Goal: Task Accomplishment & Management: Complete application form

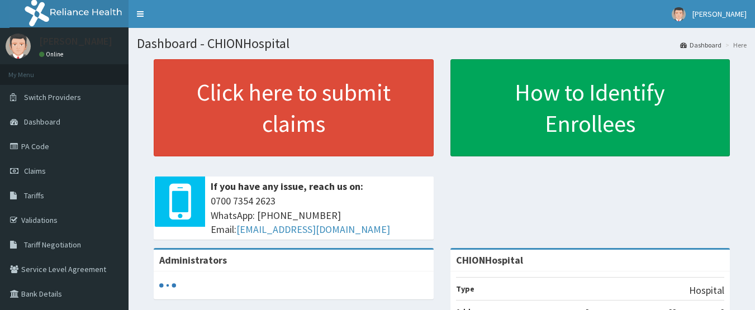
click at [41, 146] on link "PA Code" at bounding box center [64, 146] width 129 height 25
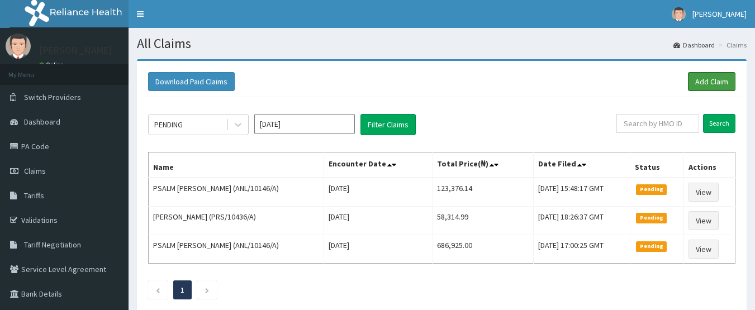
click at [712, 83] on link "Add Claim" at bounding box center [712, 81] width 48 height 19
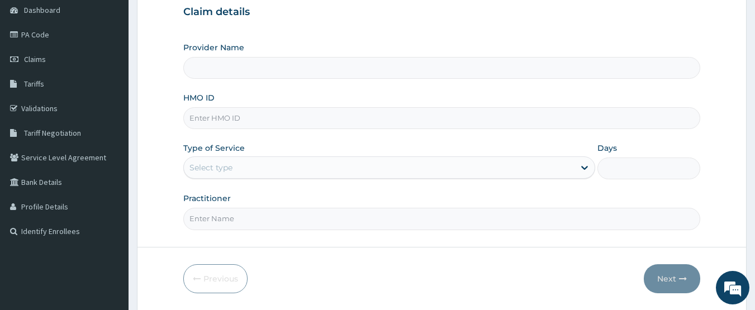
click at [221, 120] on input "HMO ID" at bounding box center [442, 118] width 518 height 22
paste input "RMO/10016/A"
type input "RMO/10016/A"
type input "CHIONHospital"
click at [208, 172] on div "Select type" at bounding box center [210, 167] width 43 height 11
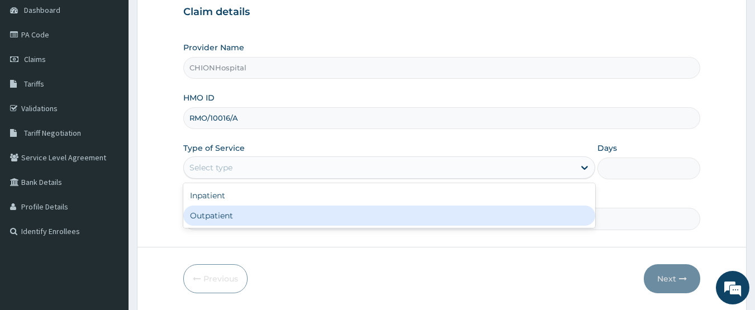
click at [208, 214] on div "Outpatient" at bounding box center [389, 216] width 412 height 20
type input "1"
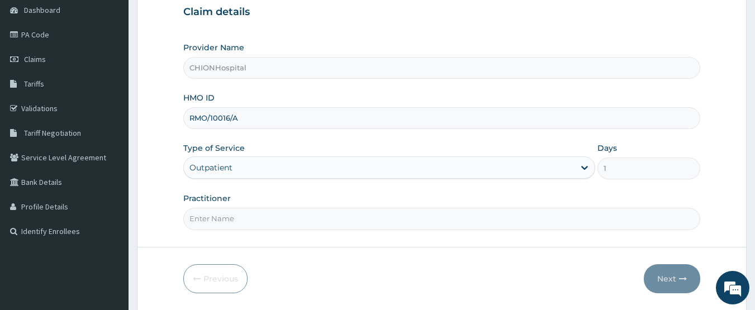
click at [248, 219] on input "Practitioner" at bounding box center [442, 219] width 518 height 22
type input "DR EZE JONAH"
click at [242, 117] on input "RMO/10016/A" at bounding box center [442, 118] width 518 height 22
type input "RMO/10016/B"
click at [660, 284] on button "Next" at bounding box center [672, 278] width 56 height 29
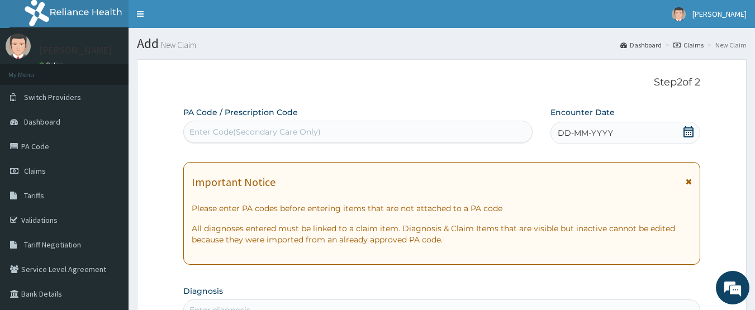
click at [689, 135] on icon at bounding box center [689, 131] width 10 height 11
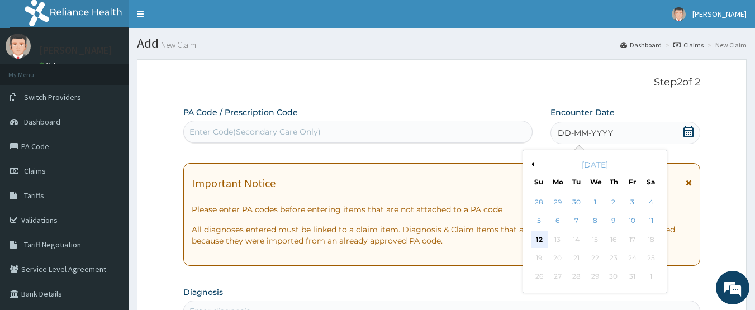
click at [542, 241] on div "12" at bounding box center [539, 239] width 17 height 17
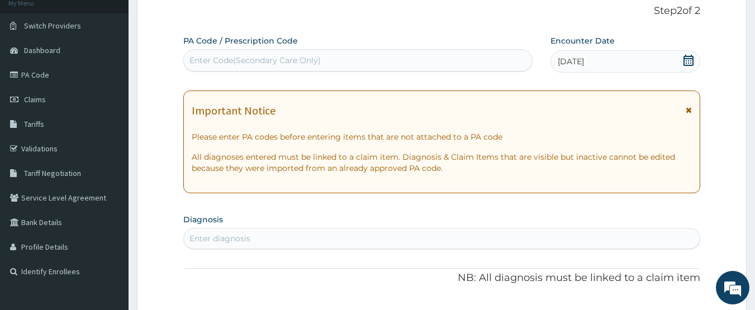
scroll to position [112, 0]
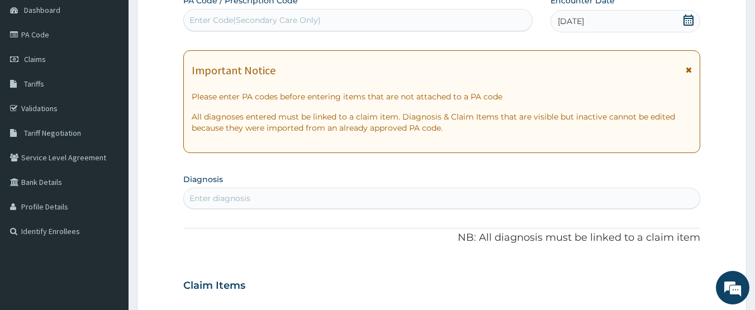
click at [249, 196] on div "Enter diagnosis" at bounding box center [219, 198] width 61 height 11
type input "[MEDICAL_DATA]"
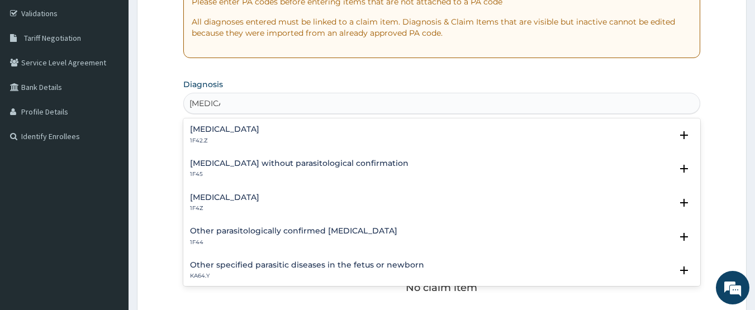
scroll to position [224, 0]
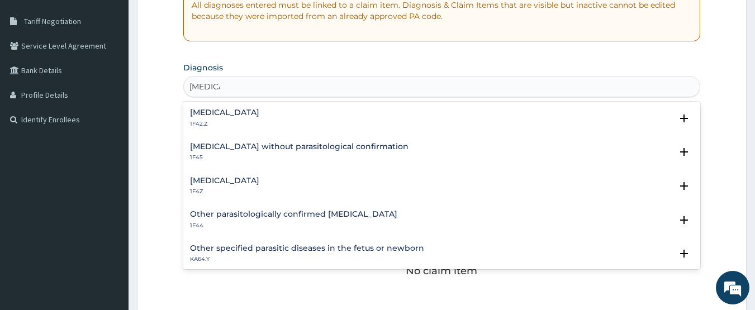
click at [221, 186] on div "Malaria, unspecified 1F4Z" at bounding box center [224, 187] width 69 height 20
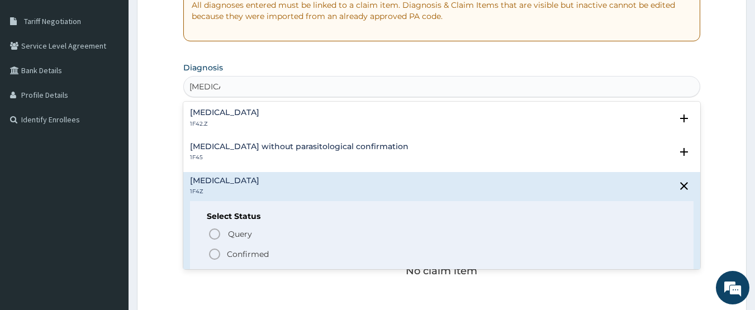
click at [216, 255] on icon "status option filled" at bounding box center [214, 254] width 13 height 13
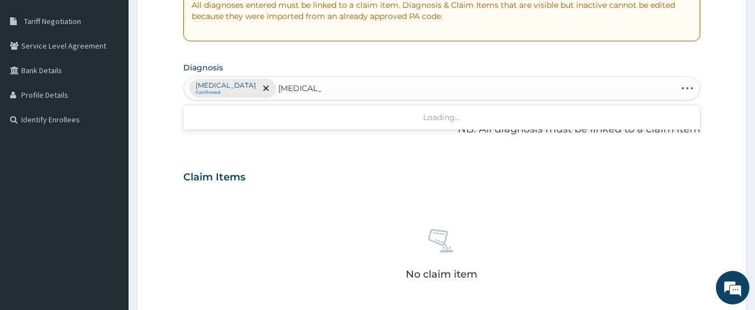
type input "otitis media"
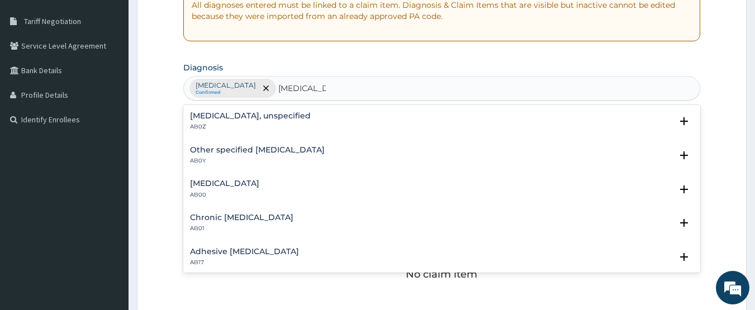
click at [243, 120] on h4 "Otitis media, unspecified" at bounding box center [250, 116] width 121 height 8
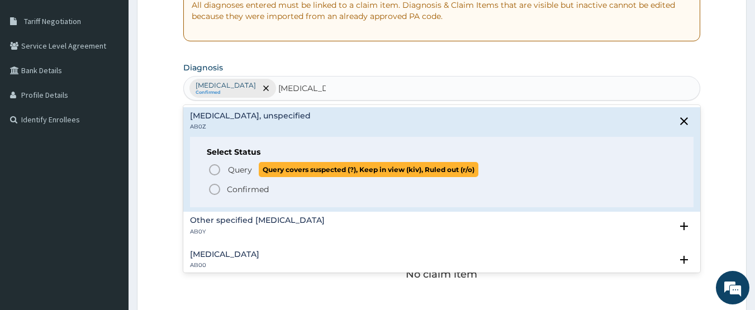
click at [214, 172] on icon "status option query" at bounding box center [214, 169] width 13 height 13
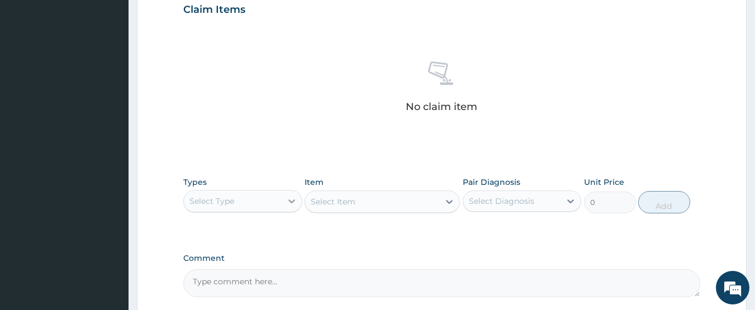
drag, startPoint x: 251, startPoint y: 206, endPoint x: 283, endPoint y: 202, distance: 32.1
click at [251, 206] on div "Select Type" at bounding box center [233, 201] width 98 height 18
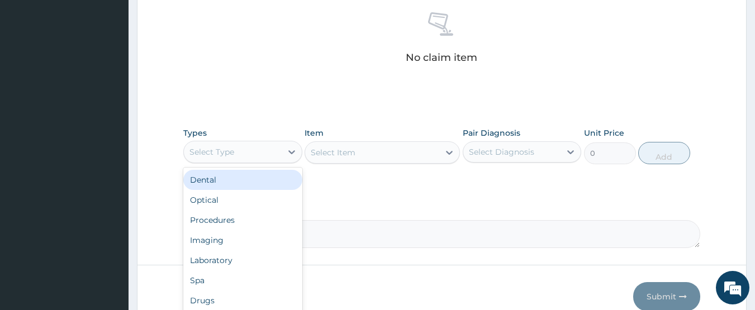
scroll to position [447, 0]
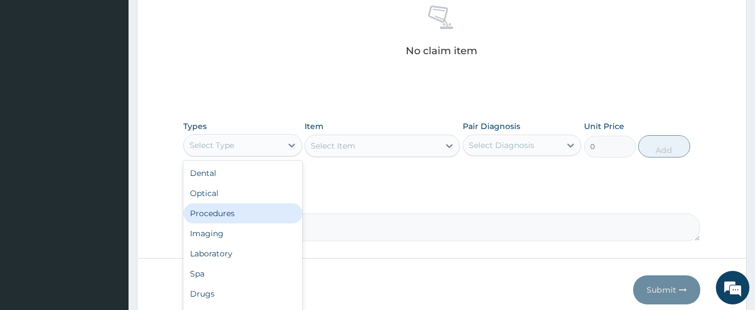
click at [269, 216] on div "Procedures" at bounding box center [242, 213] width 119 height 20
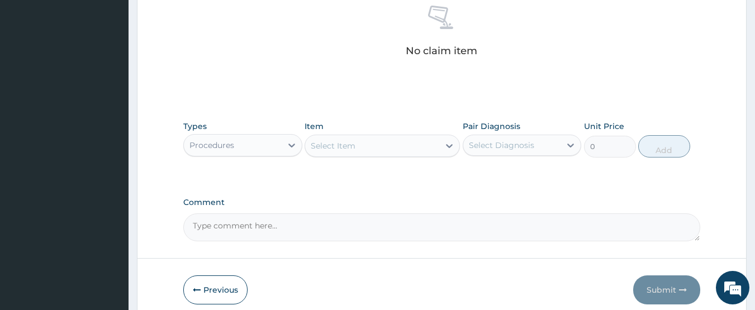
click at [405, 145] on div "Select Item" at bounding box center [372, 146] width 134 height 18
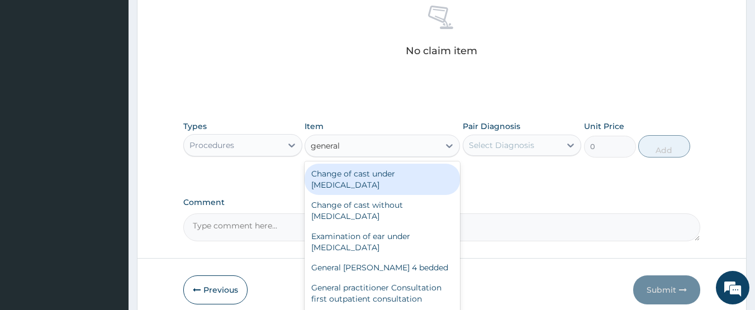
type input "general p"
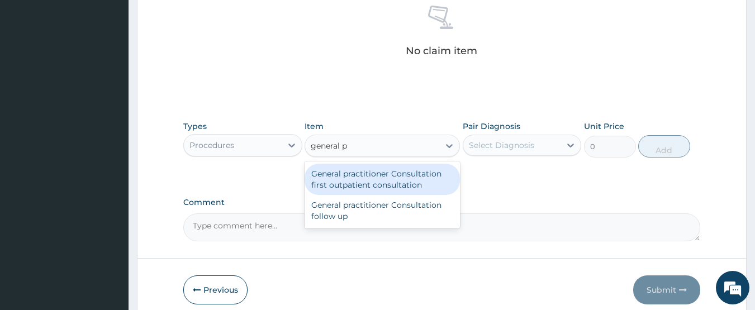
click at [419, 167] on div "General practitioner Consultation first outpatient consultation" at bounding box center [382, 179] width 155 height 31
type input "3547.5"
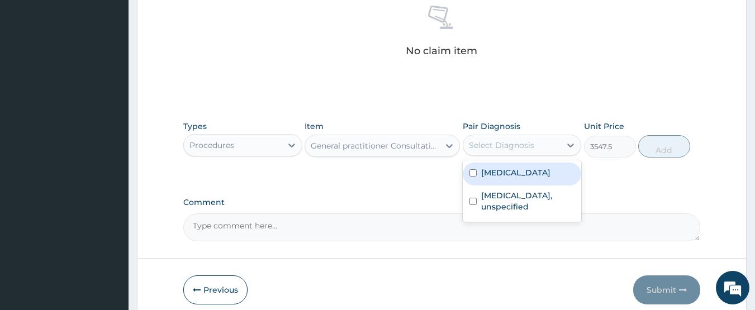
click at [511, 149] on div "Select Diagnosis" at bounding box center [501, 145] width 65 height 11
drag, startPoint x: 509, startPoint y: 167, endPoint x: 509, endPoint y: 178, distance: 11.2
click at [509, 169] on label "Malaria, unspecified" at bounding box center [515, 172] width 69 height 11
checkbox input "true"
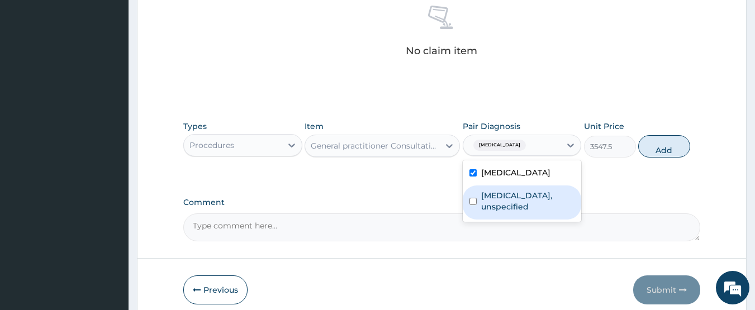
click at [506, 200] on label "Otitis media, unspecified" at bounding box center [528, 201] width 94 height 22
checkbox input "true"
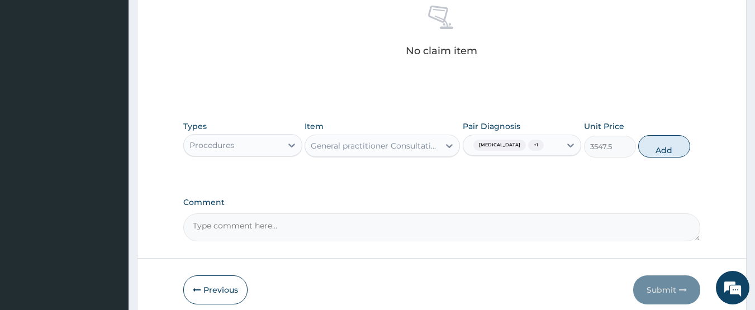
drag, startPoint x: 662, startPoint y: 143, endPoint x: 304, endPoint y: 153, distance: 358.4
click at [662, 142] on button "Add" at bounding box center [664, 146] width 52 height 22
type input "0"
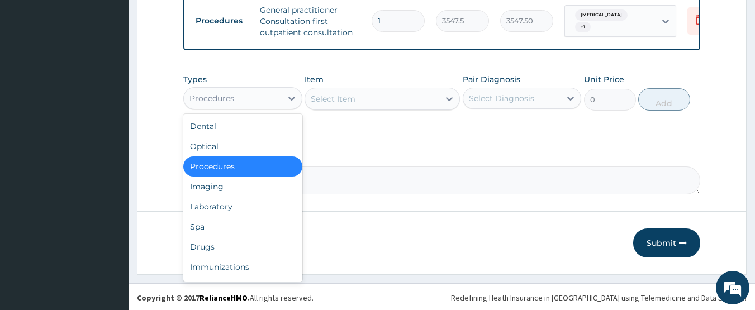
click at [219, 103] on div "Procedures" at bounding box center [211, 98] width 45 height 11
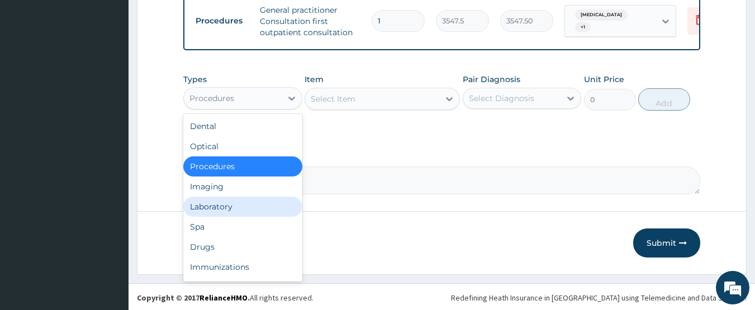
click at [222, 208] on div "Laboratory" at bounding box center [242, 207] width 119 height 20
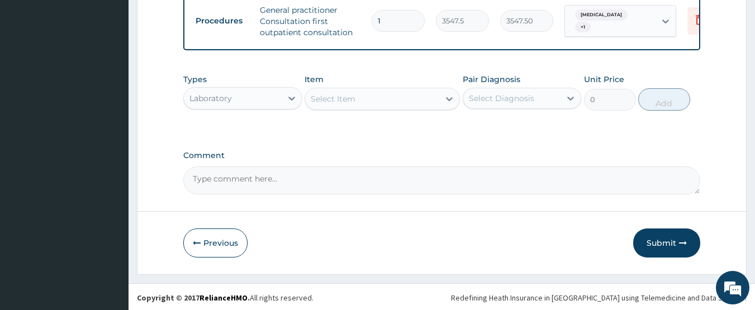
click at [325, 105] on div "Select Item" at bounding box center [333, 98] width 45 height 11
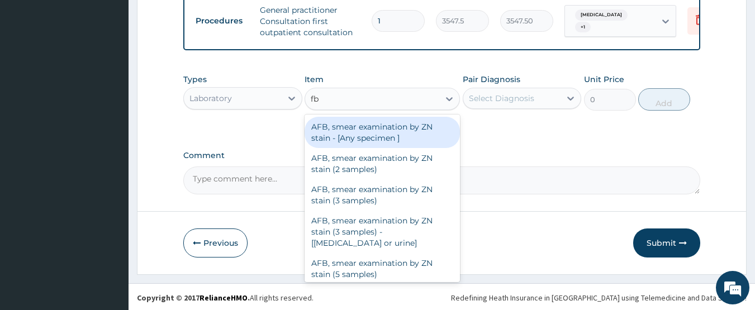
type input "fbc"
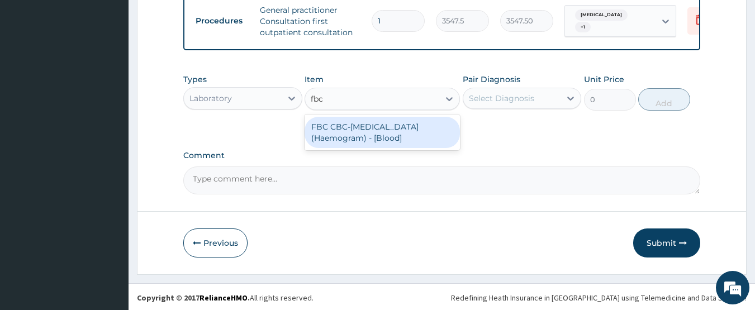
drag, startPoint x: 343, startPoint y: 145, endPoint x: 400, endPoint y: 131, distance: 58.3
click at [345, 145] on div "FBC CBC-Complete Blood Count (Haemogram) - [Blood]" at bounding box center [382, 132] width 155 height 31
type input "4300"
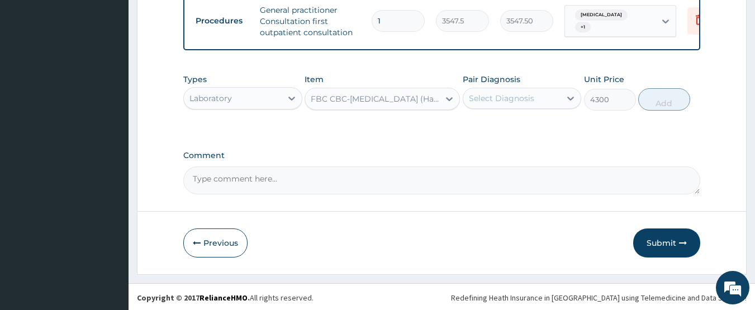
click at [497, 96] on div "Select Diagnosis" at bounding box center [522, 98] width 119 height 21
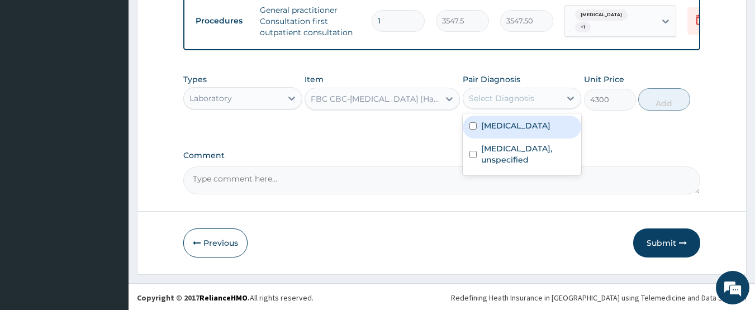
drag, startPoint x: 491, startPoint y: 132, endPoint x: 491, endPoint y: 148, distance: 15.7
click at [491, 139] on div "Malaria, unspecified" at bounding box center [522, 127] width 119 height 23
checkbox input "true"
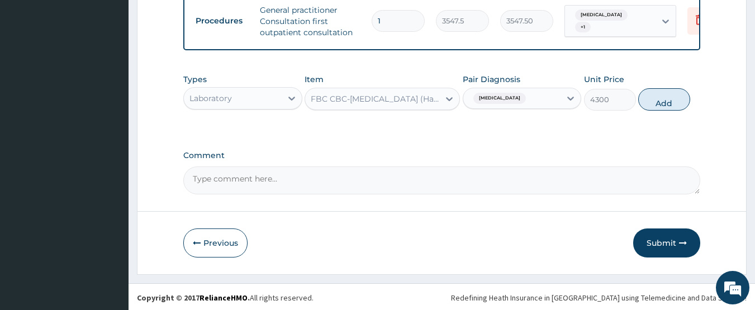
drag, startPoint x: 662, startPoint y: 105, endPoint x: 419, endPoint y: 130, distance: 244.5
click at [657, 106] on button "Add" at bounding box center [664, 99] width 52 height 22
type input "0"
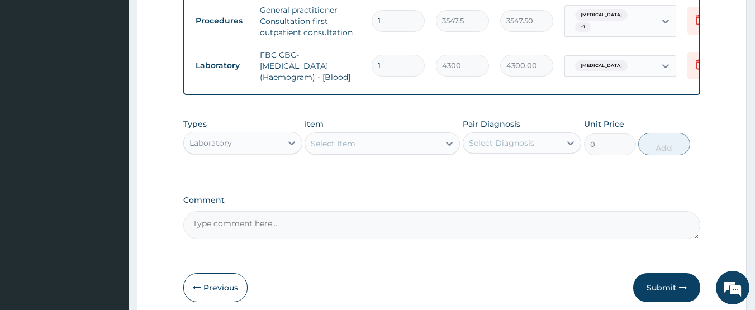
click at [361, 149] on div "Select Item" at bounding box center [372, 144] width 134 height 18
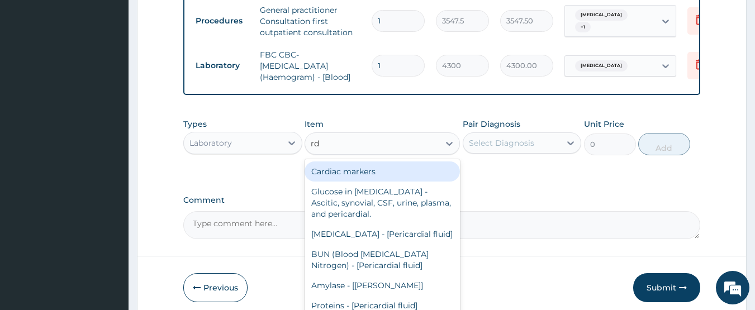
type input "rdt"
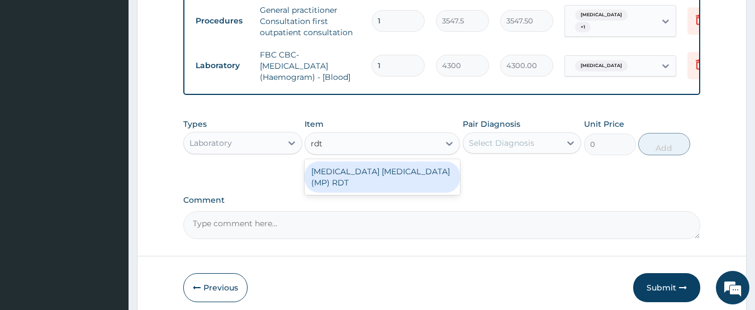
drag, startPoint x: 336, startPoint y: 177, endPoint x: 437, endPoint y: 170, distance: 100.3
click at [345, 178] on div "MALARIA PARASITE (MP) RDT" at bounding box center [382, 177] width 155 height 31
type input "1612.5"
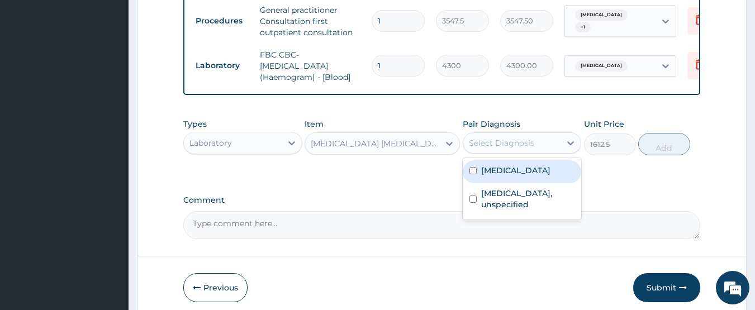
click at [484, 149] on div "Select Diagnosis" at bounding box center [501, 143] width 65 height 11
drag, startPoint x: 493, startPoint y: 179, endPoint x: 556, endPoint y: 182, distance: 62.7
click at [498, 176] on label "Malaria, unspecified" at bounding box center [515, 170] width 69 height 11
checkbox input "true"
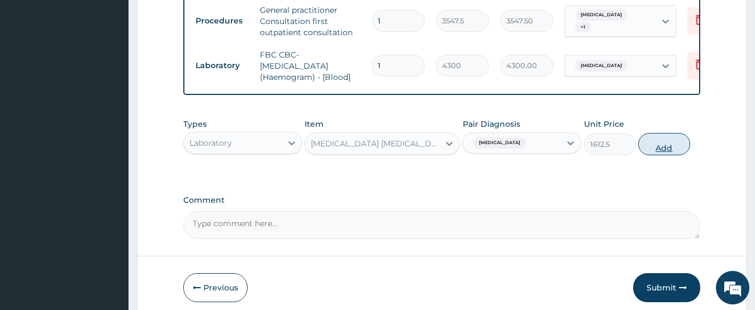
click at [661, 155] on button "Add" at bounding box center [664, 144] width 52 height 22
type input "0"
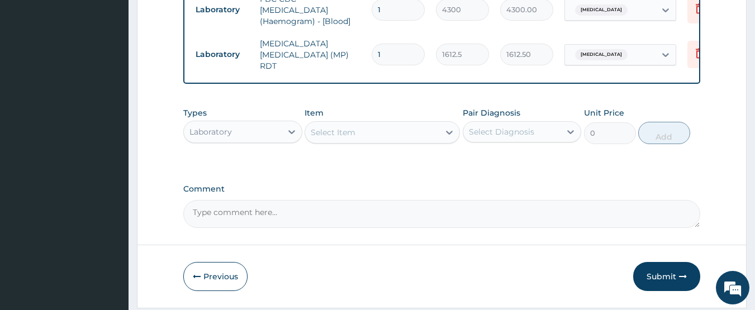
scroll to position [541, 0]
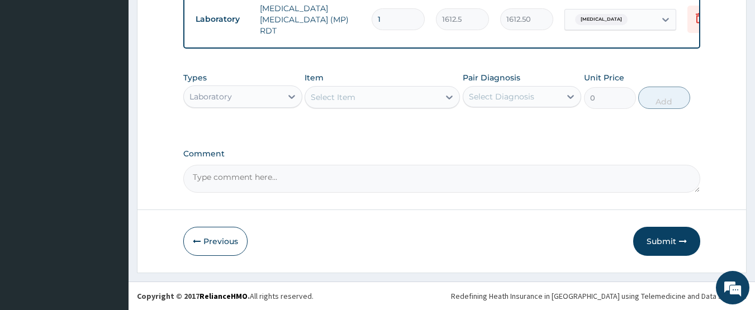
drag, startPoint x: 236, startPoint y: 103, endPoint x: 236, endPoint y: 110, distance: 6.7
click at [236, 103] on div "Laboratory" at bounding box center [233, 97] width 98 height 18
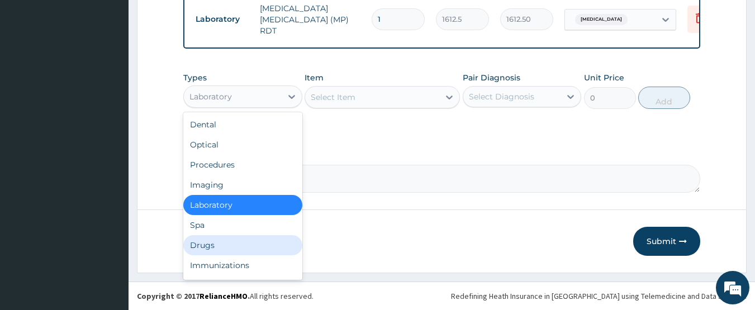
click at [243, 240] on div "Drugs" at bounding box center [242, 245] width 119 height 20
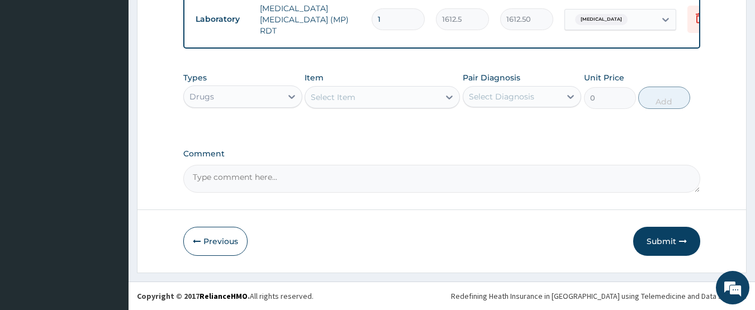
click at [331, 101] on div "Select Item" at bounding box center [333, 97] width 45 height 11
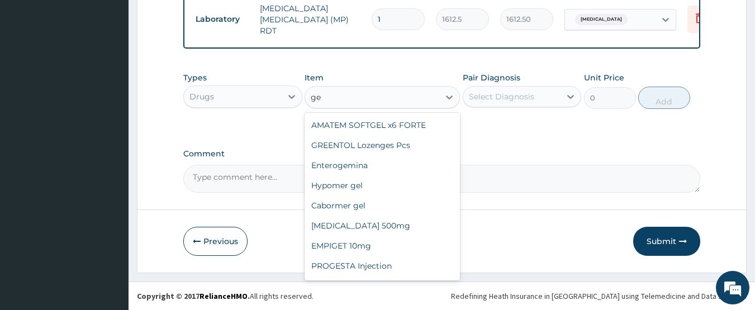
type input "g"
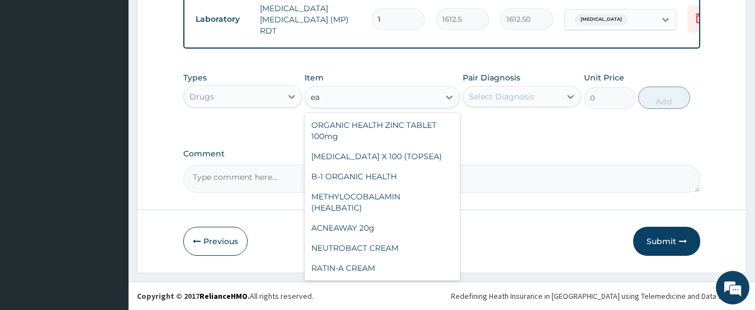
type input "e"
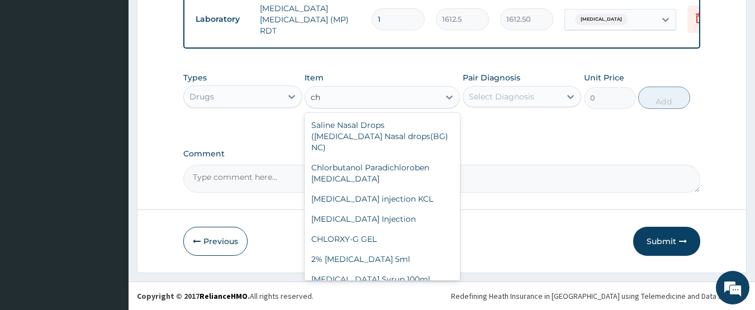
type input "c"
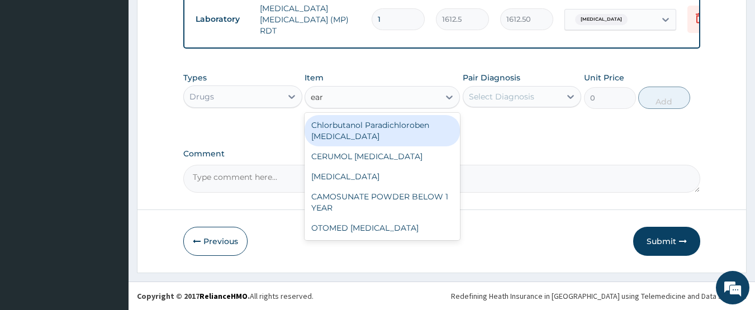
type input "ear"
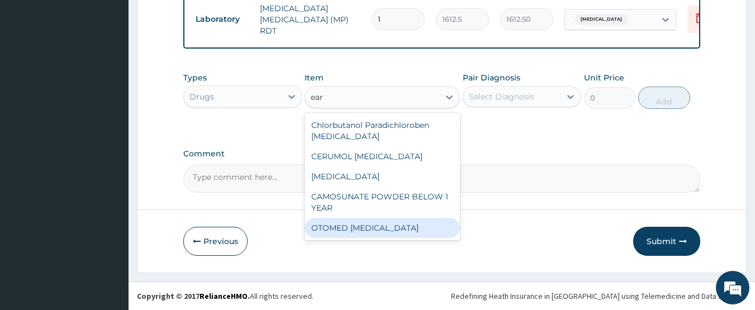
click at [378, 229] on div "OTOMED EAR DROP" at bounding box center [382, 228] width 155 height 20
type input "827.75"
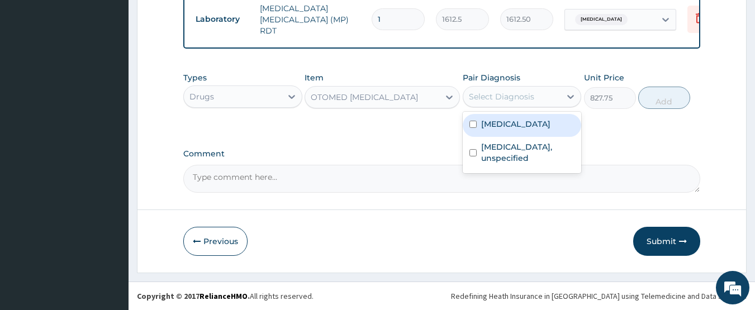
click at [508, 94] on div "Select Diagnosis" at bounding box center [501, 96] width 65 height 11
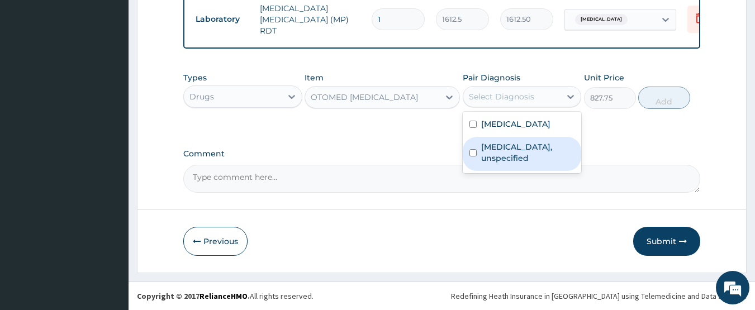
click at [504, 148] on label "Otitis media, unspecified" at bounding box center [528, 152] width 94 height 22
checkbox input "true"
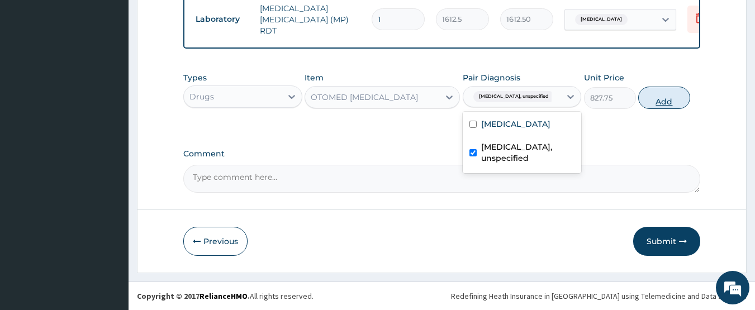
click at [659, 96] on button "Add" at bounding box center [664, 98] width 52 height 22
type input "0"
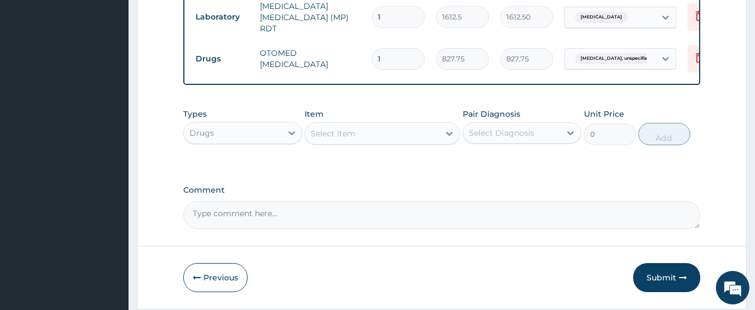
click at [314, 137] on div "Select Item" at bounding box center [333, 133] width 45 height 11
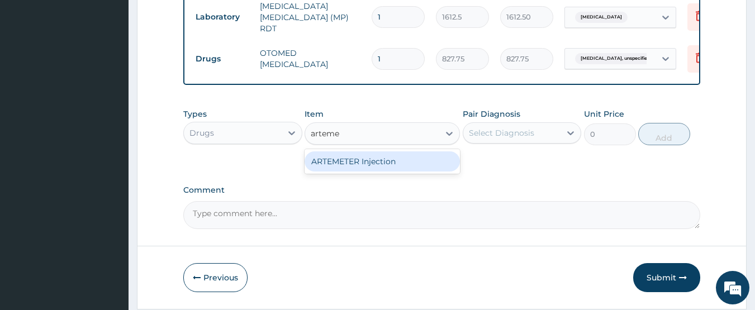
type input "artem"
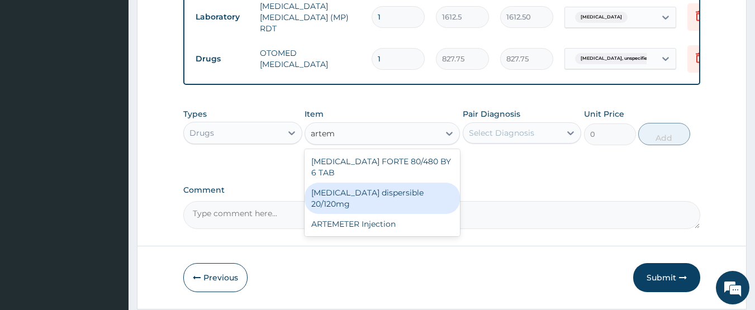
click at [387, 183] on div "Coartem dispersible 20/120mg" at bounding box center [382, 198] width 155 height 31
type input "112.3375"
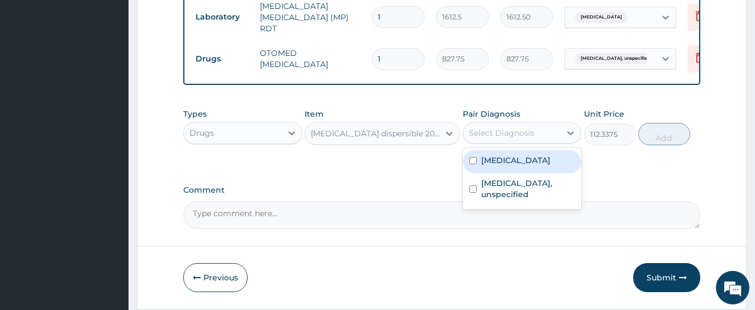
click at [497, 132] on div "Select Diagnosis" at bounding box center [501, 132] width 65 height 11
drag, startPoint x: 519, startPoint y: 162, endPoint x: 659, endPoint y: 143, distance: 141.1
click at [519, 162] on label "Malaria, unspecified" at bounding box center [515, 160] width 69 height 11
checkbox input "true"
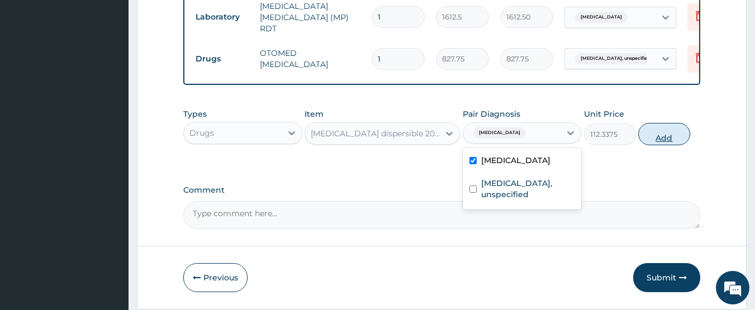
click at [664, 141] on button "Add" at bounding box center [664, 134] width 52 height 22
type input "0"
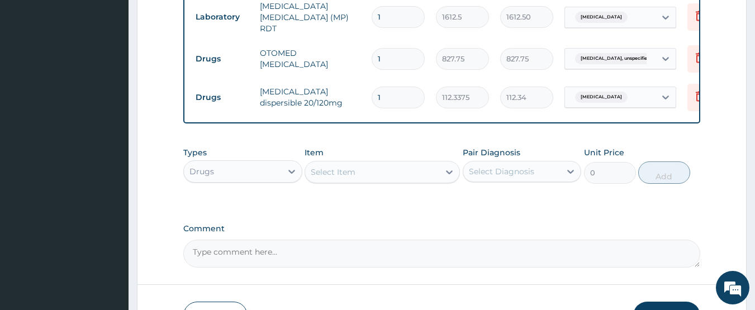
type input "12"
type input "1348.05"
type input "12"
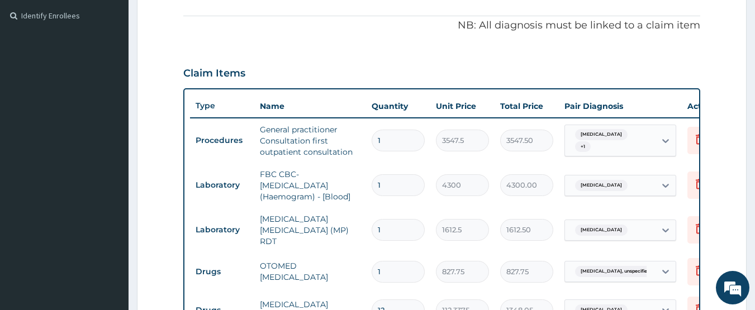
scroll to position [205, 0]
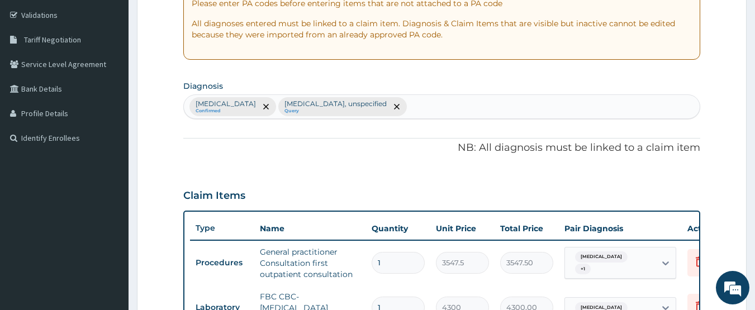
click at [422, 111] on div "Malaria, unspecified Confirmed Otitis media, unspecified Query" at bounding box center [442, 106] width 516 height 23
type input "upper respiratory"
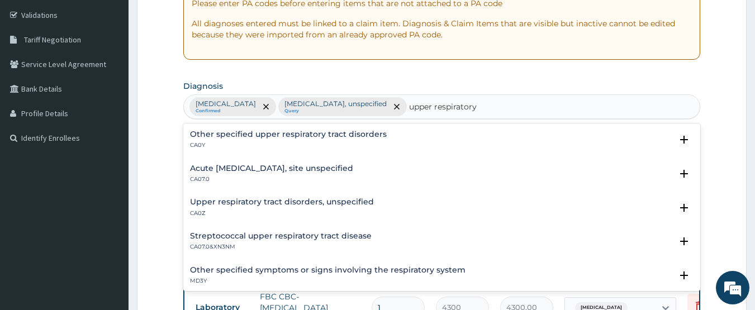
click at [230, 169] on h4 "Acute upper respiratory infection, site unspecified" at bounding box center [271, 168] width 163 height 8
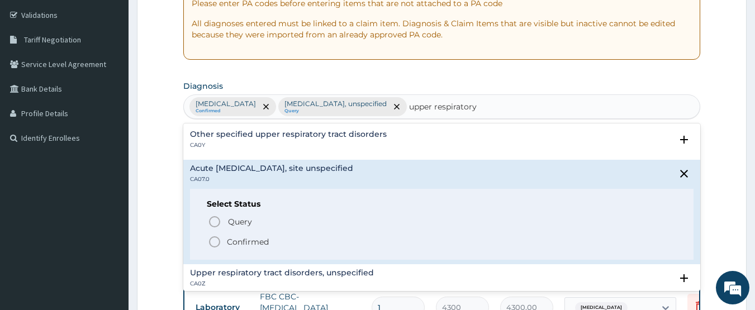
click at [219, 240] on icon "status option filled" at bounding box center [214, 241] width 13 height 13
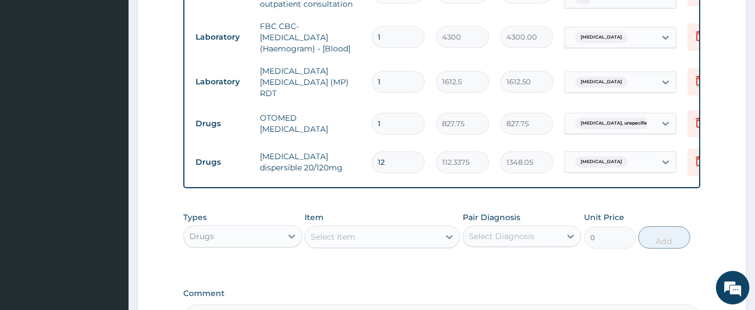
scroll to position [541, 0]
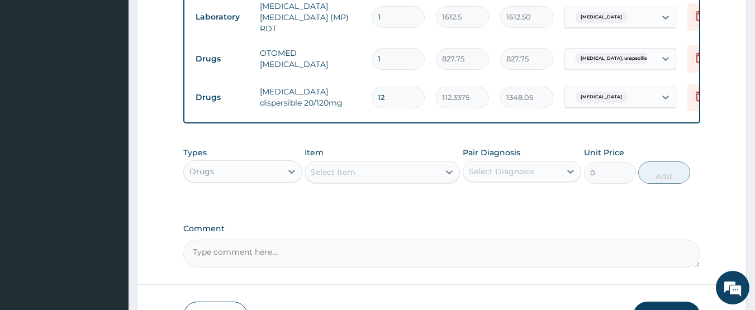
click at [346, 178] on div "Select Item" at bounding box center [333, 172] width 45 height 11
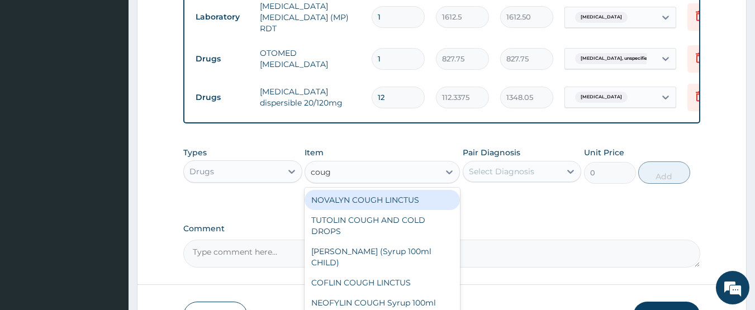
type input "cough"
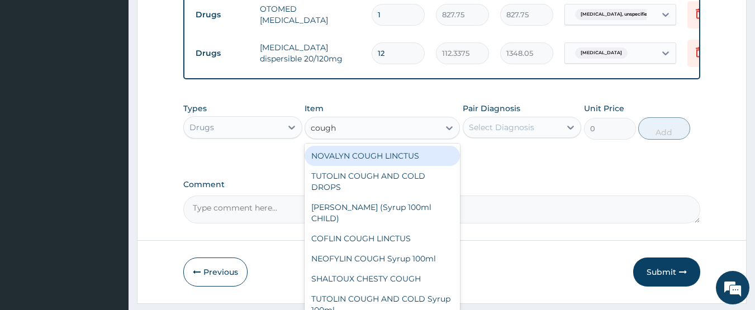
scroll to position [596, 0]
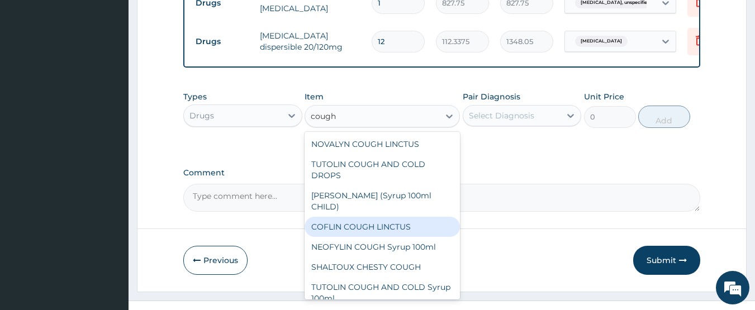
click at [354, 223] on div "COFLIN COUGH LINCTUS" at bounding box center [382, 227] width 155 height 20
type input "1182.5"
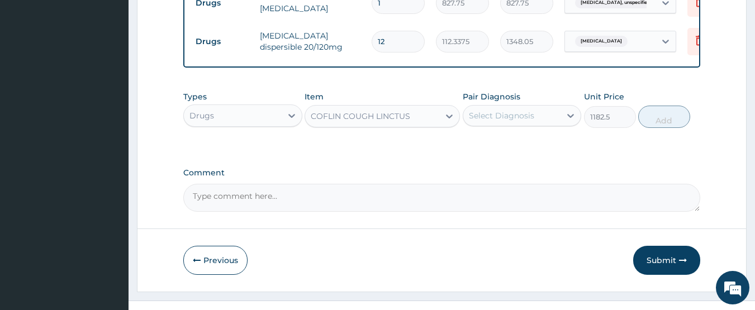
click at [520, 118] on div "Select Diagnosis" at bounding box center [501, 115] width 65 height 11
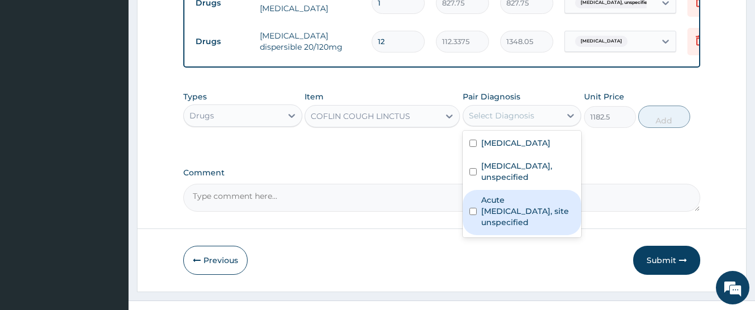
click at [506, 219] on label "Acute upper respiratory infection, site unspecified" at bounding box center [528, 212] width 94 height 34
checkbox input "true"
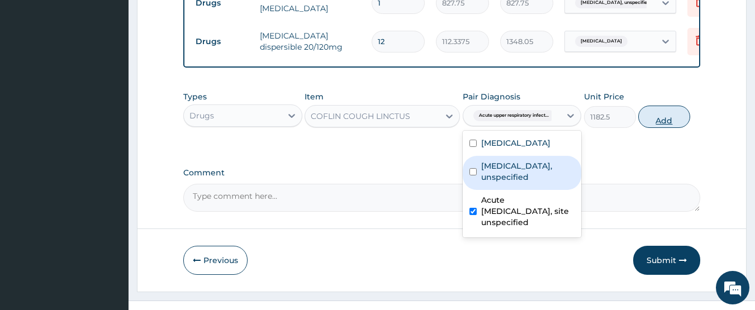
click at [649, 117] on button "Add" at bounding box center [664, 117] width 52 height 22
type input "0"
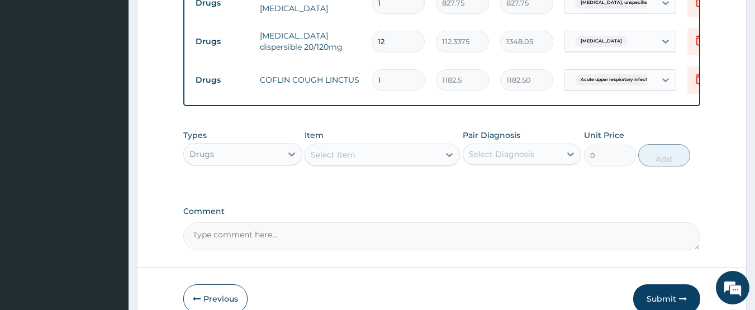
click at [346, 160] on div "Select Item" at bounding box center [333, 154] width 45 height 11
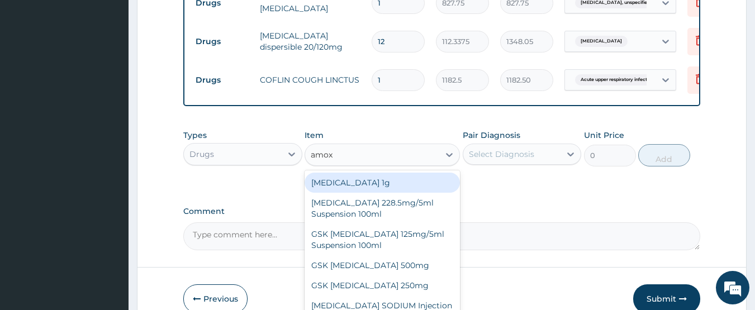
type input "amoxi"
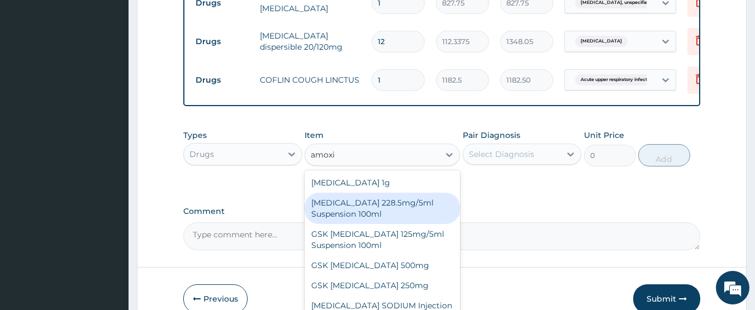
drag, startPoint x: 347, startPoint y: 201, endPoint x: 466, endPoint y: 186, distance: 120.1
click at [350, 202] on div "[MEDICAL_DATA] 228.5mg/5ml Suspension 100ml" at bounding box center [382, 208] width 155 height 31
type input "2246.75"
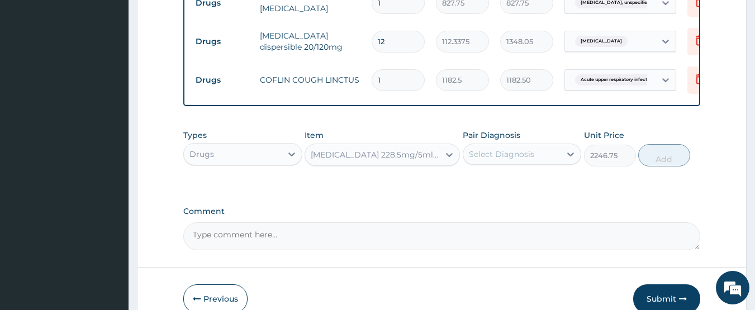
drag, startPoint x: 510, startPoint y: 156, endPoint x: 508, endPoint y: 165, distance: 9.2
click at [509, 159] on div "Select Diagnosis" at bounding box center [501, 154] width 65 height 11
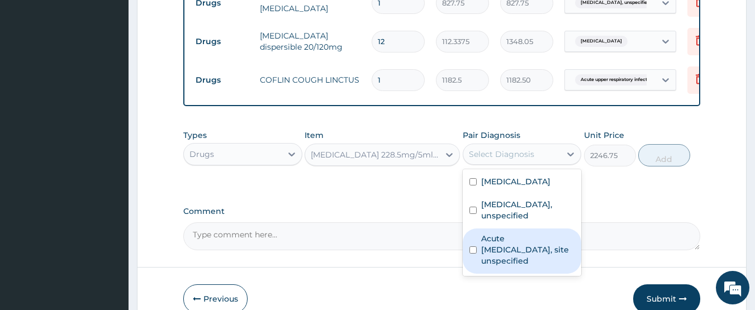
drag, startPoint x: 500, startPoint y: 247, endPoint x: 509, endPoint y: 239, distance: 11.9
click at [500, 245] on label "Acute upper respiratory infection, site unspecified" at bounding box center [528, 250] width 94 height 34
checkbox input "true"
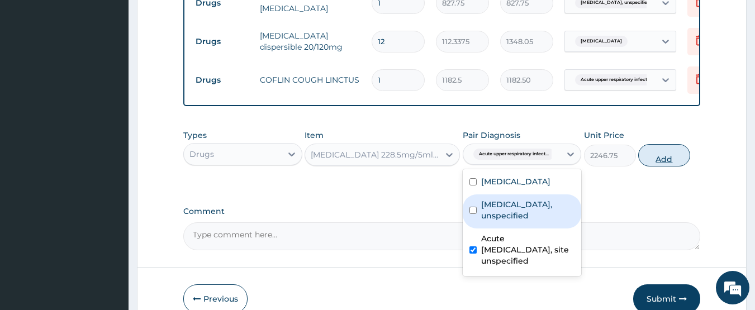
click at [664, 157] on button "Add" at bounding box center [664, 155] width 52 height 22
type input "0"
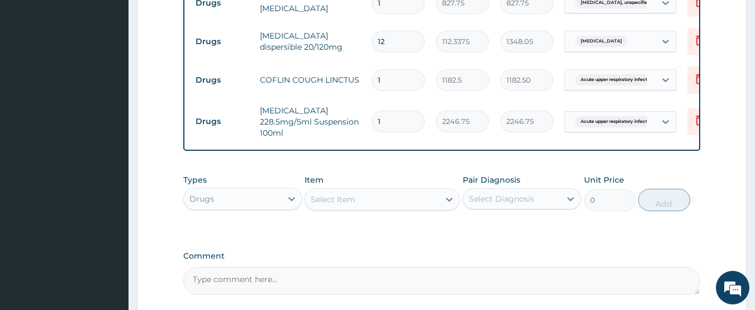
click at [322, 200] on div "Select Item" at bounding box center [333, 199] width 45 height 11
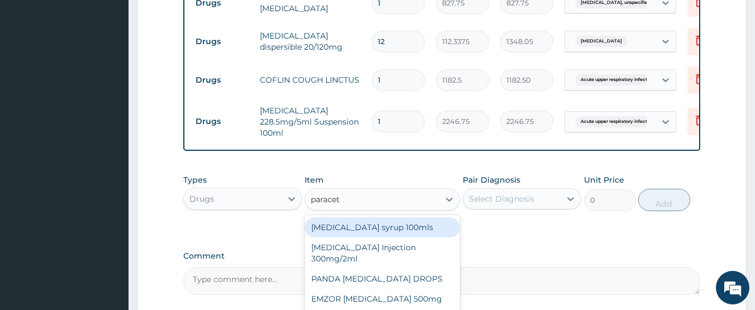
type input "paraceta"
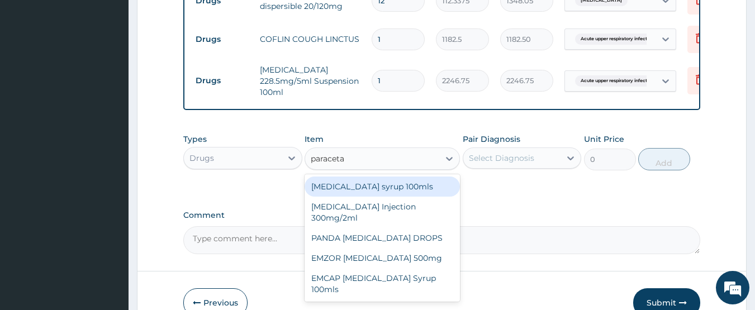
scroll to position [652, 0]
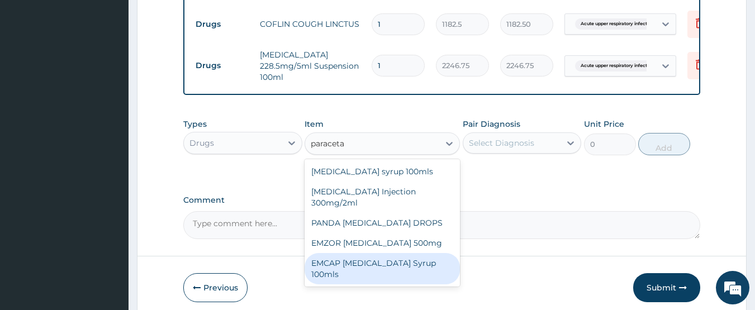
click at [438, 258] on div "EMCAP [MEDICAL_DATA] Syrup 100mls" at bounding box center [382, 268] width 155 height 31
type input "591.25"
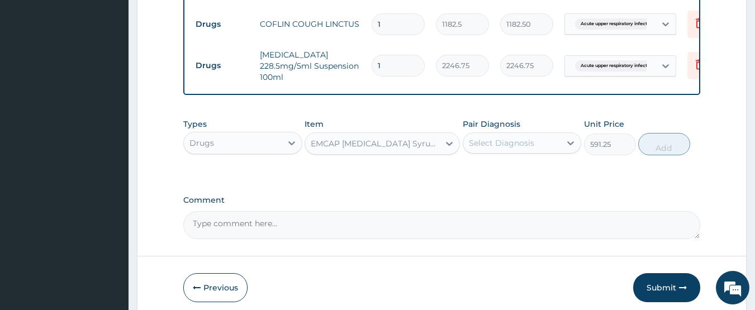
click at [509, 152] on div "Select Diagnosis" at bounding box center [512, 143] width 98 height 18
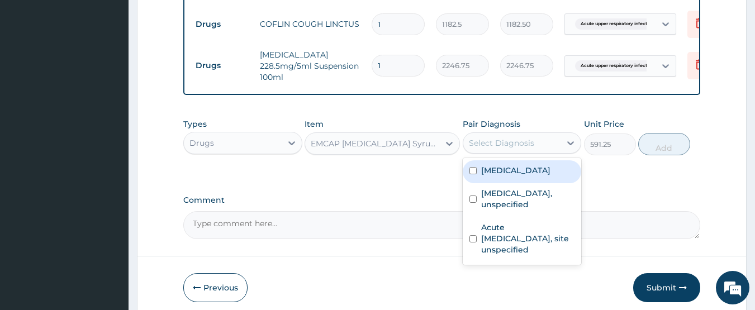
click at [541, 176] on label "[MEDICAL_DATA]" at bounding box center [515, 170] width 69 height 11
checkbox input "true"
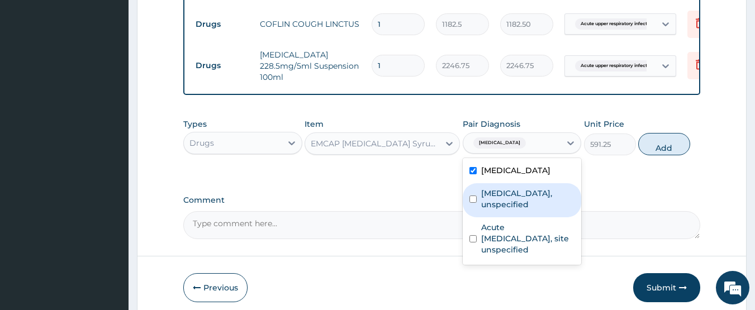
click at [561, 210] on label "Otitis media, unspecified" at bounding box center [528, 199] width 94 height 22
checkbox input "true"
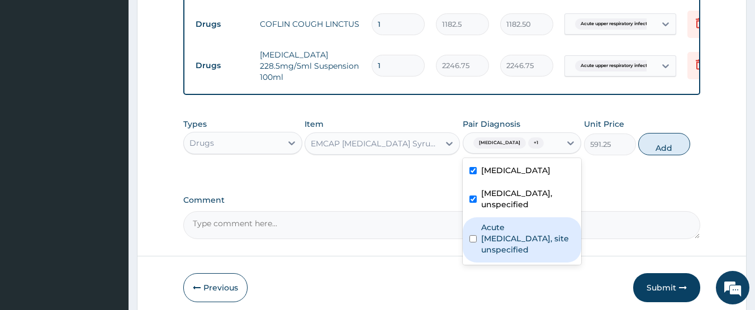
drag, startPoint x: 514, startPoint y: 236, endPoint x: 648, endPoint y: 181, distance: 145.3
click at [515, 236] on label "Acute [MEDICAL_DATA], site unspecified" at bounding box center [528, 239] width 94 height 34
checkbox input "true"
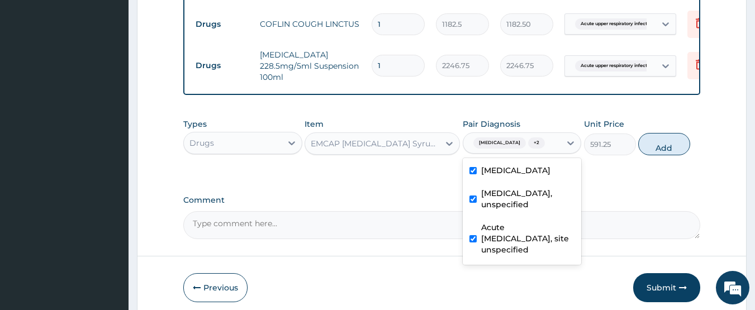
drag, startPoint x: 661, startPoint y: 151, endPoint x: 656, endPoint y: 177, distance: 25.7
click at [660, 151] on button "Add" at bounding box center [664, 144] width 52 height 22
type input "0"
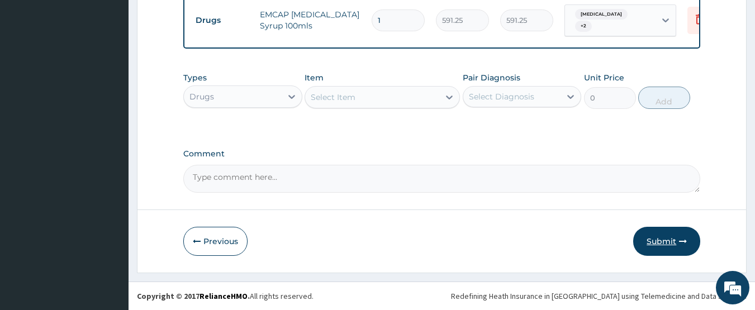
click at [648, 240] on button "Submit" at bounding box center [666, 241] width 67 height 29
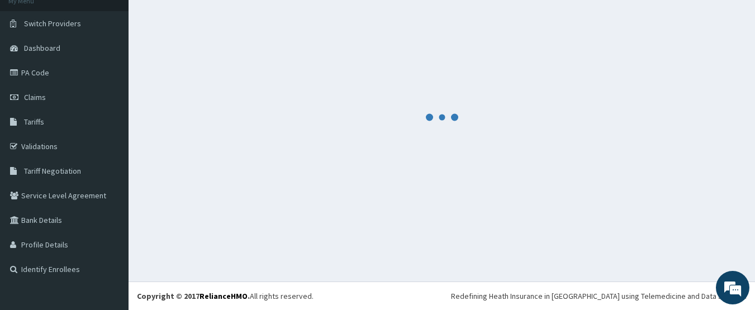
scroll to position [74, 0]
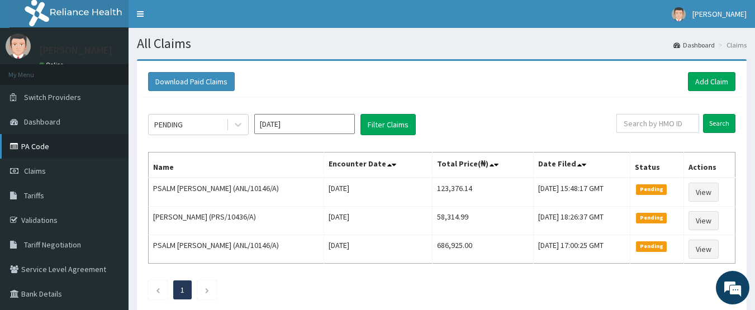
click at [42, 146] on link "PA Code" at bounding box center [64, 146] width 129 height 25
click at [718, 80] on link "Add Claim" at bounding box center [712, 81] width 48 height 19
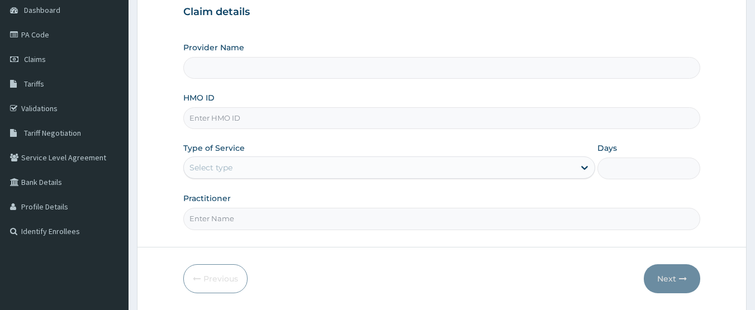
scroll to position [112, 0]
click at [216, 122] on input "HMO ID" at bounding box center [442, 118] width 518 height 22
paste input "XMG/10098/A"
type input "XMG/10098/A"
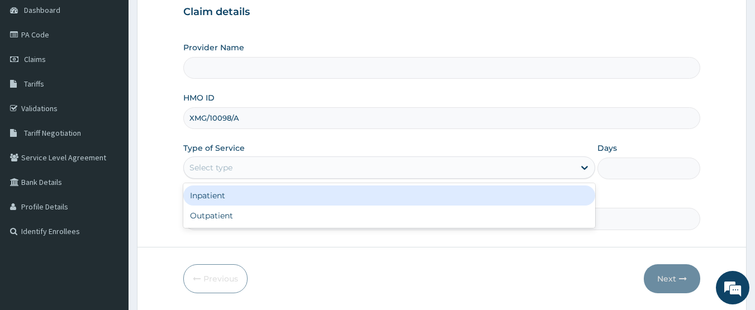
click at [222, 168] on div "Select type" at bounding box center [210, 167] width 43 height 11
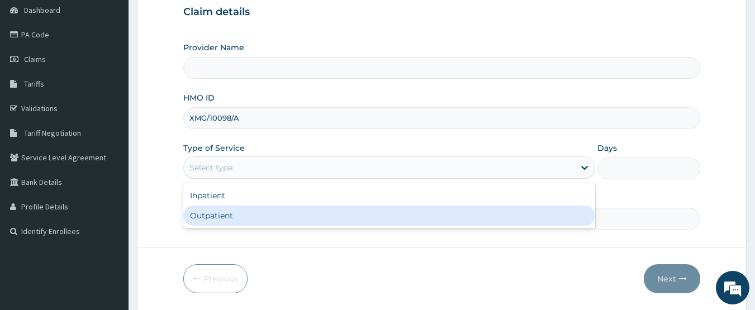
drag, startPoint x: 229, startPoint y: 218, endPoint x: 267, endPoint y: 227, distance: 38.5
click at [230, 219] on div "Outpatient" at bounding box center [389, 216] width 412 height 20
type input "1"
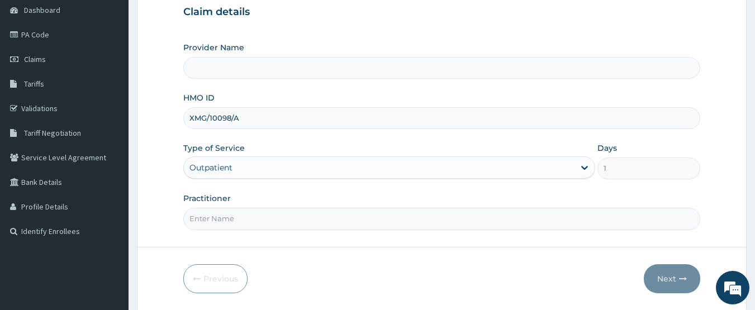
click at [277, 222] on input "Practitioner" at bounding box center [442, 219] width 518 height 22
type input "DR EZE JONAH"
type input "CHIONHospital"
click at [663, 281] on button "Next" at bounding box center [672, 278] width 56 height 29
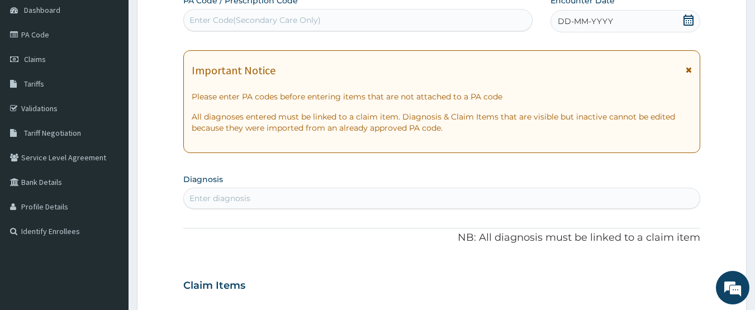
click at [277, 17] on div "Enter Code(Secondary Care Only)" at bounding box center [254, 20] width 131 height 11
type input "PA/D57AB2"
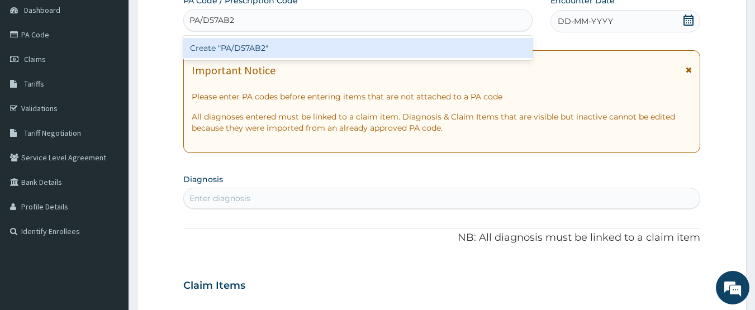
click at [266, 42] on div "Create "PA/D57AB2"" at bounding box center [358, 48] width 350 height 20
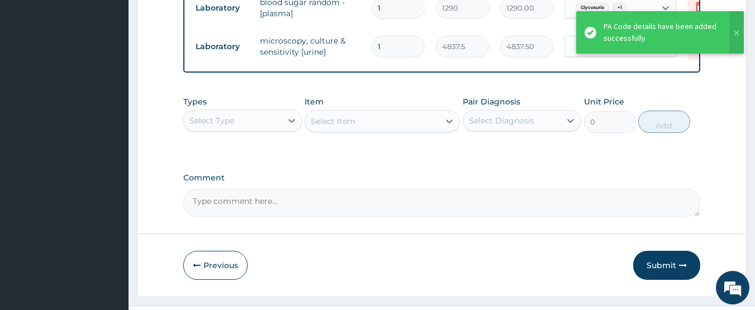
scroll to position [461, 0]
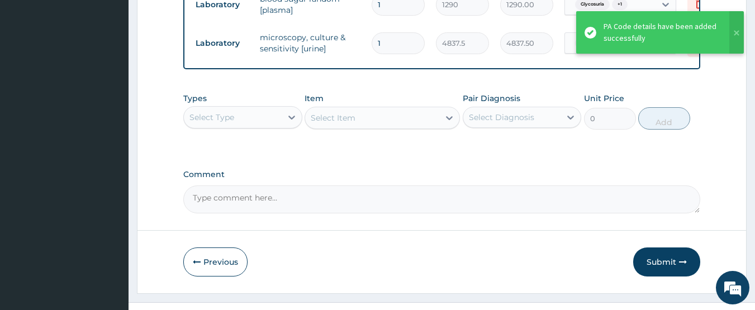
click at [248, 124] on div "Select Type" at bounding box center [233, 117] width 98 height 18
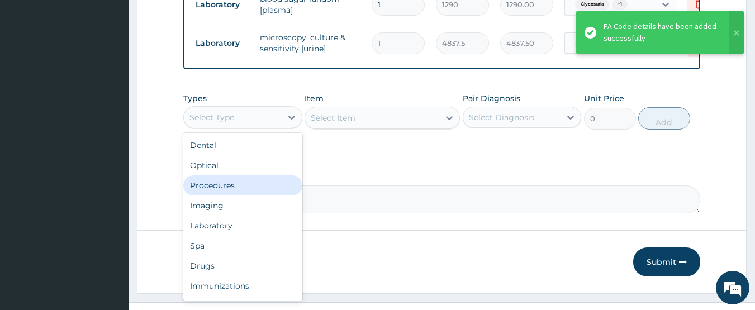
drag, startPoint x: 247, startPoint y: 197, endPoint x: 259, endPoint y: 192, distance: 13.8
click at [247, 196] on div "Procedures" at bounding box center [242, 186] width 119 height 20
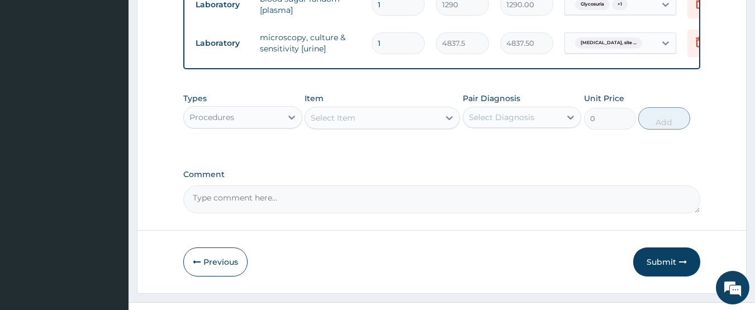
click at [392, 126] on div "Select Item" at bounding box center [372, 118] width 134 height 18
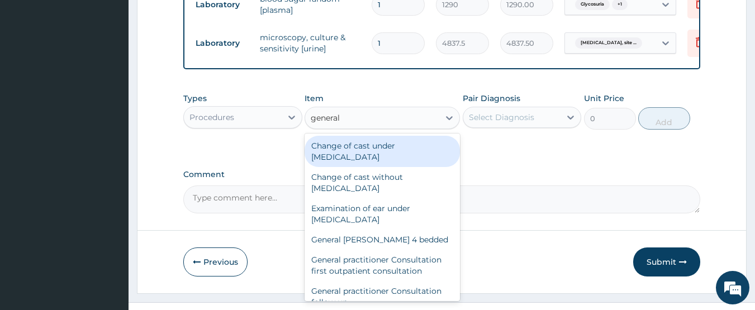
type input "general p"
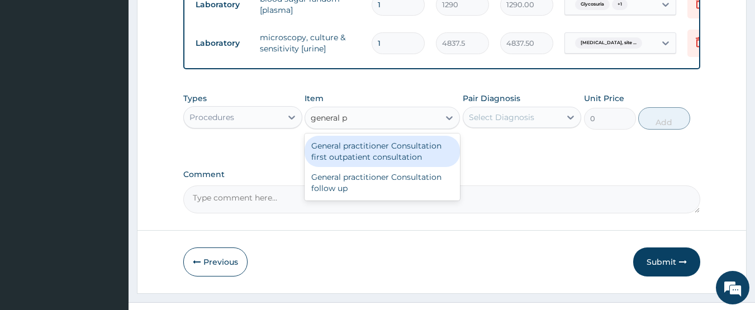
click at [409, 163] on div "General practitioner Consultation first outpatient consultation" at bounding box center [382, 151] width 155 height 31
type input "3547.5"
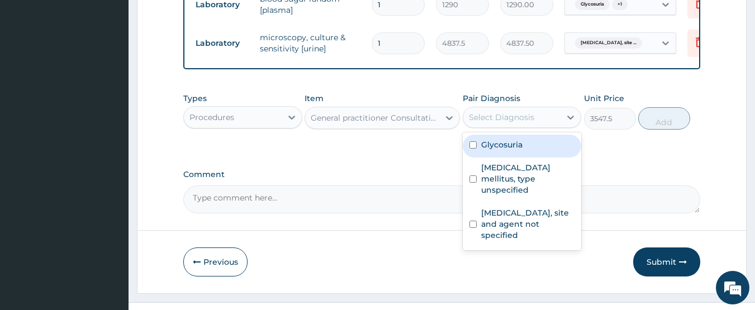
click at [490, 123] on div "Select Diagnosis" at bounding box center [501, 117] width 65 height 11
drag, startPoint x: 494, startPoint y: 150, endPoint x: 496, endPoint y: 188, distance: 38.1
click at [494, 158] on div "Glycosuria" at bounding box center [522, 146] width 119 height 23
checkbox input "true"
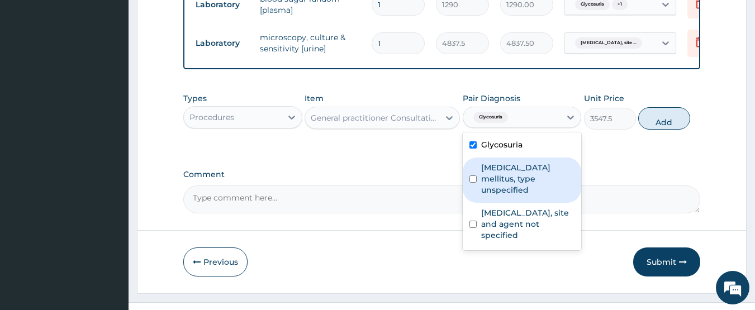
click at [499, 197] on div "Diabetes mellitus, type unspecified" at bounding box center [522, 180] width 119 height 45
checkbox input "true"
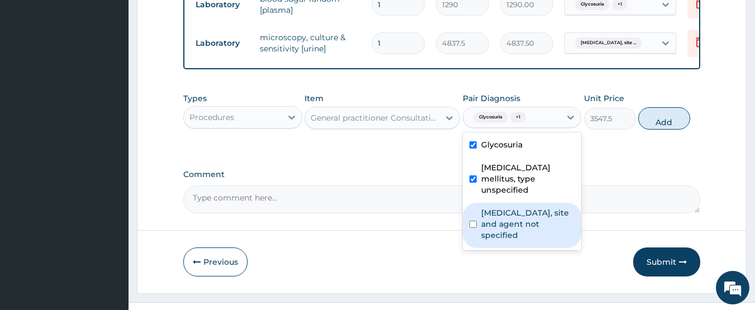
drag, startPoint x: 499, startPoint y: 222, endPoint x: 539, endPoint y: 211, distance: 41.6
click at [502, 222] on label "Urinary tract infection, site and agent not specified" at bounding box center [528, 224] width 94 height 34
checkbox input "true"
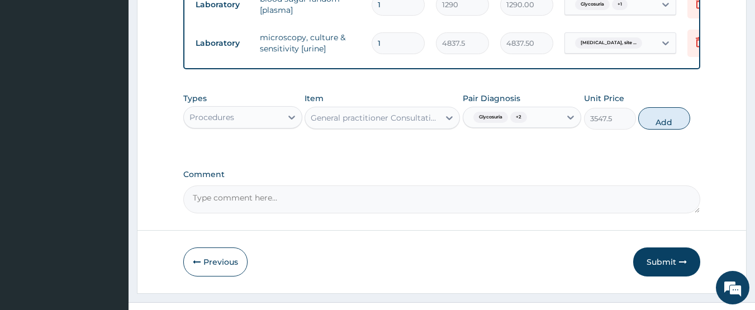
drag, startPoint x: 658, startPoint y: 126, endPoint x: 336, endPoint y: 146, distance: 322.6
click at [655, 126] on button "Add" at bounding box center [664, 118] width 52 height 22
type input "0"
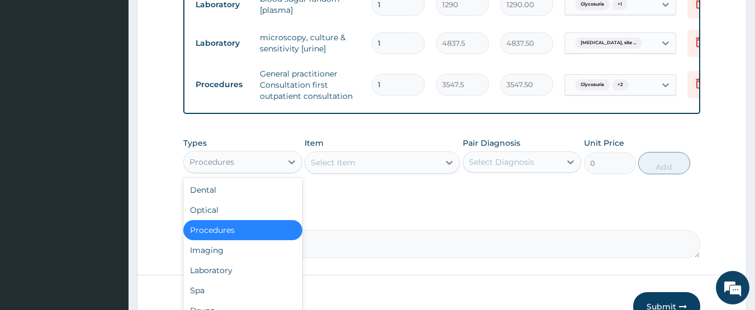
drag, startPoint x: 225, startPoint y: 175, endPoint x: 228, endPoint y: 213, distance: 38.1
click at [225, 168] on div "Procedures" at bounding box center [211, 162] width 45 height 11
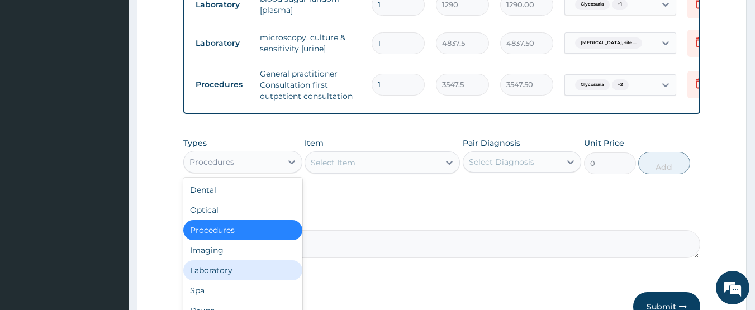
drag, startPoint x: 211, startPoint y: 279, endPoint x: 216, endPoint y: 266, distance: 14.1
click at [211, 278] on div "Laboratory" at bounding box center [242, 270] width 119 height 20
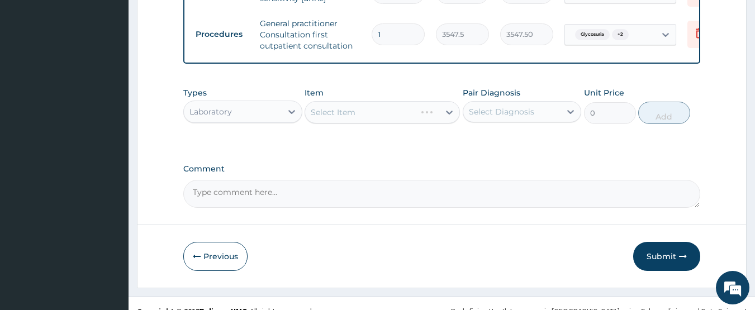
scroll to position [534, 0]
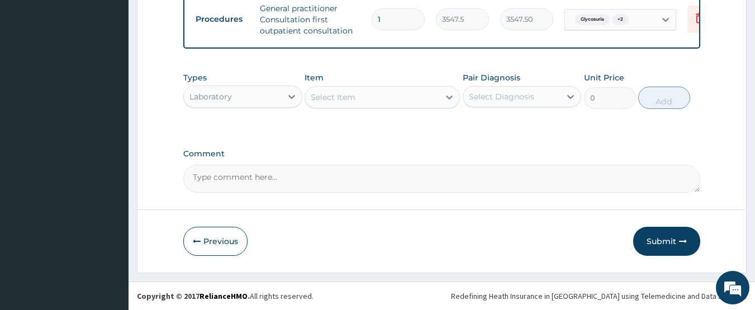
click at [356, 98] on div "Select Item" at bounding box center [372, 97] width 134 height 18
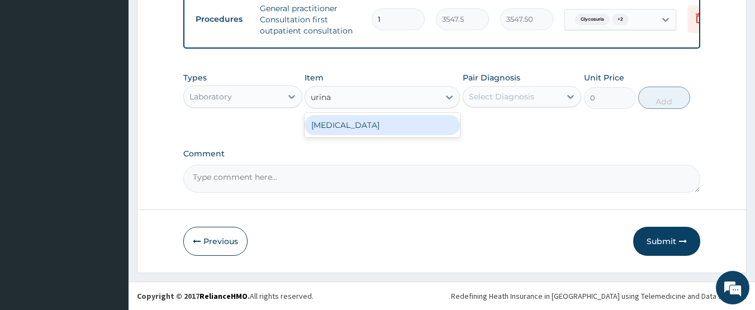
type input "urinal"
drag, startPoint x: 344, startPoint y: 129, endPoint x: 367, endPoint y: 125, distance: 23.8
click at [344, 129] on div "[MEDICAL_DATA]" at bounding box center [382, 125] width 155 height 20
type input "1612.5"
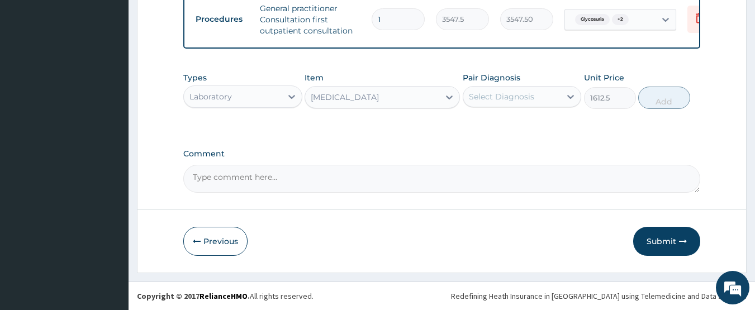
click at [470, 96] on div "Select Diagnosis" at bounding box center [501, 96] width 65 height 11
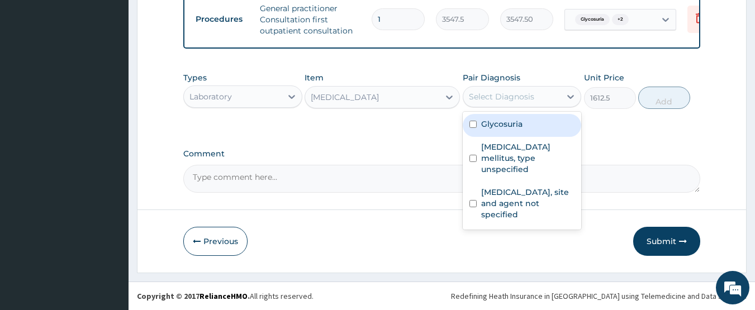
click at [511, 126] on label "Glycosuria" at bounding box center [501, 124] width 41 height 11
checkbox input "true"
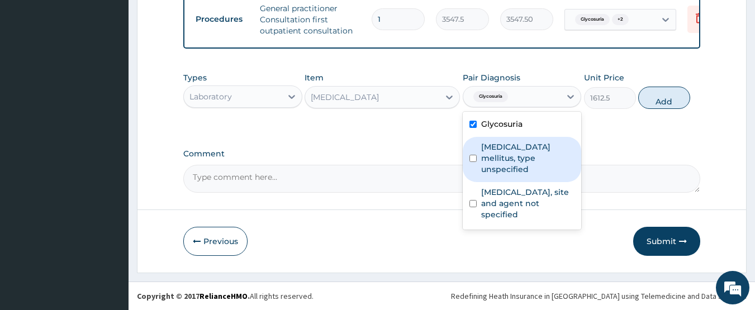
click at [552, 157] on label "Diabetes mellitus, type unspecified" at bounding box center [528, 158] width 94 height 34
checkbox input "true"
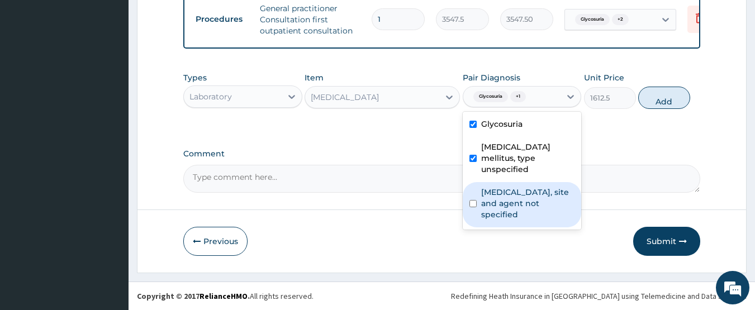
drag, startPoint x: 544, startPoint y: 193, endPoint x: 551, endPoint y: 183, distance: 12.1
click at [546, 188] on label "Urinary tract infection, site and agent not specified" at bounding box center [528, 204] width 94 height 34
checkbox input "true"
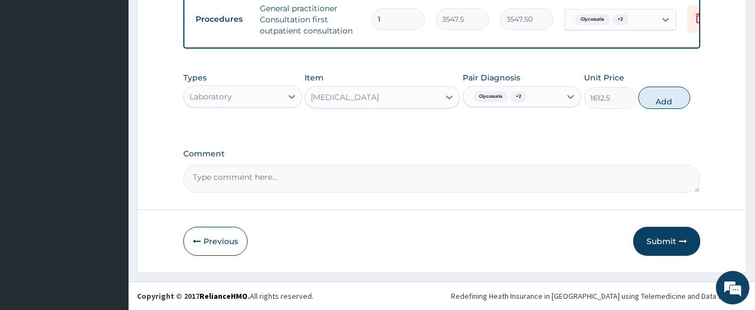
drag, startPoint x: 662, startPoint y: 92, endPoint x: 662, endPoint y: 113, distance: 20.7
click at [661, 97] on button "Add" at bounding box center [664, 98] width 52 height 22
type input "0"
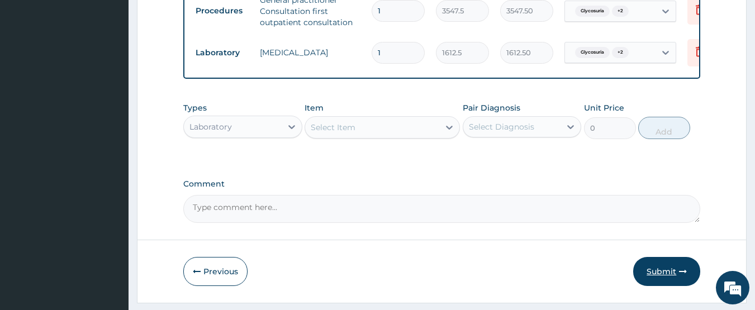
click at [648, 286] on button "Submit" at bounding box center [666, 271] width 67 height 29
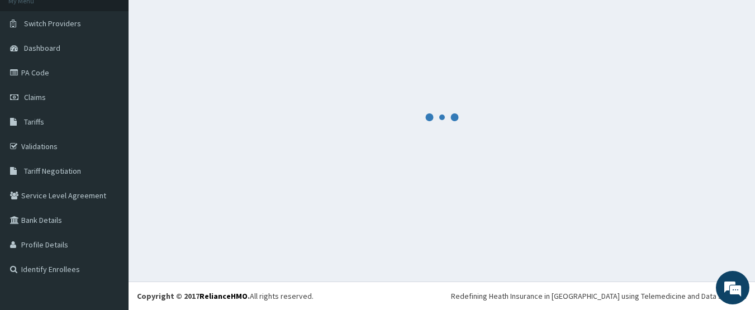
scroll to position [74, 0]
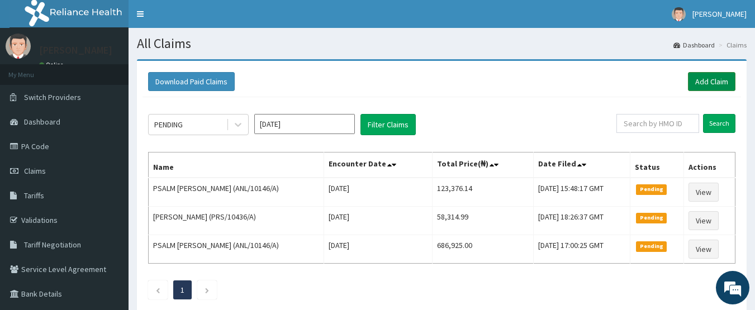
click at [707, 82] on link "Add Claim" at bounding box center [712, 81] width 48 height 19
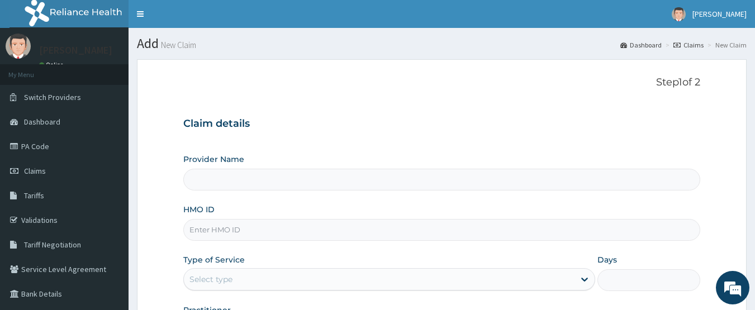
type input "CHIONHospital"
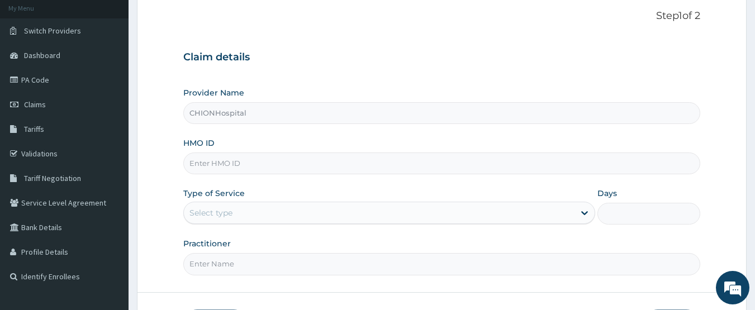
scroll to position [112, 0]
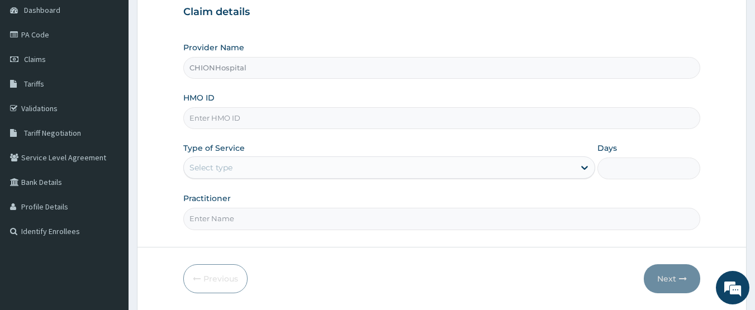
click at [210, 125] on input "HMO ID" at bounding box center [442, 118] width 518 height 22
paste input "GCE/10062/B"
type input "GCE/10062/B"
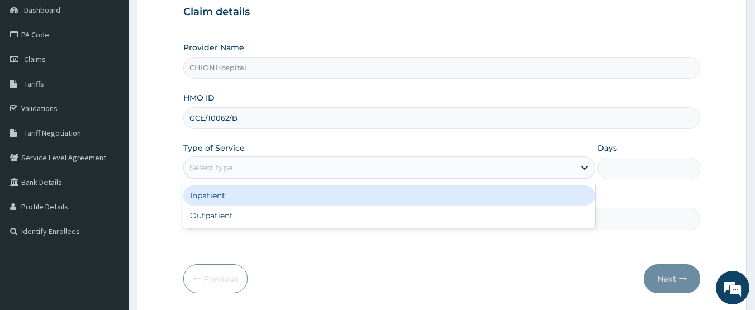
click at [237, 168] on div "Select type" at bounding box center [379, 168] width 391 height 18
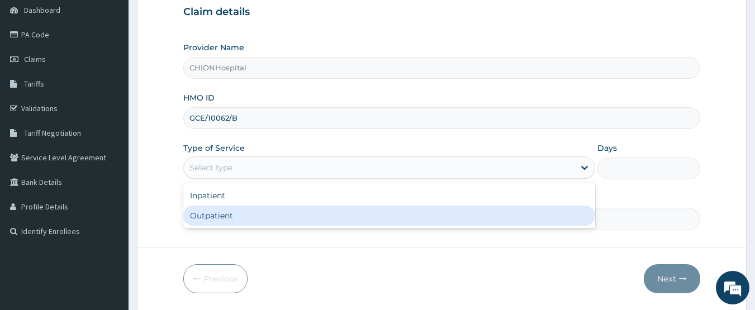
click at [239, 214] on div "Outpatient" at bounding box center [389, 216] width 412 height 20
type input "1"
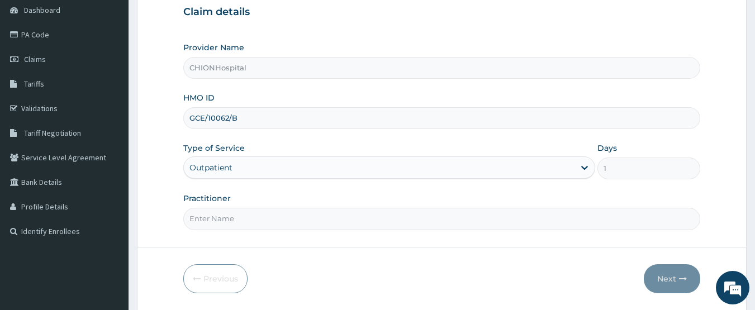
click at [249, 218] on input "Practitioner" at bounding box center [442, 219] width 518 height 22
type input "[PERSON_NAME] [PERSON_NAME]"
click at [686, 282] on icon "button" at bounding box center [683, 279] width 8 height 8
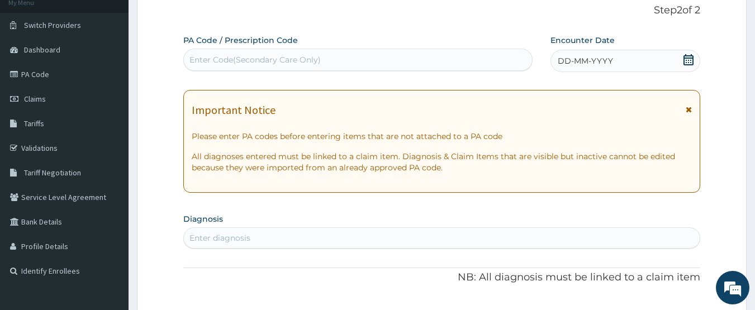
scroll to position [56, 0]
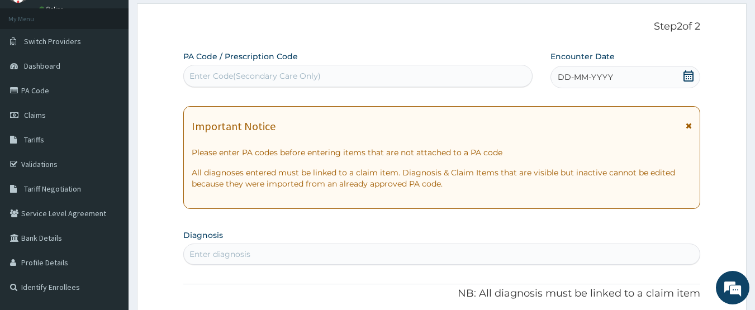
click at [691, 73] on icon at bounding box center [688, 75] width 11 height 11
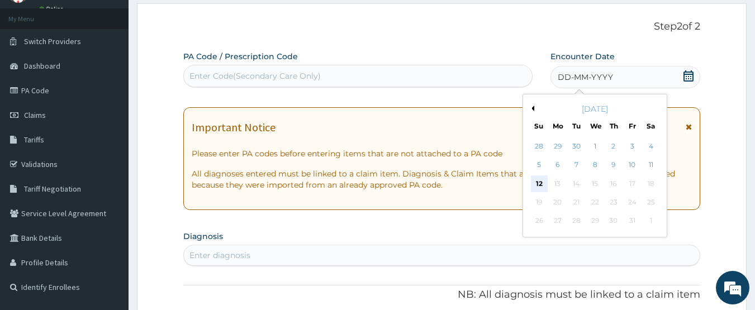
click at [535, 184] on div "12" at bounding box center [539, 184] width 17 height 17
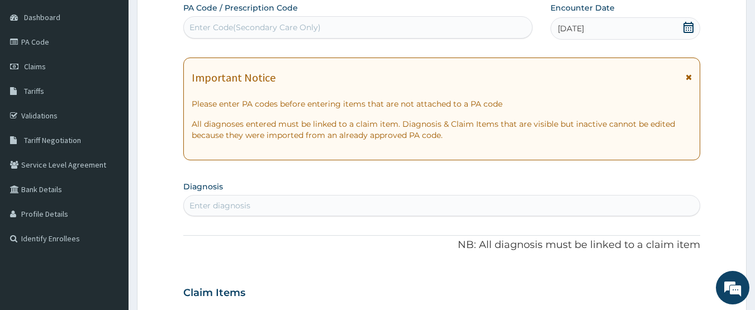
scroll to position [112, 0]
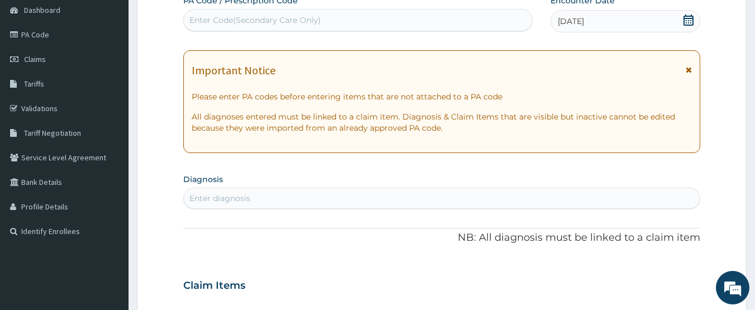
click at [236, 198] on div "Enter diagnosis" at bounding box center [219, 198] width 61 height 11
type input "[MEDICAL_DATA]"
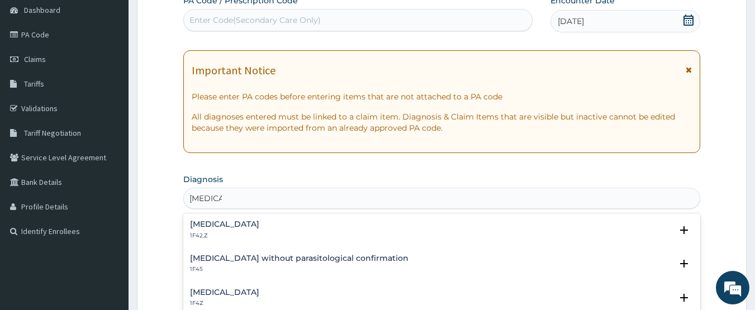
click at [227, 295] on h4 "[MEDICAL_DATA]" at bounding box center [224, 292] width 69 height 8
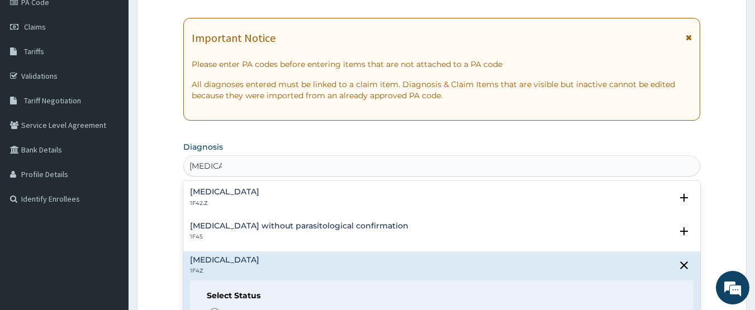
scroll to position [224, 0]
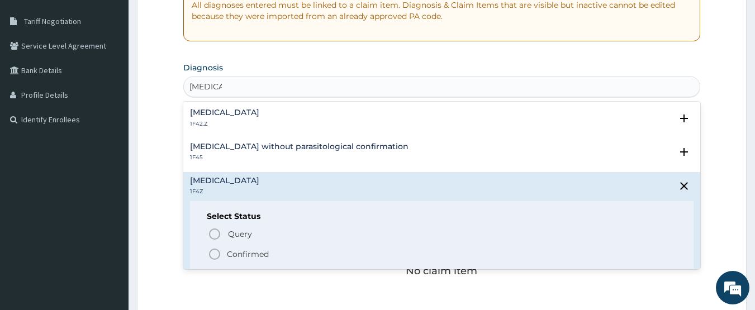
click at [216, 257] on icon "status option filled" at bounding box center [214, 254] width 13 height 13
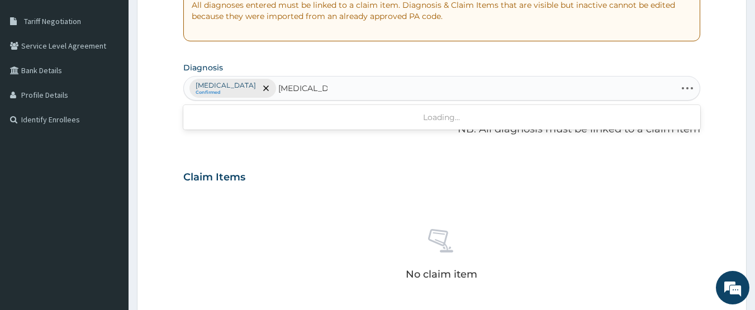
type input "[MEDICAL_DATA]"
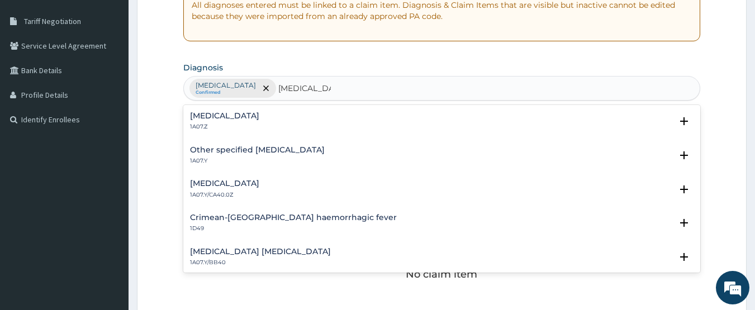
click at [259, 123] on p "1A07.Z" at bounding box center [224, 127] width 69 height 8
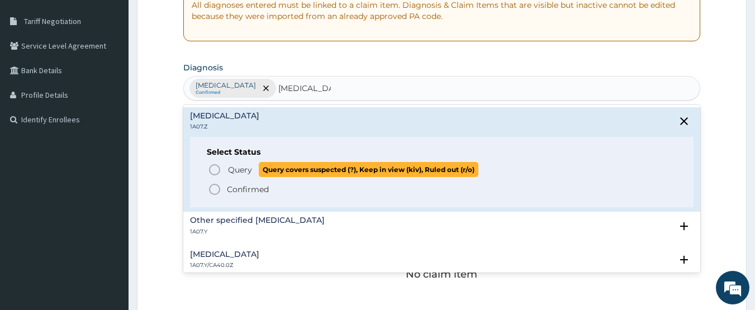
click at [216, 168] on icon "status option query" at bounding box center [214, 169] width 13 height 13
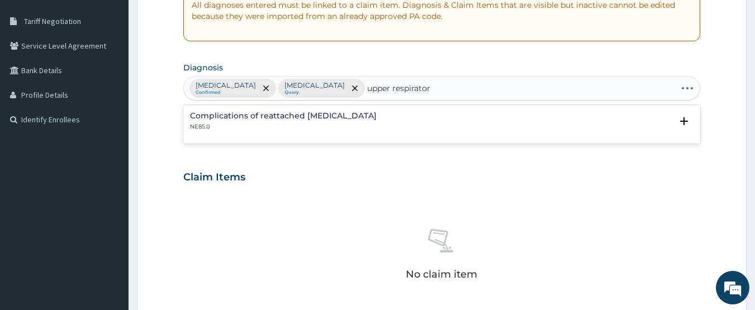
type input "upper respiratory"
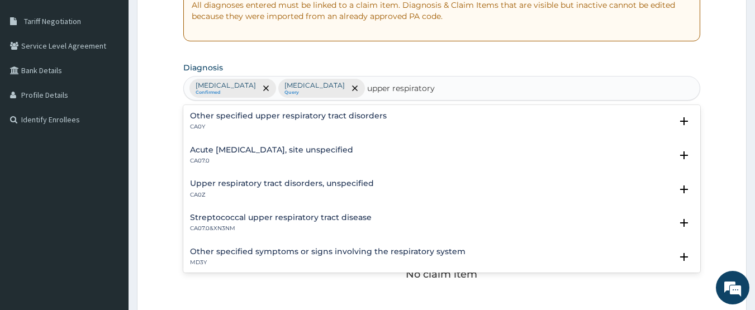
click at [215, 159] on p "CA07.0" at bounding box center [271, 161] width 163 height 8
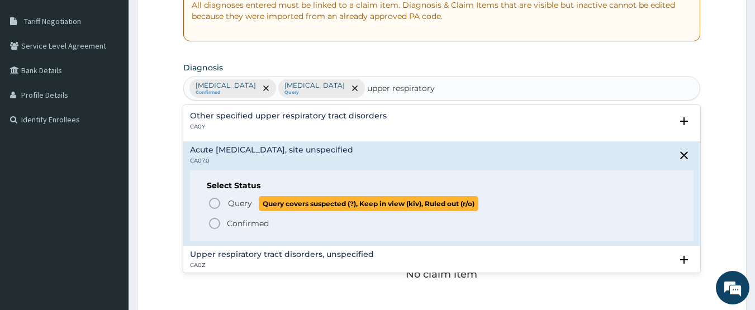
click at [211, 201] on icon "status option query" at bounding box center [214, 203] width 13 height 13
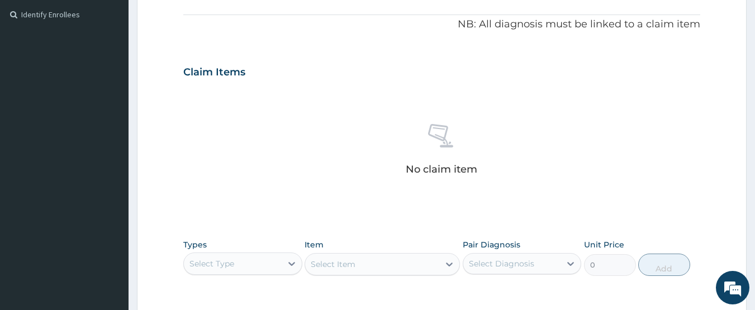
scroll to position [391, 0]
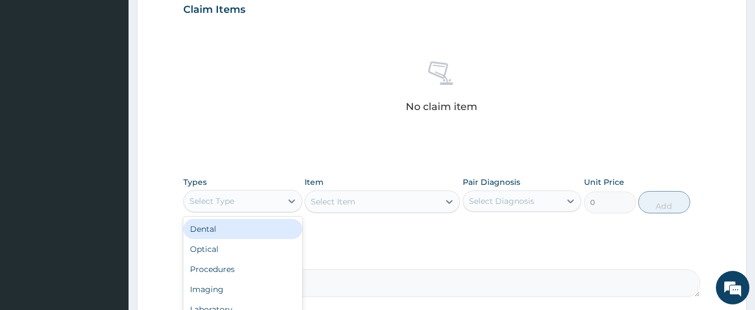
click at [224, 204] on div "Select Type" at bounding box center [211, 201] width 45 height 11
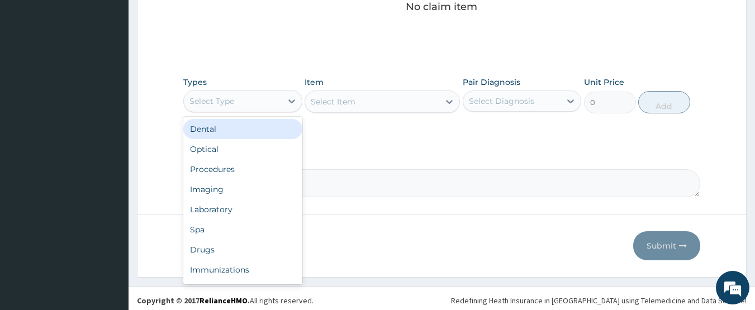
scroll to position [496, 0]
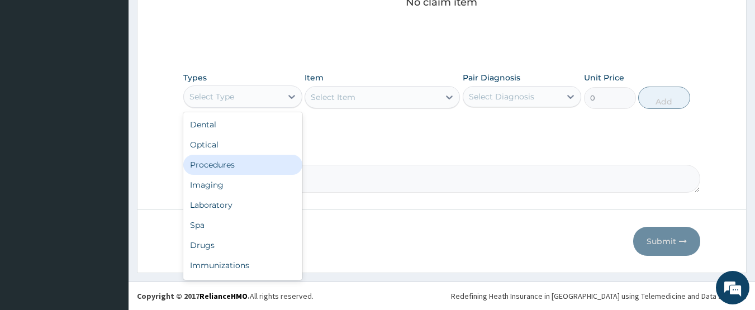
click at [269, 168] on div "Procedures" at bounding box center [242, 165] width 119 height 20
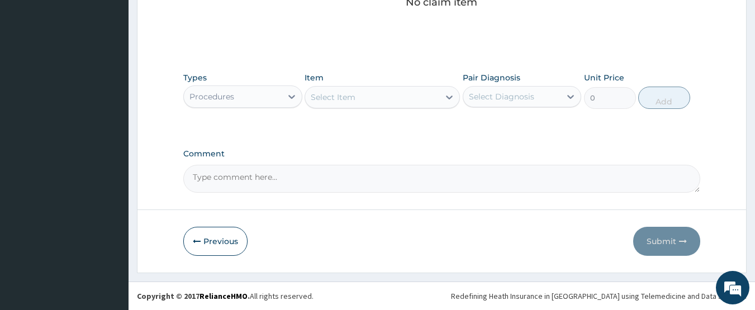
click at [395, 94] on div "Select Item" at bounding box center [372, 97] width 134 height 18
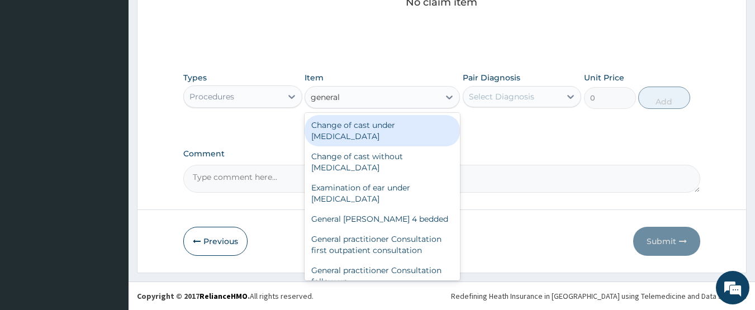
type input "general p"
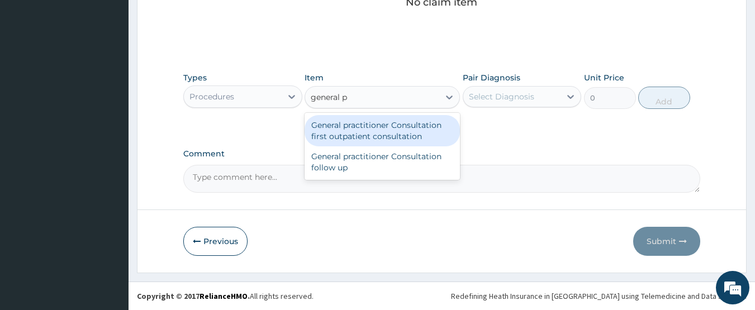
click at [397, 130] on div "General practitioner Consultation first outpatient consultation" at bounding box center [382, 130] width 155 height 31
type input "3547.5"
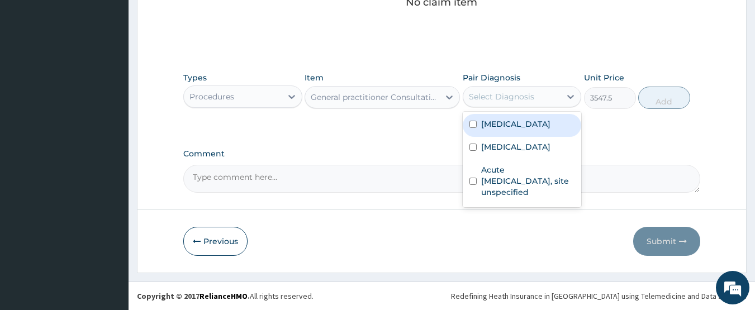
click at [500, 96] on div "Select Diagnosis" at bounding box center [501, 96] width 65 height 11
click at [509, 130] on div "Malaria, unspecified" at bounding box center [522, 125] width 119 height 23
checkbox input "true"
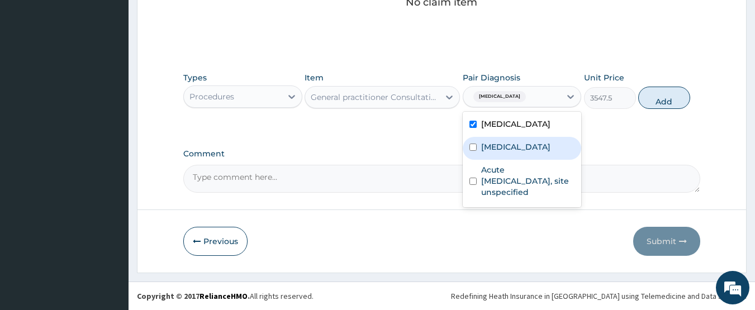
drag, startPoint x: 509, startPoint y: 165, endPoint x: 516, endPoint y: 188, distance: 24.0
click at [509, 160] on div "Typhoid fever, unspecified" at bounding box center [522, 148] width 119 height 23
checkbox input "true"
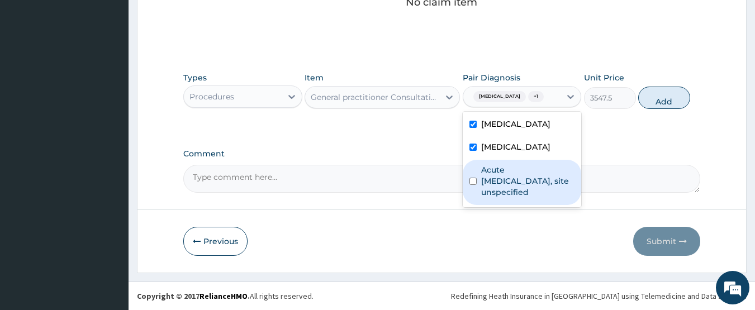
click at [517, 193] on label "Acute upper respiratory infection, site unspecified" at bounding box center [528, 181] width 94 height 34
checkbox input "true"
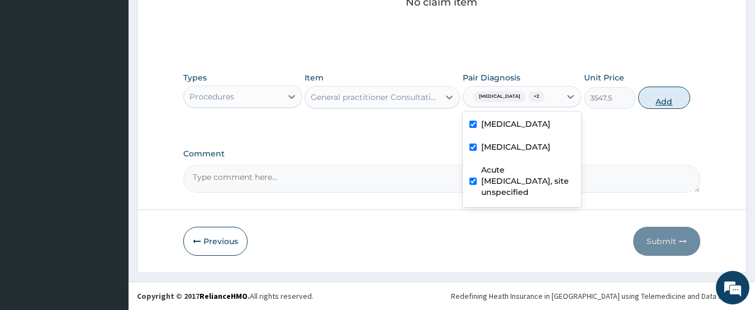
drag, startPoint x: 669, startPoint y: 102, endPoint x: 499, endPoint y: 125, distance: 171.5
click at [667, 103] on button "Add" at bounding box center [664, 98] width 52 height 22
type input "0"
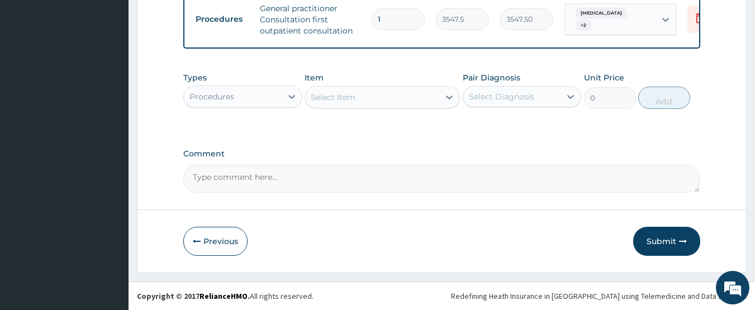
scroll to position [457, 0]
click at [233, 98] on div "Procedures" at bounding box center [211, 96] width 45 height 11
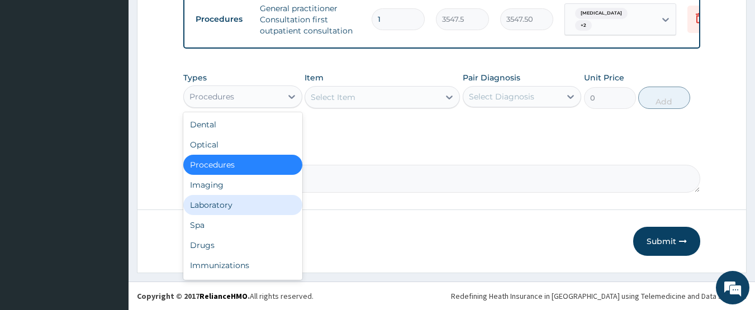
click at [231, 210] on div "Laboratory" at bounding box center [242, 205] width 119 height 20
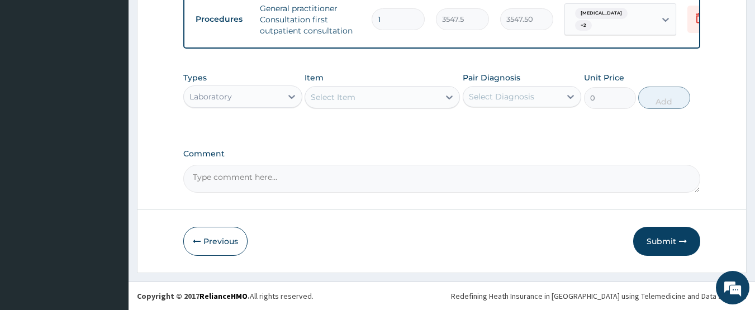
click at [377, 101] on div "Select Item" at bounding box center [372, 97] width 134 height 18
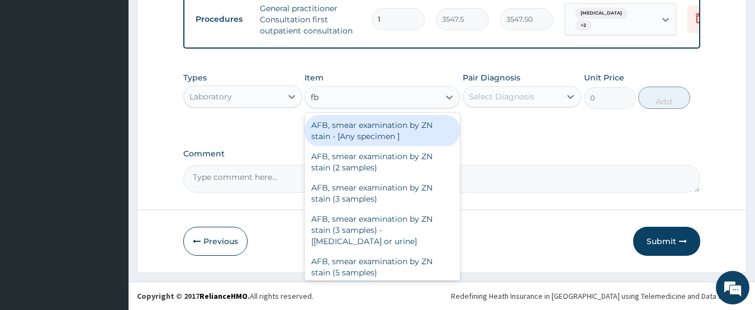
type input "fbc"
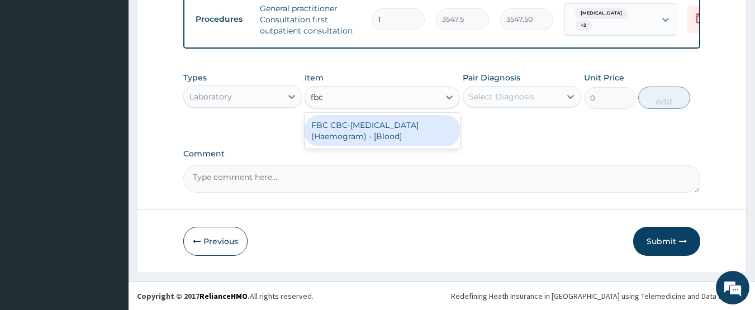
drag, startPoint x: 387, startPoint y: 127, endPoint x: 395, endPoint y: 127, distance: 8.4
click at [388, 127] on div "FBC CBC-Complete Blood Count (Haemogram) - [Blood]" at bounding box center [382, 130] width 155 height 31
type input "4300"
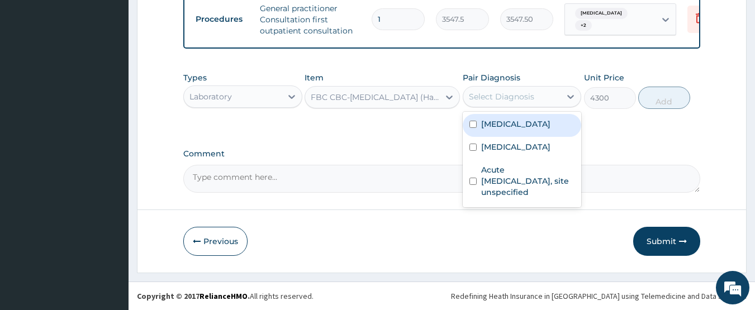
click at [536, 100] on div "Select Diagnosis" at bounding box center [512, 97] width 98 height 18
drag, startPoint x: 530, startPoint y: 127, endPoint x: 527, endPoint y: 146, distance: 19.8
click at [530, 127] on label "Malaria, unspecified" at bounding box center [515, 124] width 69 height 11
checkbox input "true"
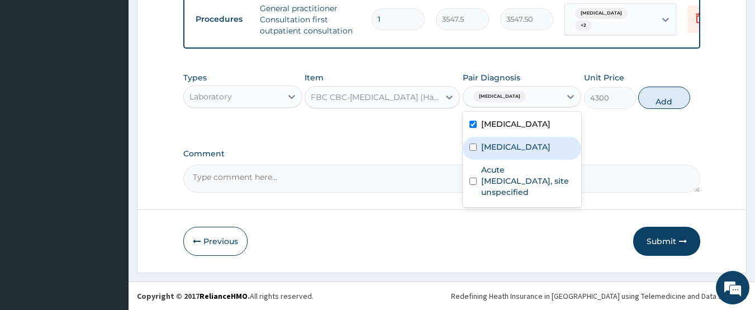
drag, startPoint x: 527, startPoint y: 147, endPoint x: 529, endPoint y: 162, distance: 15.3
click at [527, 148] on label "Typhoid fever, unspecified" at bounding box center [515, 146] width 69 height 11
checkbox input "true"
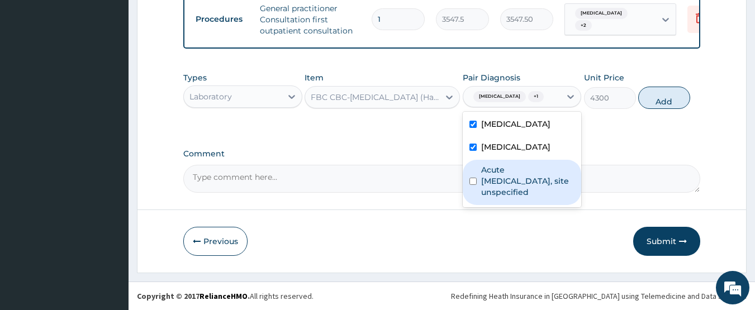
click at [531, 185] on label "Acute upper respiratory infection, site unspecified" at bounding box center [528, 181] width 94 height 34
checkbox input "true"
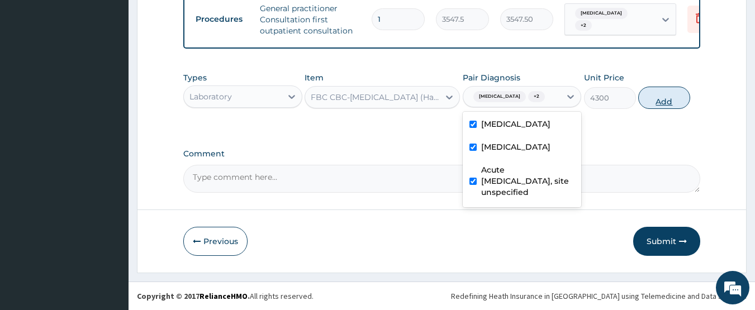
click at [651, 102] on button "Add" at bounding box center [664, 98] width 52 height 22
type input "0"
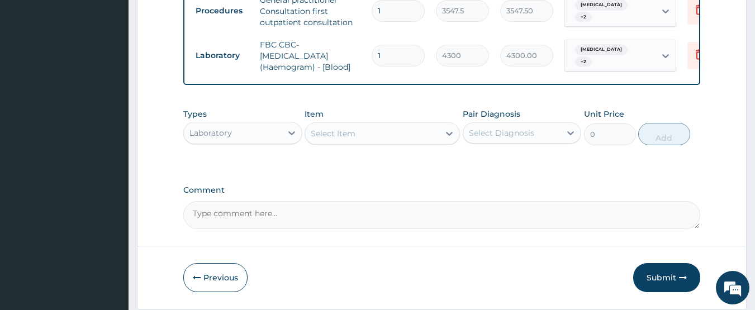
click at [354, 143] on div "Select Item" at bounding box center [372, 134] width 134 height 18
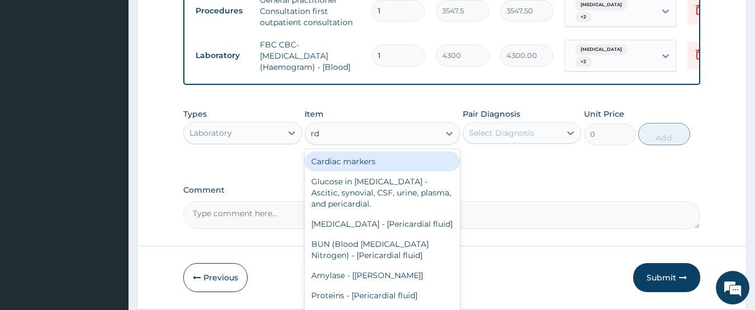
type input "rdt"
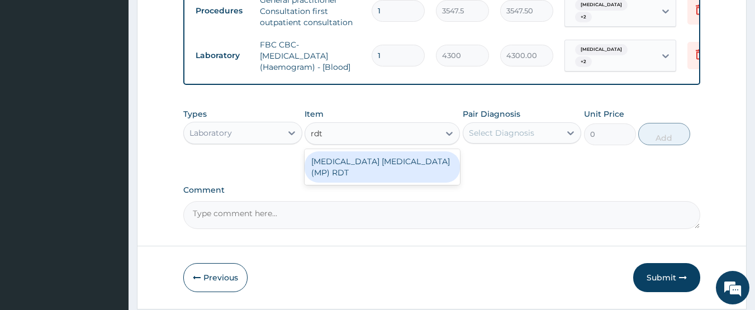
drag, startPoint x: 358, startPoint y: 170, endPoint x: 382, endPoint y: 167, distance: 23.6
click at [360, 170] on div "MALARIA PARASITE (MP) RDT" at bounding box center [382, 166] width 155 height 31
type input "1612.5"
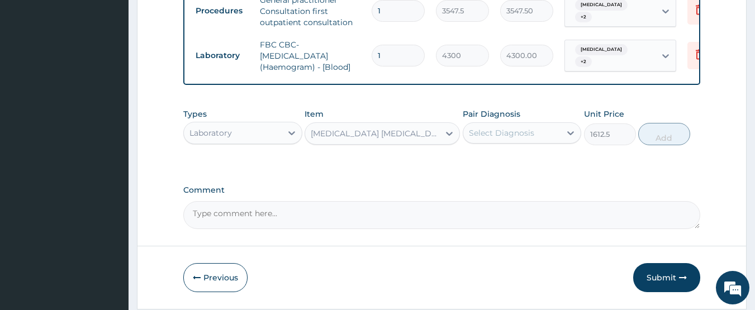
click at [496, 139] on div "Select Diagnosis" at bounding box center [501, 132] width 65 height 11
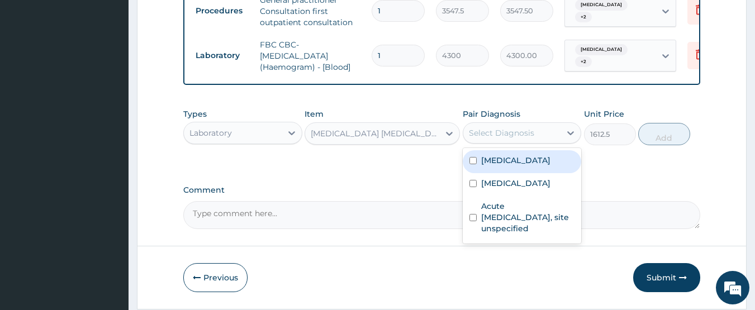
drag, startPoint x: 511, startPoint y: 169, endPoint x: 665, endPoint y: 155, distance: 154.4
click at [516, 166] on label "Malaria, unspecified" at bounding box center [515, 160] width 69 height 11
checkbox input "true"
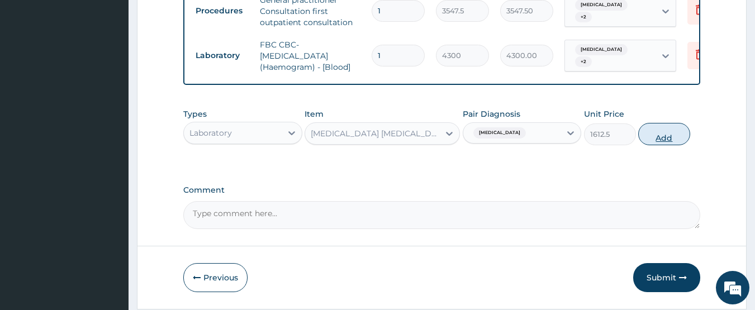
click at [669, 145] on button "Add" at bounding box center [664, 134] width 52 height 22
type input "0"
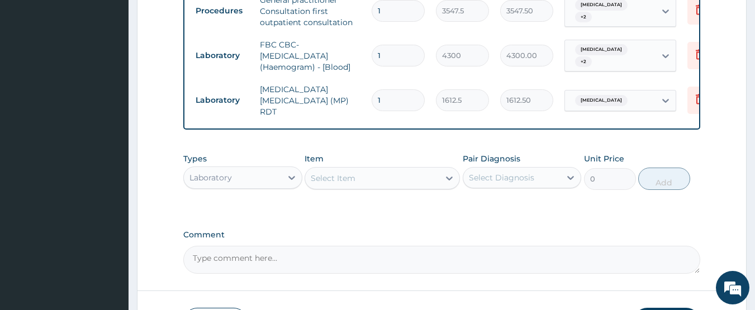
drag, startPoint x: 246, startPoint y: 184, endPoint x: 250, endPoint y: 192, distance: 8.7
click at [246, 185] on div "Laboratory" at bounding box center [233, 178] width 98 height 18
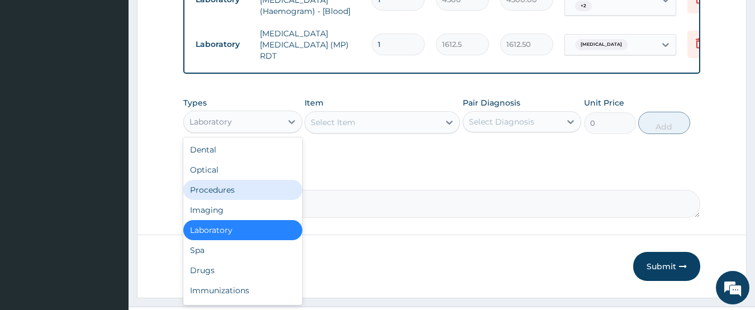
scroll to position [541, 0]
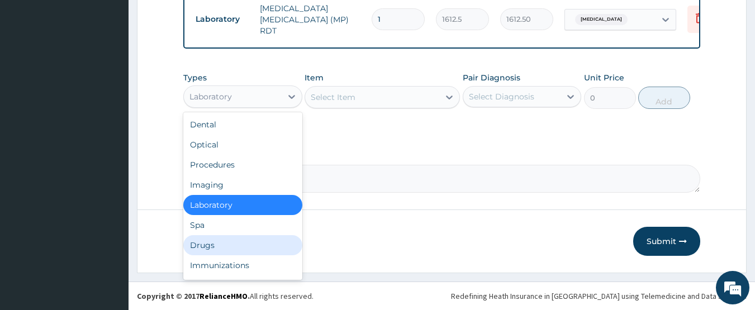
click at [222, 241] on div "Drugs" at bounding box center [242, 245] width 119 height 20
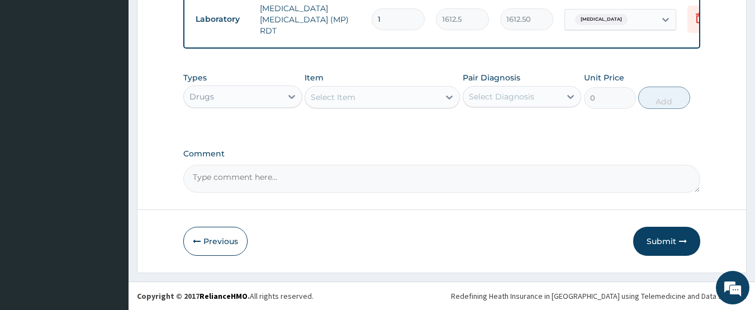
click at [417, 100] on div "Select Item" at bounding box center [372, 97] width 134 height 18
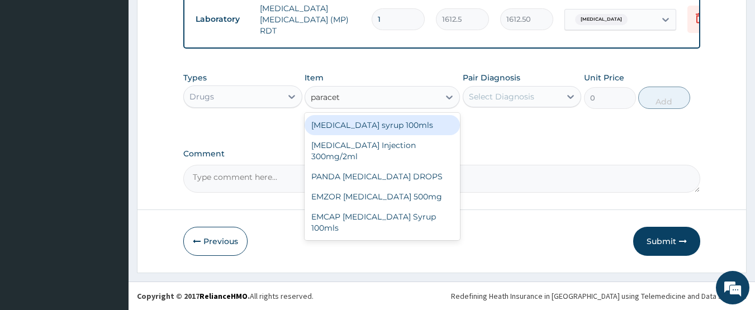
type input "paraceta"
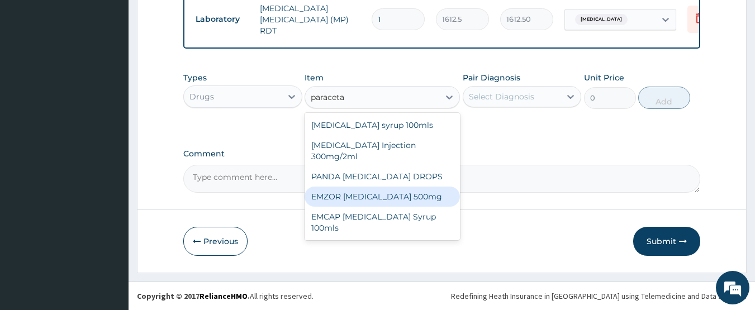
click at [422, 199] on div "EMZOR PARACETAMOL 500mg" at bounding box center [382, 197] width 155 height 20
type input "23.65"
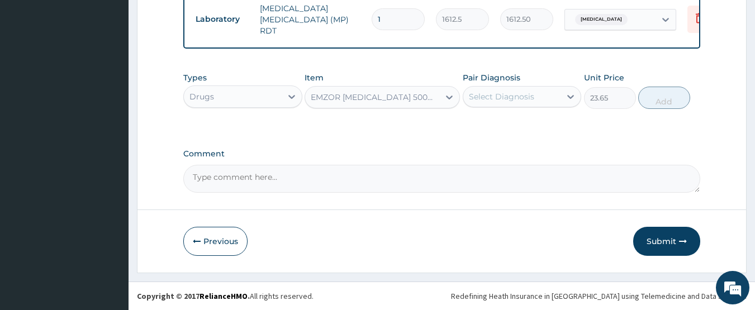
click at [506, 97] on div "Select Diagnosis" at bounding box center [501, 96] width 65 height 11
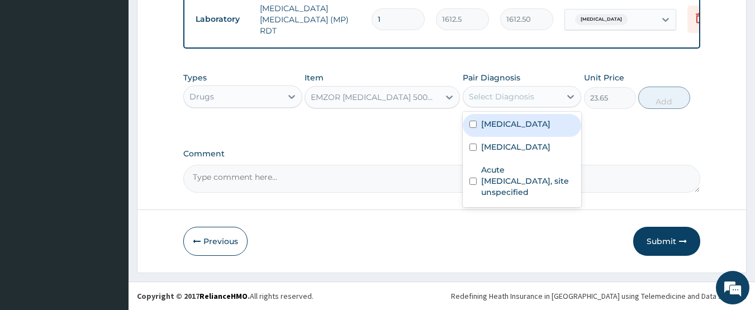
drag, startPoint x: 517, startPoint y: 126, endPoint x: 523, endPoint y: 163, distance: 36.8
click at [518, 128] on label "Malaria, unspecified" at bounding box center [515, 124] width 69 height 11
checkbox input "true"
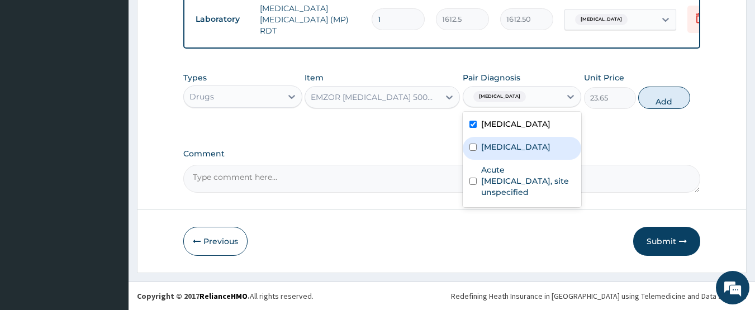
click at [523, 153] on label "Typhoid fever, unspecified" at bounding box center [515, 146] width 69 height 11
checkbox input "true"
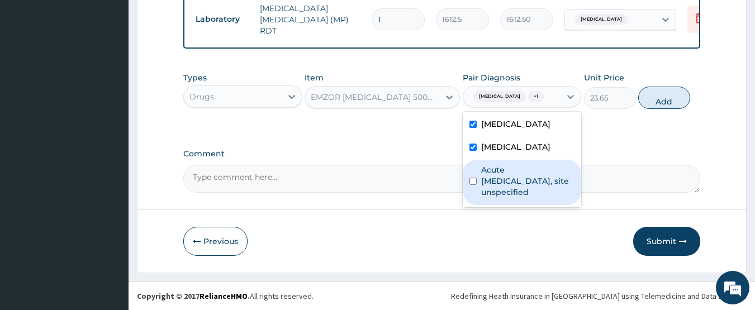
drag, startPoint x: 527, startPoint y: 193, endPoint x: 645, endPoint y: 127, distance: 134.9
click at [529, 192] on label "Acute upper respiratory infection, site unspecified" at bounding box center [528, 181] width 94 height 34
checkbox input "true"
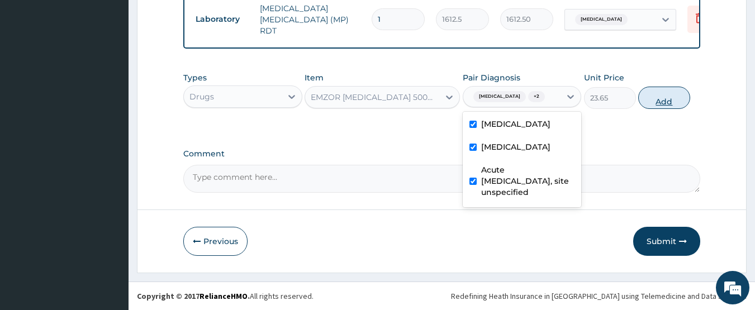
click at [653, 102] on button "Add" at bounding box center [664, 98] width 52 height 22
type input "0"
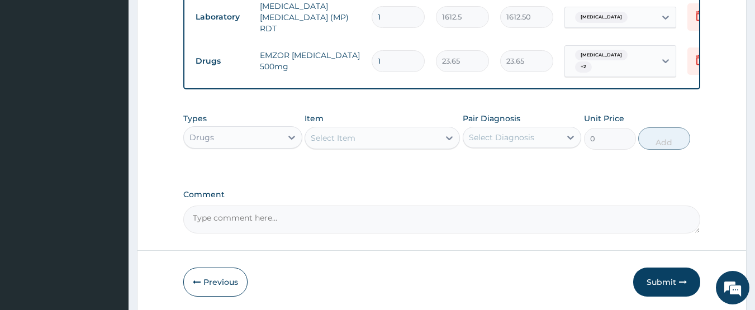
type input "18"
type input "425.70"
type input "18"
click at [325, 144] on div "Select Item" at bounding box center [333, 137] width 45 height 11
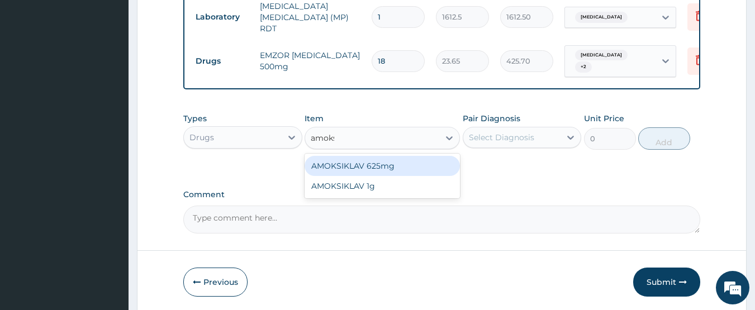
type input "amoksi"
click at [356, 166] on div "AMOKSIKLAV 625mg" at bounding box center [382, 166] width 155 height 20
type input "650.375"
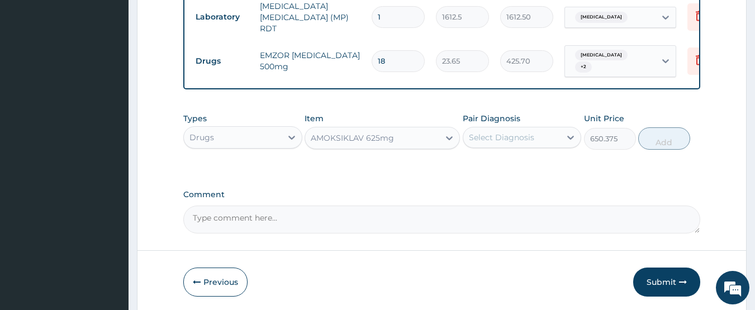
click at [496, 140] on div "Select Diagnosis" at bounding box center [501, 137] width 65 height 11
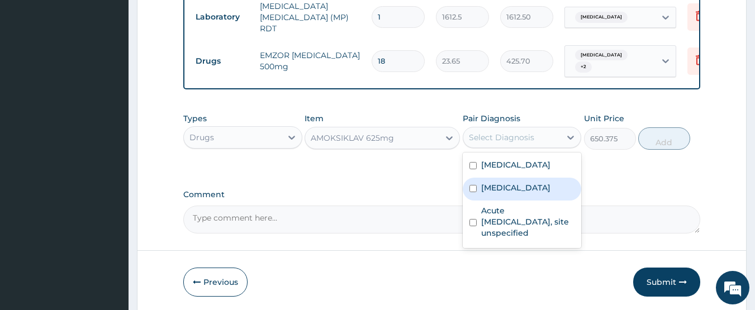
drag, startPoint x: 515, startPoint y: 198, endPoint x: 513, endPoint y: 229, distance: 30.9
click at [515, 193] on label "Typhoid fever, unspecified" at bounding box center [515, 187] width 69 height 11
checkbox input "true"
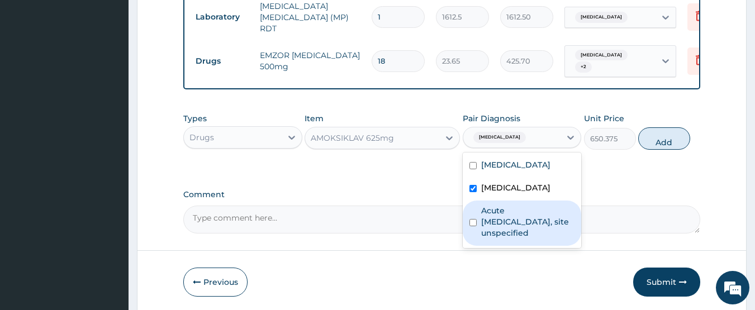
click at [511, 237] on label "Acute upper respiratory infection, site unspecified" at bounding box center [528, 222] width 94 height 34
checkbox input "true"
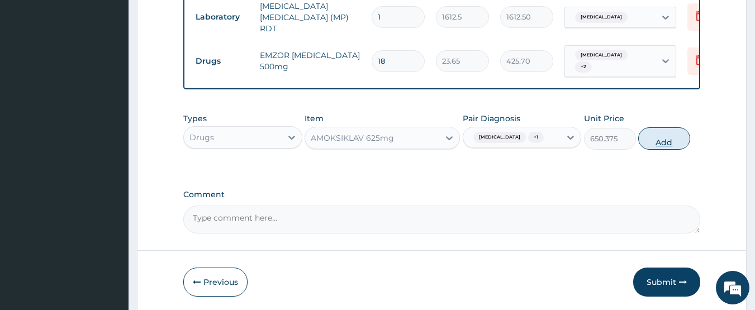
click at [654, 150] on button "Add" at bounding box center [664, 138] width 52 height 22
type input "0"
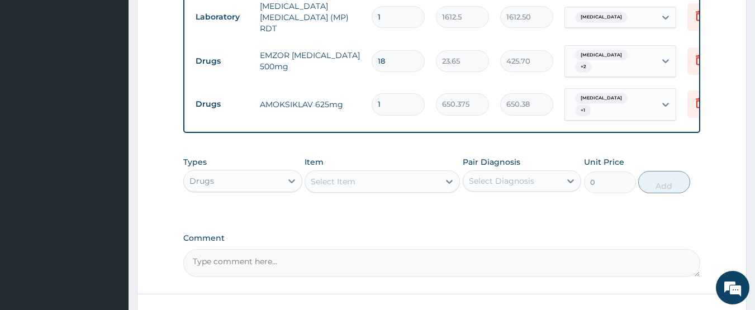
type input "14"
type input "9105.25"
type input "14"
click at [353, 177] on div "Select Item" at bounding box center [372, 182] width 134 height 18
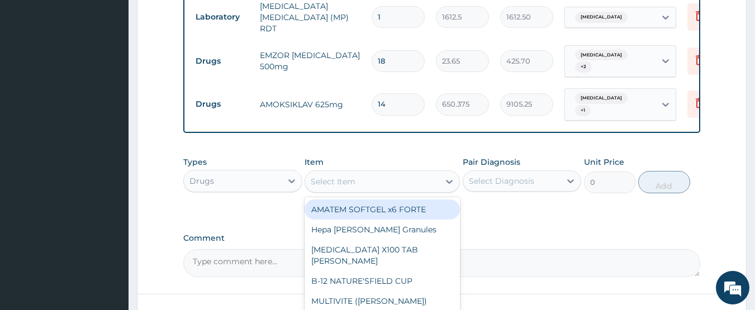
drag, startPoint x: 384, startPoint y: 210, endPoint x: 498, endPoint y: 193, distance: 115.3
click at [384, 211] on div "AMATEM SOFTGEL x6 FORTE" at bounding box center [382, 210] width 155 height 20
type input "473"
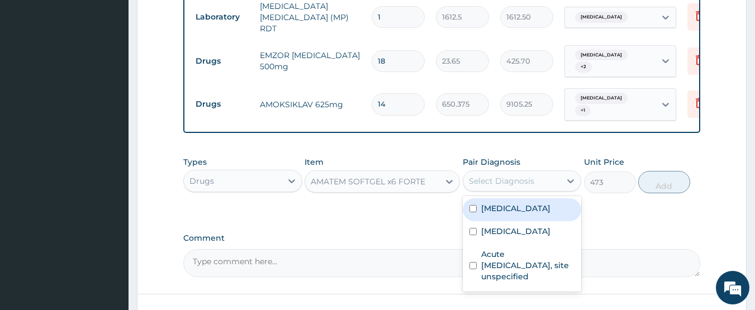
click at [501, 186] on div "Select Diagnosis" at bounding box center [501, 181] width 65 height 11
drag, startPoint x: 512, startPoint y: 211, endPoint x: 605, endPoint y: 201, distance: 93.3
click at [513, 212] on label "[MEDICAL_DATA]" at bounding box center [515, 208] width 69 height 11
checkbox input "true"
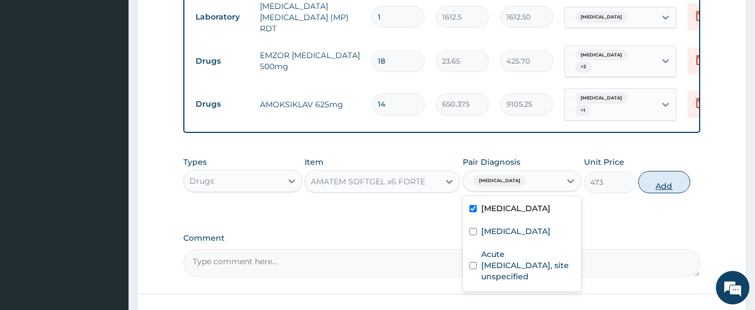
click at [665, 191] on button "Add" at bounding box center [664, 182] width 52 height 22
type input "0"
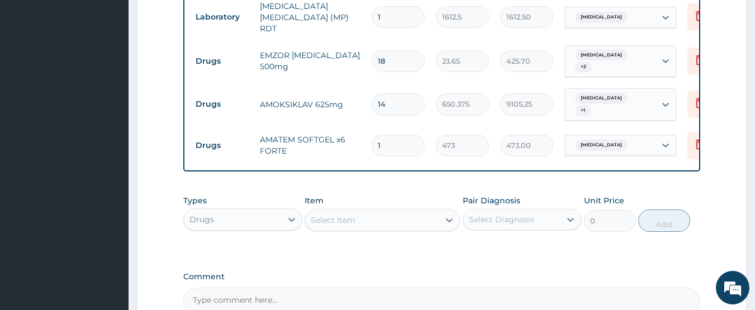
type input "0.00"
type input "6"
type input "2838.00"
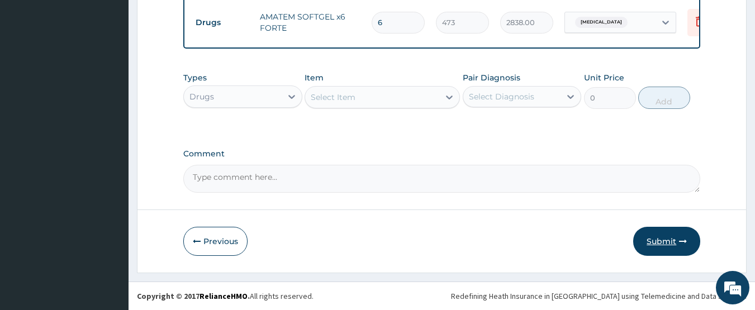
type input "6"
click at [657, 246] on button "Submit" at bounding box center [666, 241] width 67 height 29
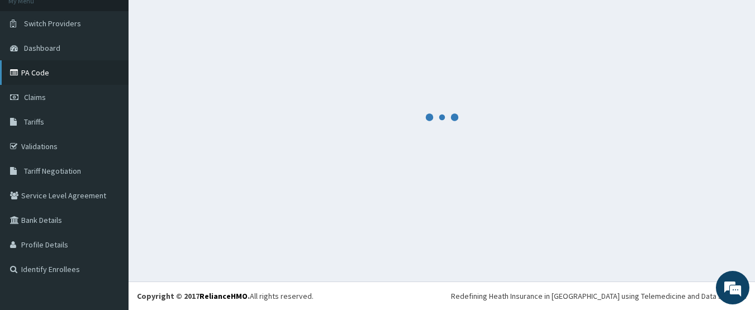
scroll to position [74, 0]
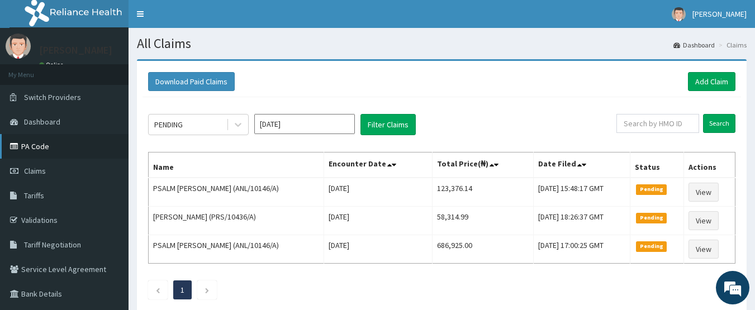
click at [50, 149] on link "PA Code" at bounding box center [64, 146] width 129 height 25
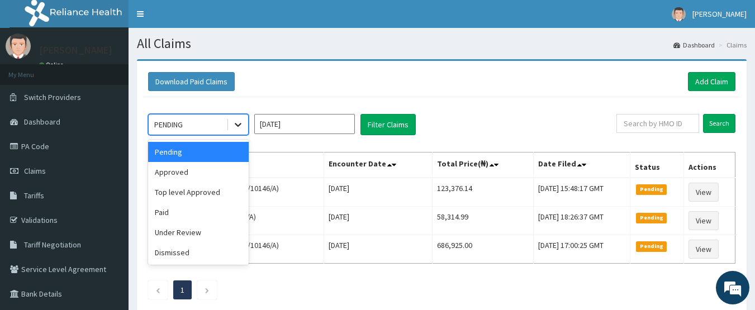
click at [239, 129] on icon at bounding box center [238, 124] width 11 height 11
click at [189, 171] on div "Approved" at bounding box center [198, 172] width 101 height 20
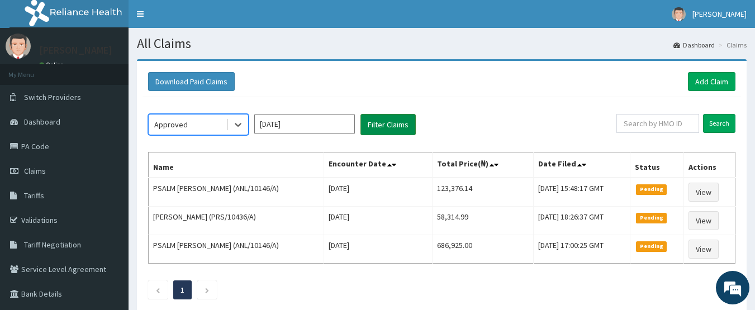
click at [385, 127] on button "Filter Claims" at bounding box center [388, 124] width 55 height 21
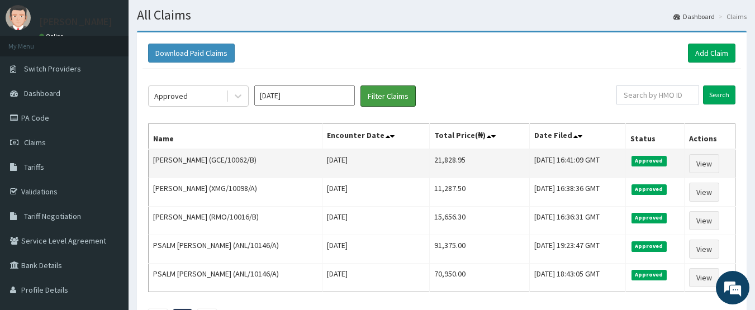
scroll to position [56, 0]
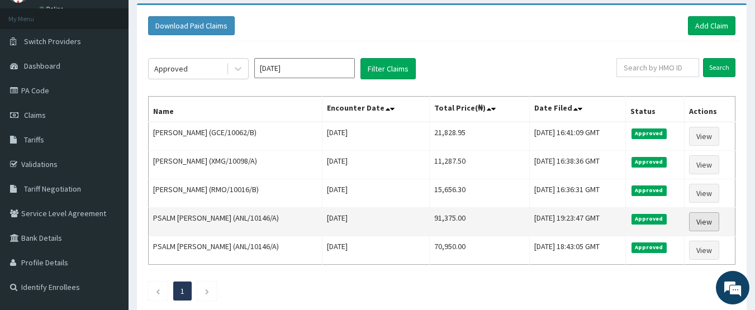
click at [708, 224] on link "View" at bounding box center [704, 221] width 30 height 19
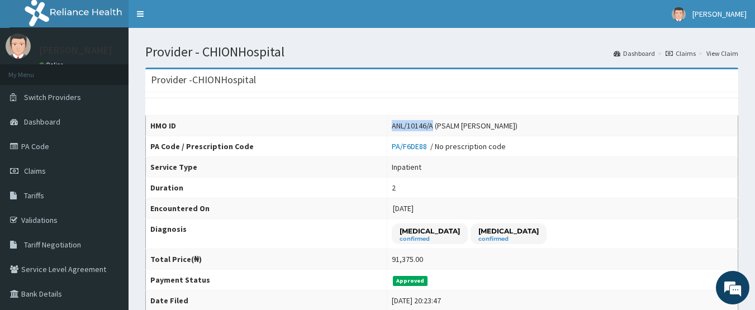
drag, startPoint x: 334, startPoint y: 126, endPoint x: 375, endPoint y: 124, distance: 40.9
click at [392, 124] on div "ANL/10146/A (PSALM [PERSON_NAME])" at bounding box center [455, 125] width 126 height 11
copy div "ANL/10146/A"
click at [63, 171] on link "Claims" at bounding box center [64, 171] width 129 height 25
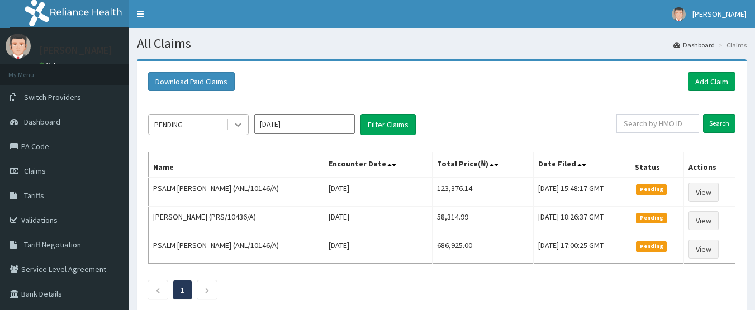
click at [236, 125] on icon at bounding box center [238, 126] width 7 height 4
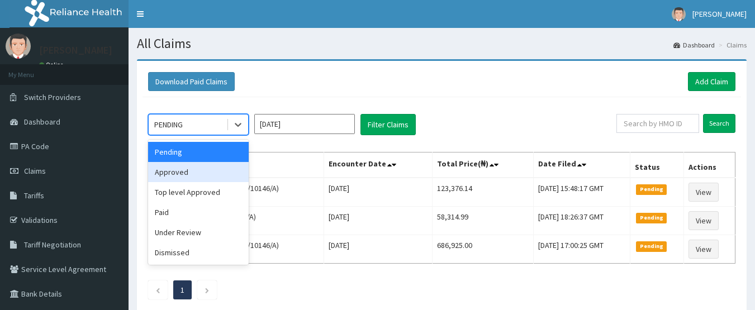
click at [190, 171] on div "Approved" at bounding box center [198, 172] width 101 height 20
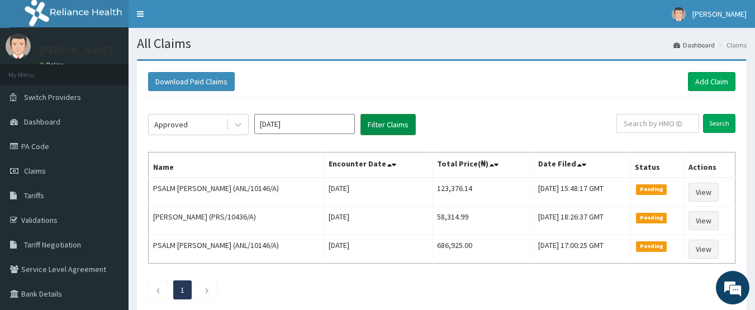
click at [398, 128] on button "Filter Claims" at bounding box center [388, 124] width 55 height 21
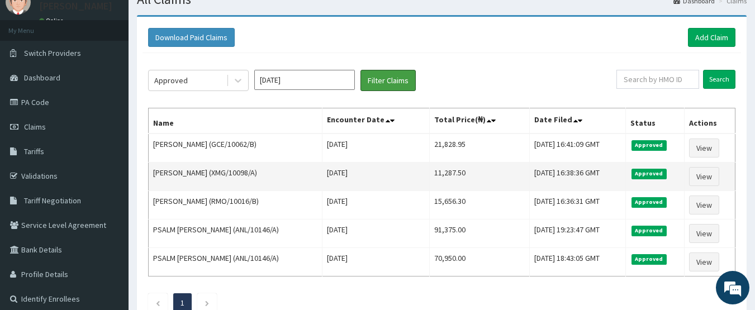
scroll to position [56, 0]
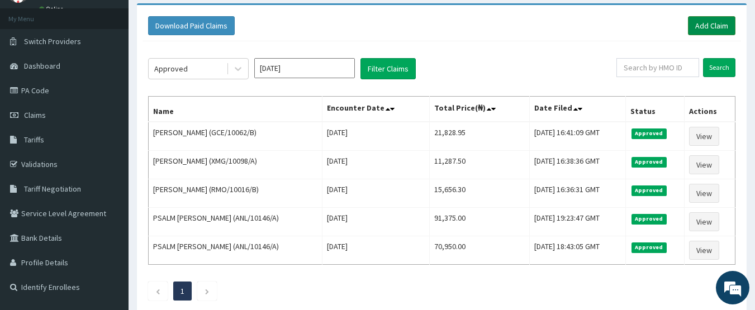
click at [718, 31] on link "Add Claim" at bounding box center [712, 25] width 48 height 19
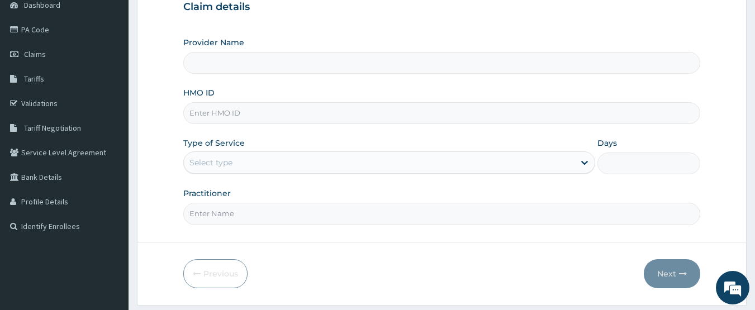
scroll to position [149, 0]
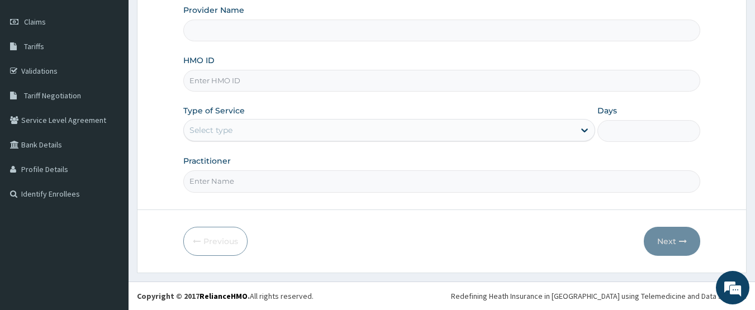
click at [206, 82] on input "HMO ID" at bounding box center [442, 81] width 518 height 22
type input "CHIONHospital"
paste input "ANL/10146/A"
type input "ANL/10146/A"
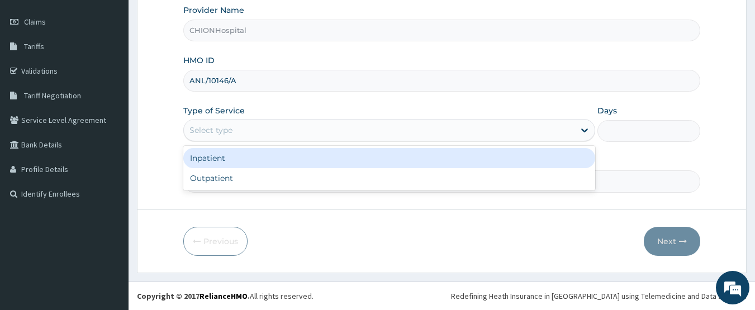
click at [217, 135] on div "Select type" at bounding box center [210, 130] width 43 height 11
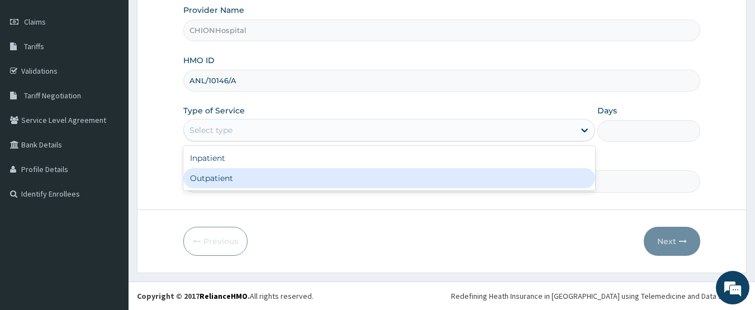
click at [217, 174] on div "Outpatient" at bounding box center [389, 178] width 412 height 20
type input "1"
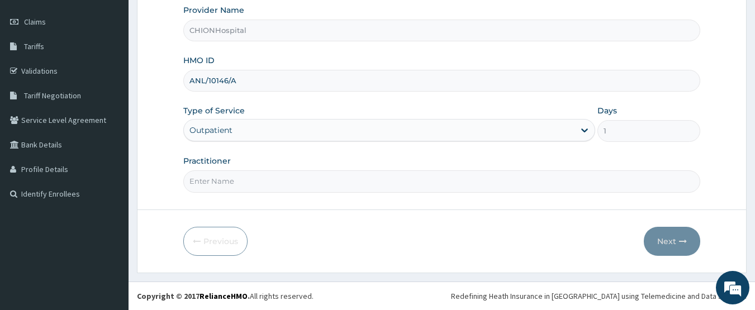
click at [236, 179] on input "Practitioner" at bounding box center [442, 181] width 518 height 22
type input "[PERSON_NAME] [PERSON_NAME]"
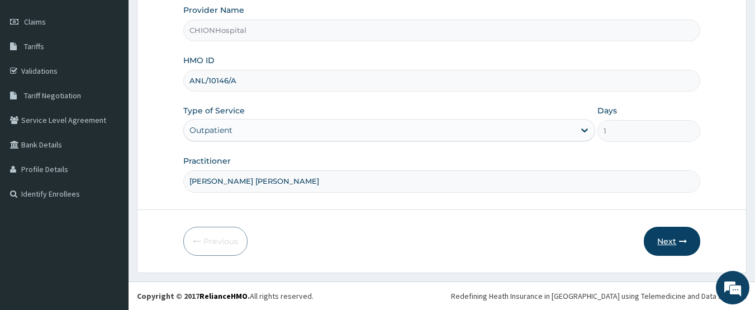
click at [677, 244] on button "Next" at bounding box center [672, 241] width 56 height 29
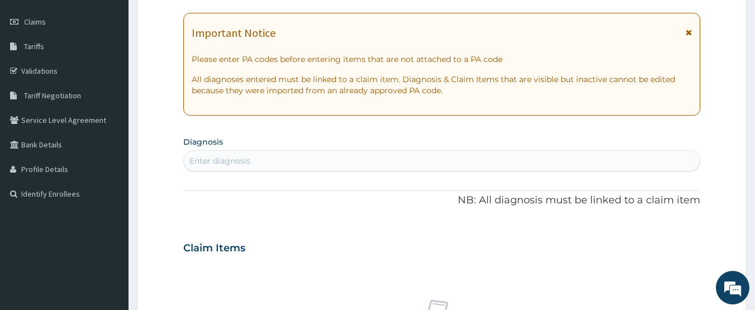
scroll to position [0, 0]
click at [254, 163] on div "Enter diagnosis" at bounding box center [442, 161] width 516 height 18
type input "[MEDICAL_DATA]"
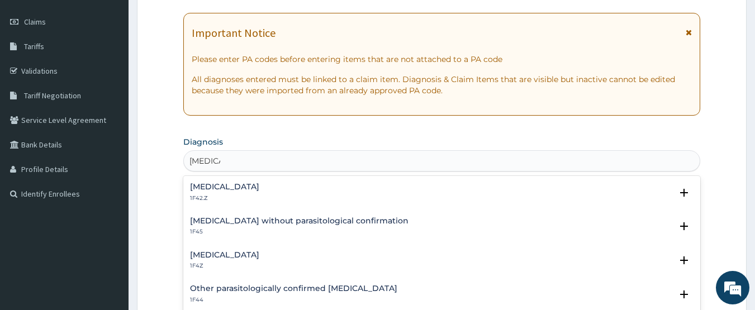
click at [223, 257] on h4 "Malaria, unspecified" at bounding box center [224, 255] width 69 height 8
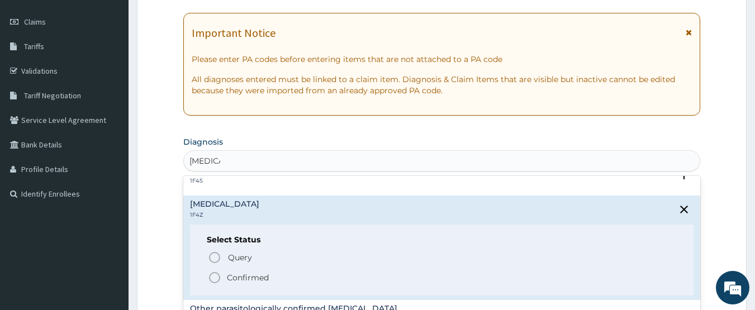
scroll to position [56, 0]
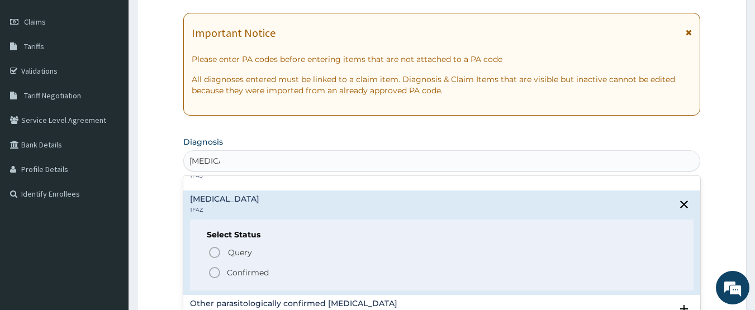
click at [214, 273] on icon "status option filled" at bounding box center [214, 272] width 13 height 13
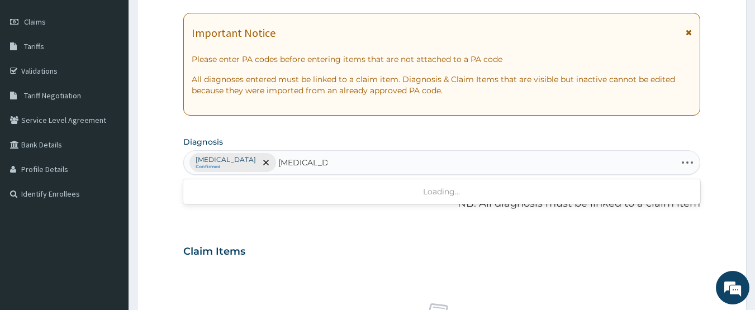
type input "typhoid fever"
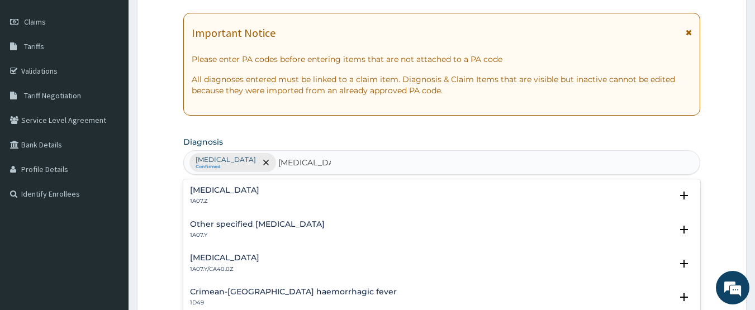
click at [222, 191] on h4 "Typhoid fever, unspecified" at bounding box center [224, 190] width 69 height 8
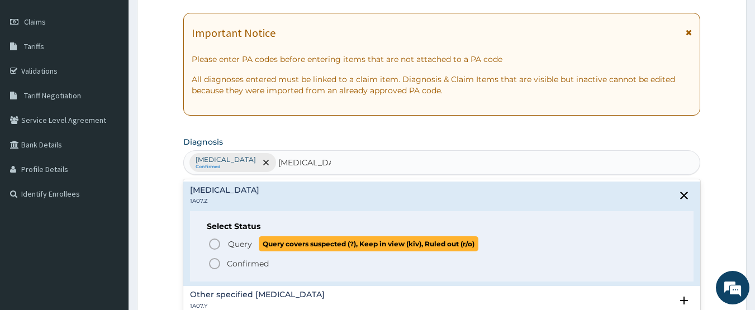
click at [212, 242] on icon "status option query" at bounding box center [214, 244] width 13 height 13
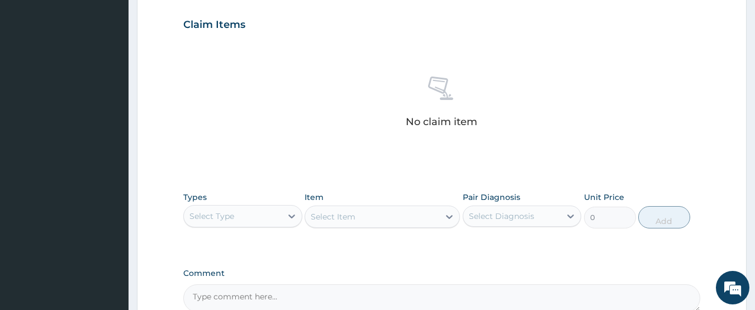
scroll to position [429, 0]
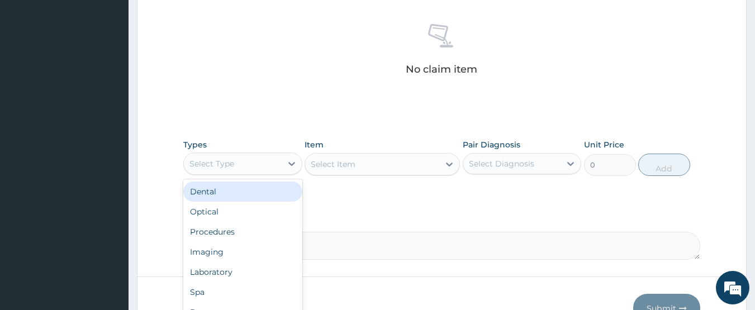
click at [260, 168] on div "Select Type" at bounding box center [233, 164] width 98 height 18
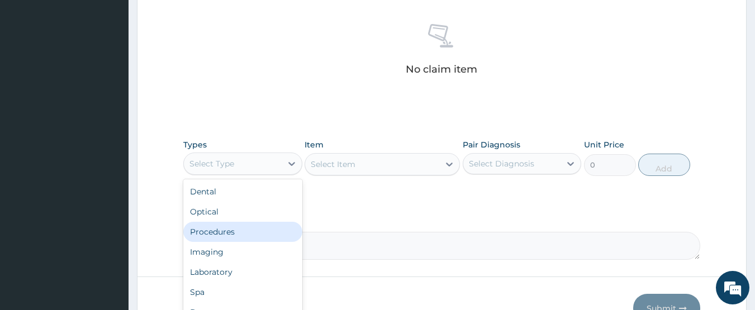
click at [250, 228] on div "Procedures" at bounding box center [242, 232] width 119 height 20
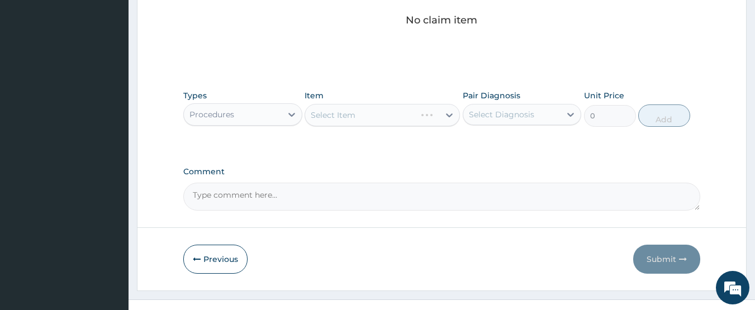
scroll to position [485, 0]
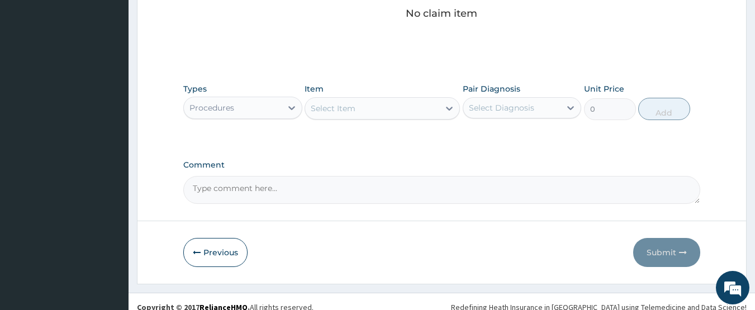
click at [375, 109] on div "Select Item" at bounding box center [372, 108] width 134 height 18
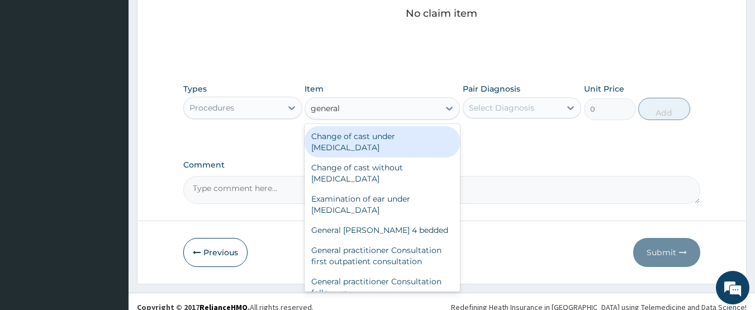
type input "general p"
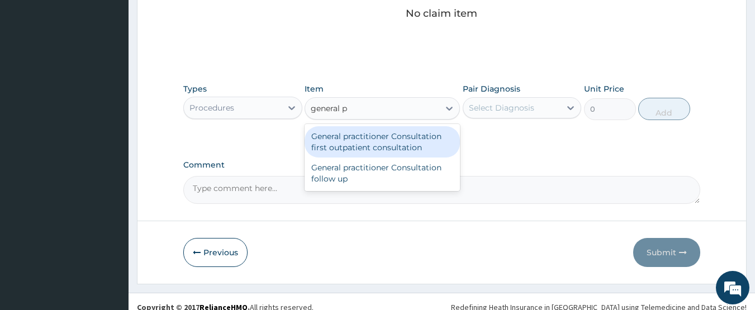
click at [375, 139] on div "General practitioner Consultation first outpatient consultation" at bounding box center [382, 141] width 155 height 31
type input "3547.5"
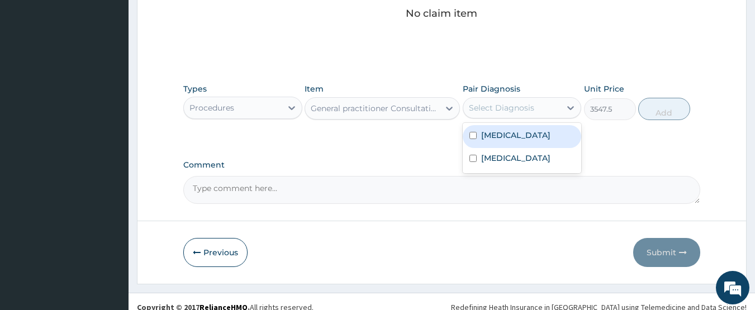
drag, startPoint x: 491, startPoint y: 109, endPoint x: 495, endPoint y: 121, distance: 12.9
click at [492, 109] on div "Select Diagnosis" at bounding box center [501, 107] width 65 height 11
click at [498, 135] on label "Malaria, unspecified" at bounding box center [515, 135] width 69 height 11
checkbox input "true"
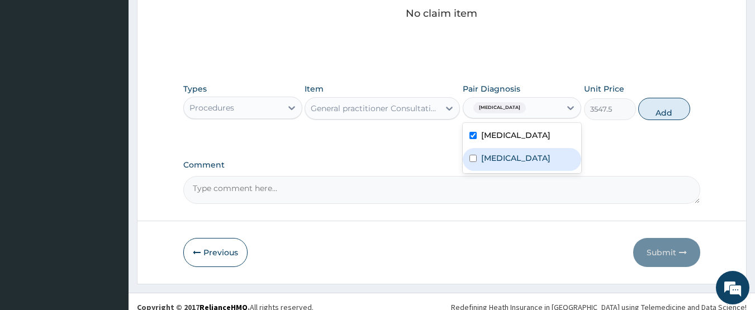
click at [502, 160] on label "Typhoid fever, unspecified" at bounding box center [515, 158] width 69 height 11
checkbox input "true"
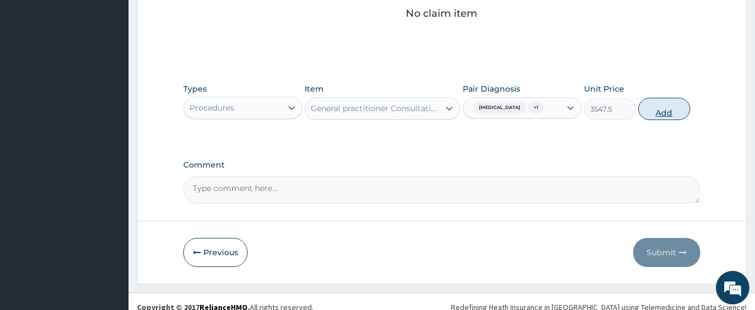
click at [653, 113] on button "Add" at bounding box center [664, 109] width 52 height 22
type input "0"
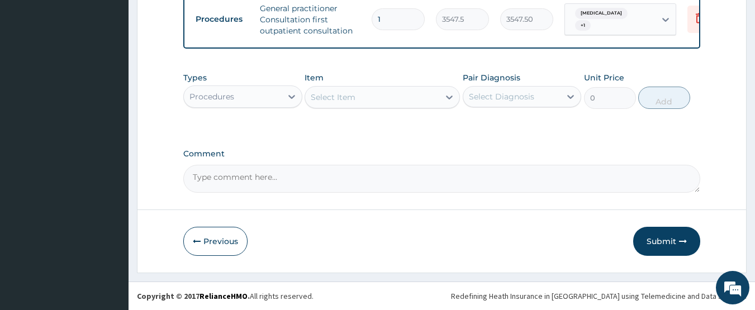
drag, startPoint x: 238, startPoint y: 103, endPoint x: 238, endPoint y: 109, distance: 6.1
click at [238, 103] on div "Procedures" at bounding box center [233, 97] width 98 height 18
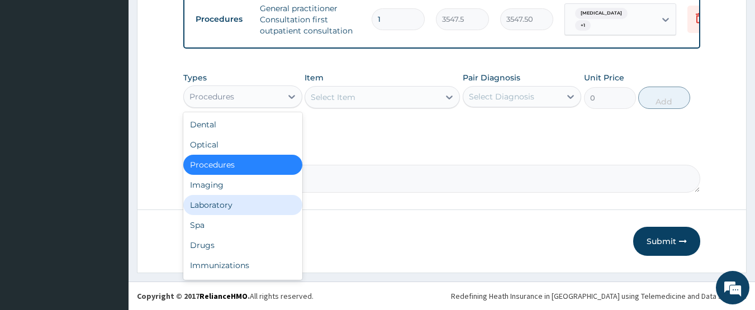
click at [230, 201] on div "Laboratory" at bounding box center [242, 205] width 119 height 20
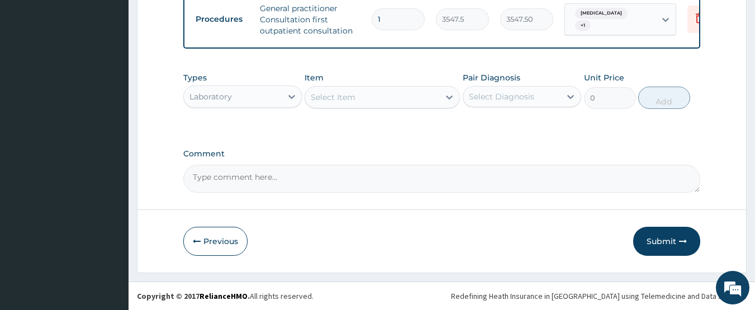
click at [380, 100] on div "Select Item" at bounding box center [372, 97] width 134 height 18
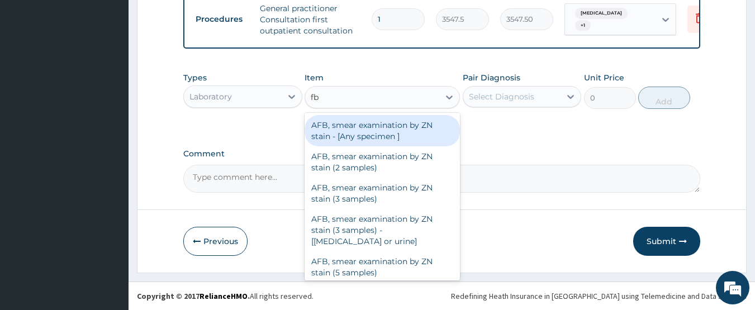
type input "fbc"
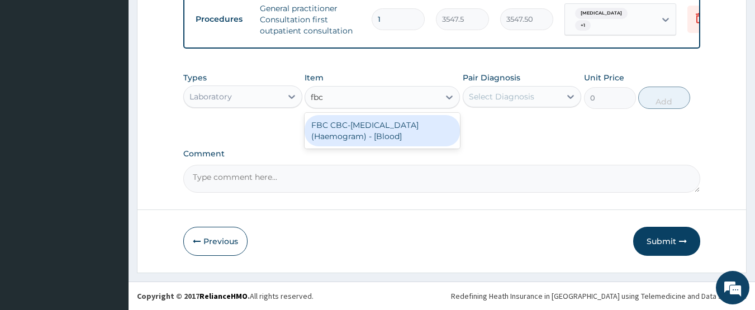
drag, startPoint x: 386, startPoint y: 125, endPoint x: 463, endPoint y: 105, distance: 79.6
click at [388, 125] on div "FBC CBC-[MEDICAL_DATA] (Haemogram) - [Blood]" at bounding box center [382, 130] width 155 height 31
type input "4300"
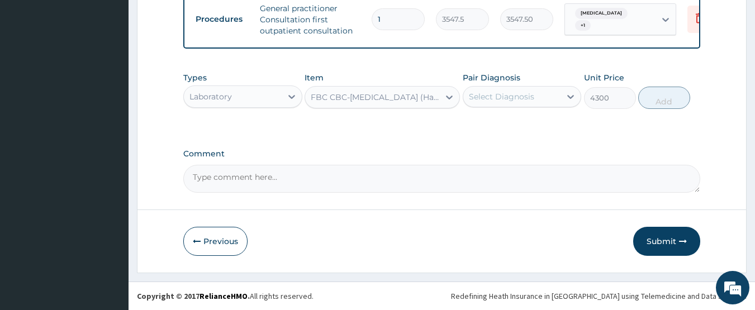
click at [492, 89] on div "Select Diagnosis" at bounding box center [512, 97] width 98 height 18
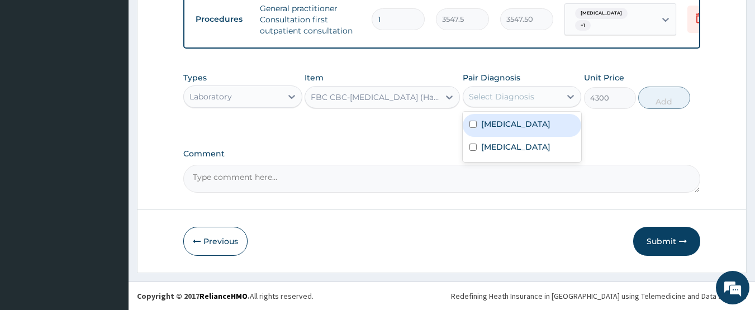
drag, startPoint x: 504, startPoint y: 121, endPoint x: 508, endPoint y: 151, distance: 30.4
click at [504, 122] on label "Malaria, unspecified" at bounding box center [515, 124] width 69 height 11
checkbox input "true"
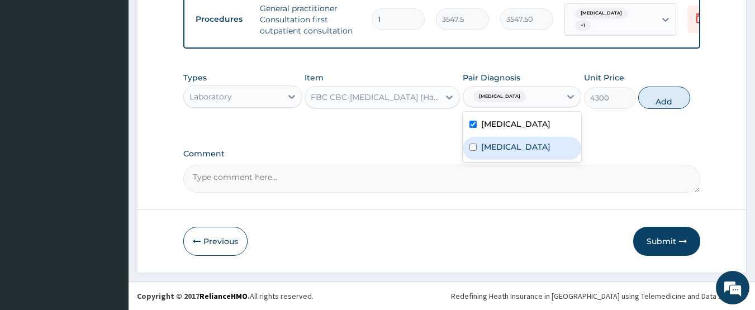
drag, startPoint x: 508, startPoint y: 151, endPoint x: 578, endPoint y: 131, distance: 73.2
click at [510, 151] on label "Typhoid fever, unspecified" at bounding box center [515, 146] width 69 height 11
checkbox input "true"
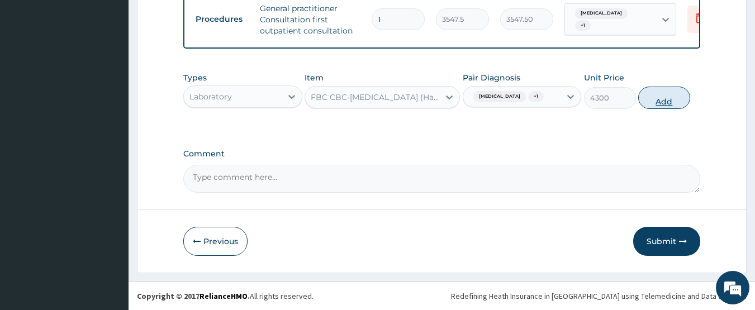
click at [652, 100] on button "Add" at bounding box center [664, 98] width 52 height 22
type input "0"
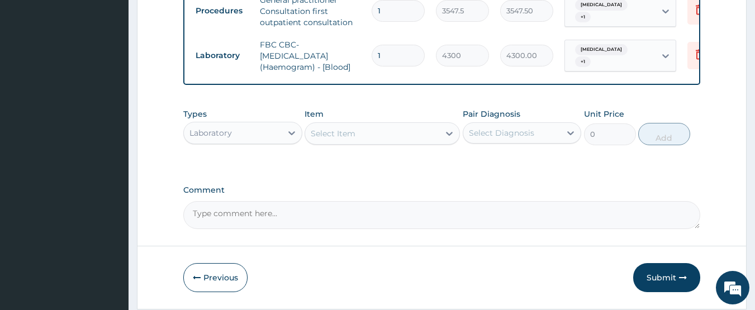
click at [363, 140] on div "Select Item" at bounding box center [372, 134] width 134 height 18
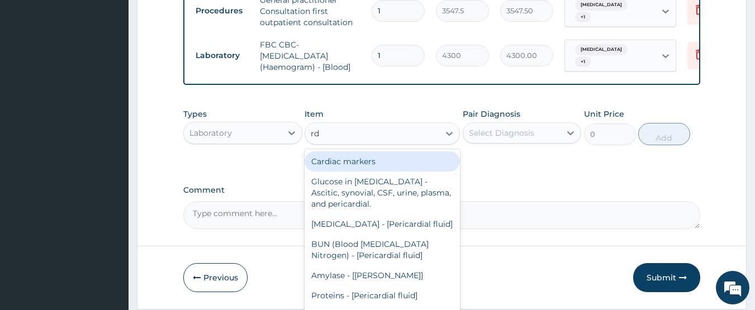
type input "rdt"
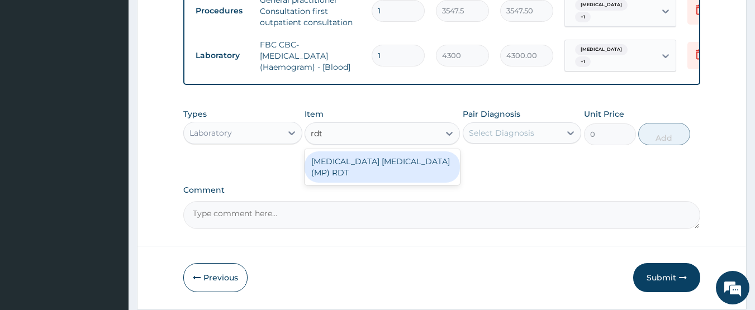
click at [366, 164] on div "[MEDICAL_DATA] [MEDICAL_DATA] (MP) RDT" at bounding box center [382, 166] width 155 height 31
type input "1612.5"
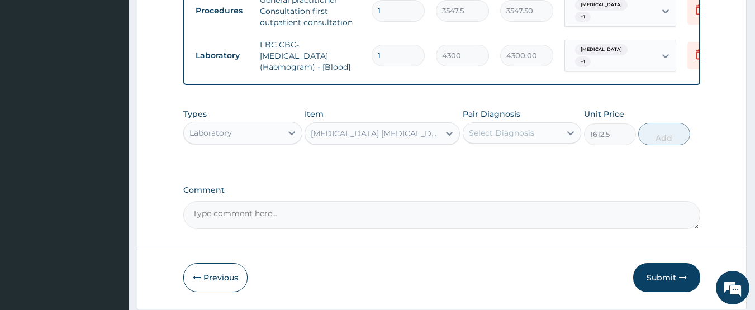
click at [478, 139] on div "Select Diagnosis" at bounding box center [501, 132] width 65 height 11
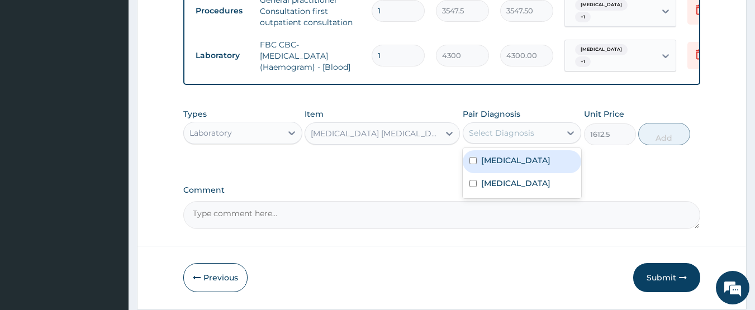
drag, startPoint x: 498, startPoint y: 172, endPoint x: 527, endPoint y: 173, distance: 28.5
click at [504, 166] on label "Malaria, unspecified" at bounding box center [515, 160] width 69 height 11
checkbox input "true"
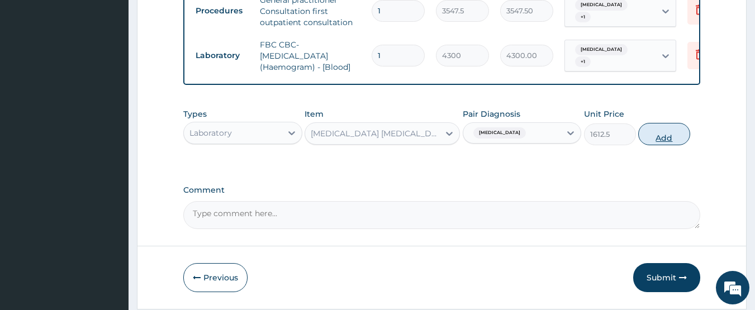
click at [652, 145] on button "Add" at bounding box center [664, 134] width 52 height 22
type input "0"
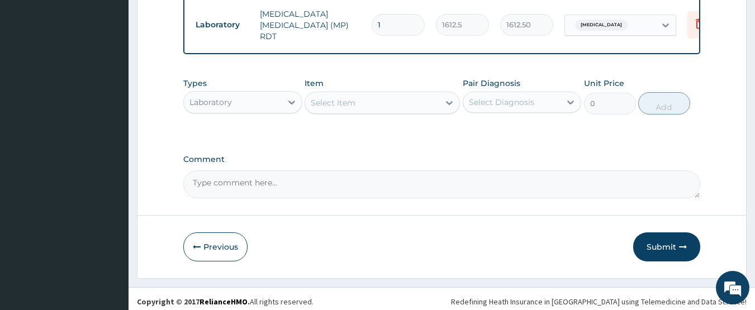
scroll to position [541, 0]
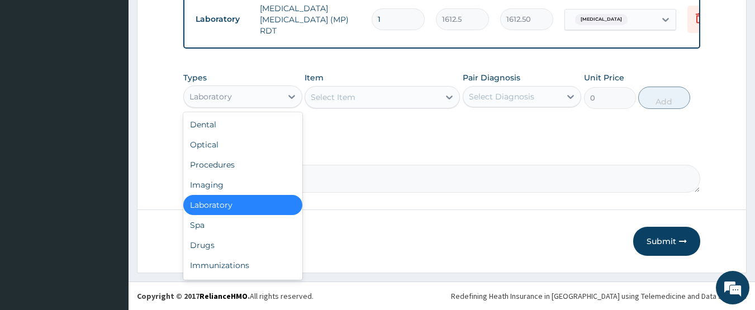
click at [245, 99] on div "Laboratory" at bounding box center [233, 97] width 98 height 18
click at [224, 244] on div "Drugs" at bounding box center [242, 245] width 119 height 20
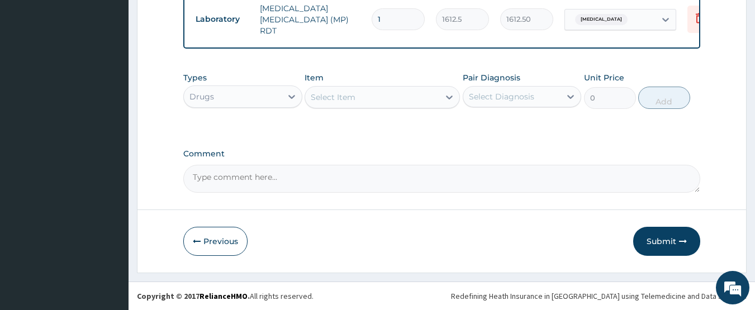
click at [354, 96] on div "Select Item" at bounding box center [333, 97] width 45 height 11
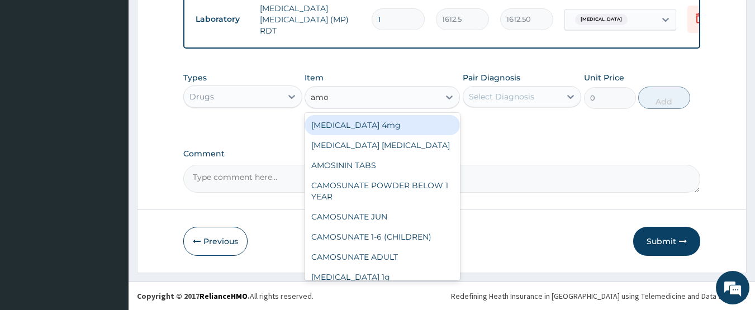
type input "amox"
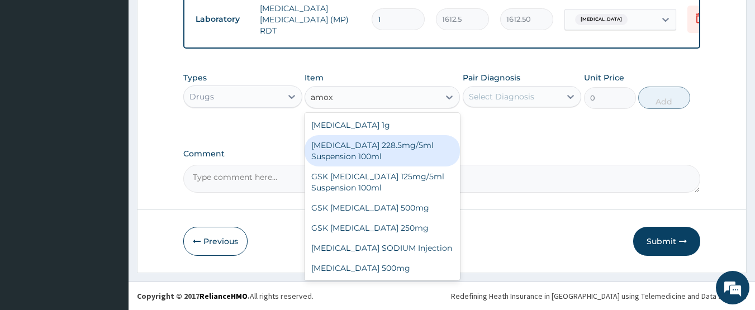
drag, startPoint x: 358, startPoint y: 151, endPoint x: 457, endPoint y: 121, distance: 103.1
click at [358, 152] on div "CO-AMOXICLAV 228.5mg/5ml Suspension 100ml" at bounding box center [382, 150] width 155 height 31
type input "2246.75"
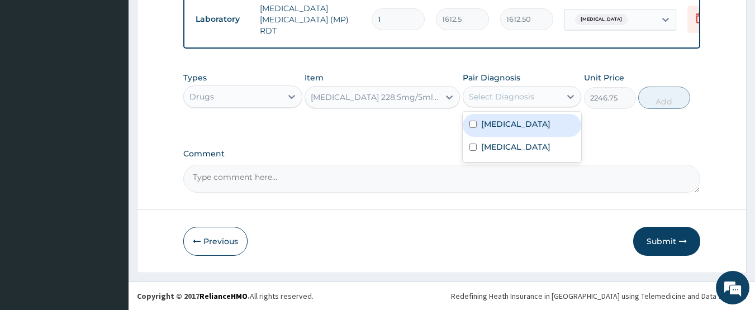
click at [505, 89] on div "Select Diagnosis" at bounding box center [512, 97] width 98 height 18
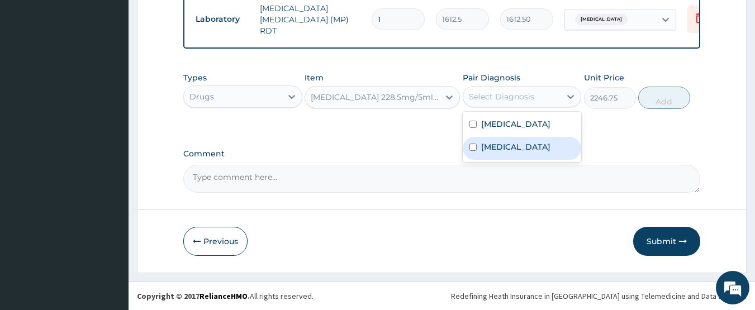
drag, startPoint x: 496, startPoint y: 158, endPoint x: 555, endPoint y: 138, distance: 62.2
click at [497, 153] on label "Typhoid fever, unspecified" at bounding box center [515, 146] width 69 height 11
checkbox input "true"
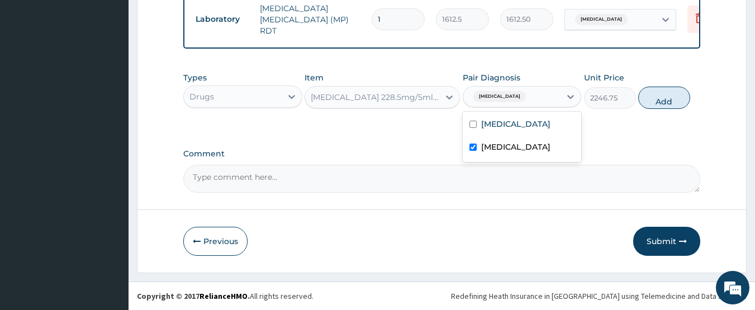
drag, startPoint x: 656, startPoint y: 103, endPoint x: 434, endPoint y: 116, distance: 222.3
click at [656, 102] on button "Add" at bounding box center [664, 98] width 52 height 22
type input "0"
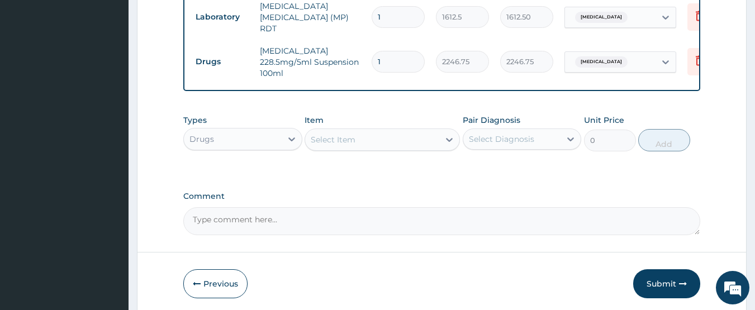
click at [369, 141] on div "Select Item" at bounding box center [372, 140] width 134 height 18
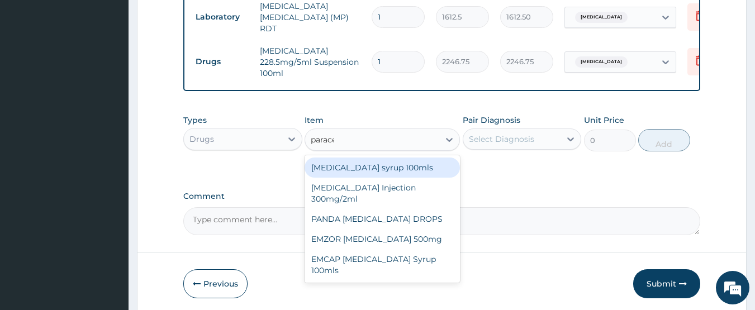
type input "paracet"
click at [397, 173] on div "Paracetamol syrup 100mls" at bounding box center [382, 168] width 155 height 20
type input "709.5"
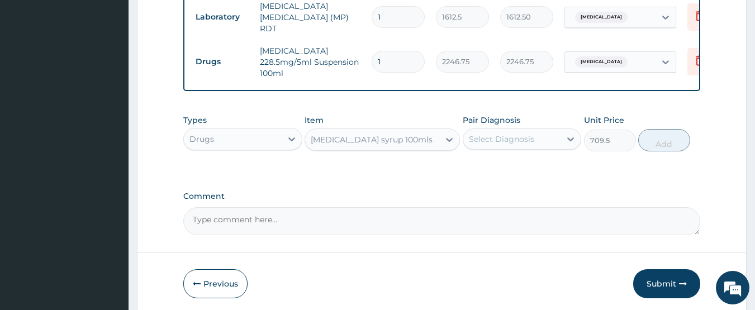
click at [504, 135] on div "Select Diagnosis" at bounding box center [501, 139] width 65 height 11
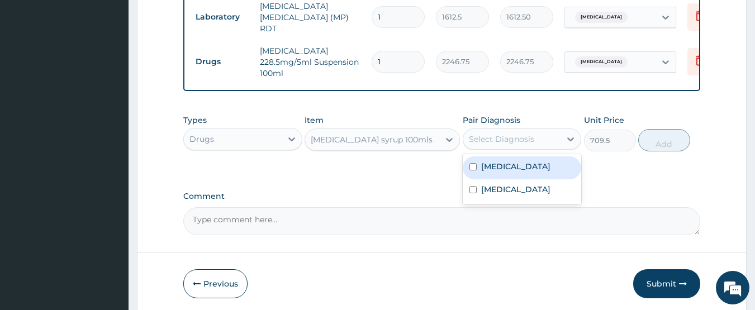
drag, startPoint x: 522, startPoint y: 174, endPoint x: 518, endPoint y: 201, distance: 26.5
click at [522, 179] on div "Malaria, unspecified" at bounding box center [522, 168] width 119 height 23
checkbox input "true"
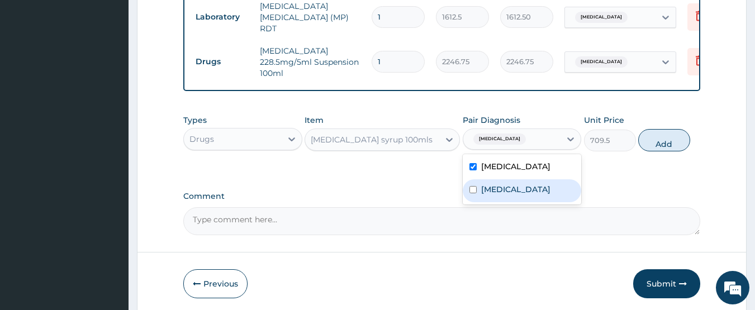
click at [518, 195] on label "Typhoid fever, unspecified" at bounding box center [515, 189] width 69 height 11
checkbox input "true"
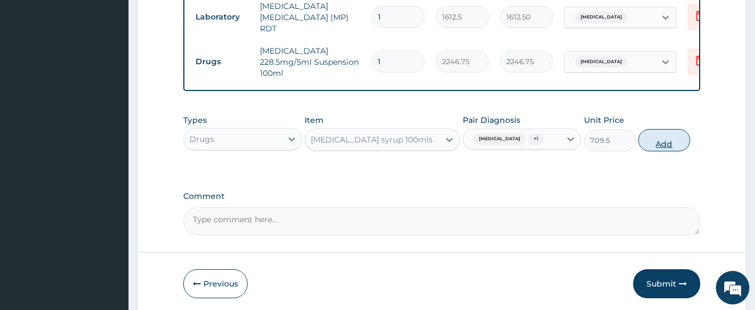
click at [644, 143] on button "Add" at bounding box center [664, 140] width 52 height 22
type input "0"
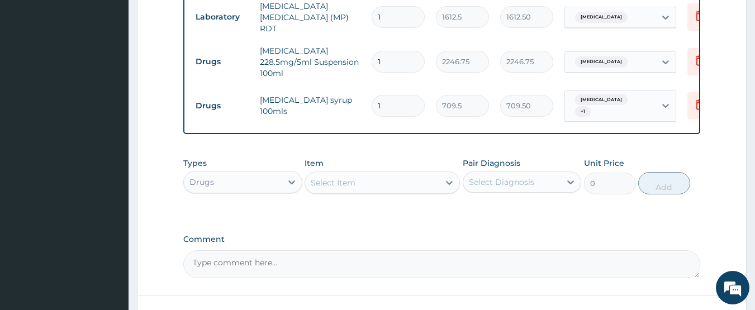
click at [329, 188] on div "Select Item" at bounding box center [333, 182] width 45 height 11
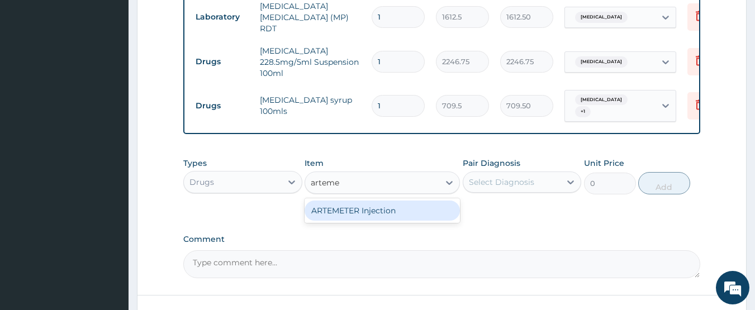
type input "artem"
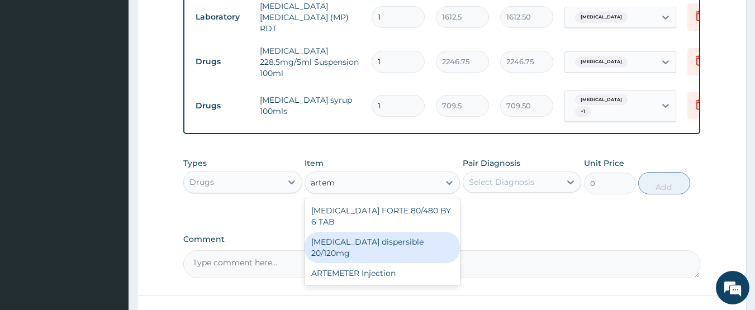
click at [387, 233] on div "Coartem dispersible 20/120mg" at bounding box center [382, 247] width 155 height 31
type input "112.3375"
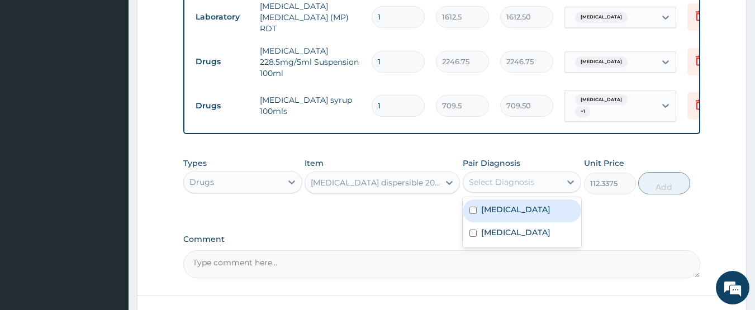
click at [486, 186] on div "Select Diagnosis" at bounding box center [501, 182] width 65 height 11
drag, startPoint x: 486, startPoint y: 215, endPoint x: 519, endPoint y: 215, distance: 32.4
click at [489, 215] on label "Malaria, unspecified" at bounding box center [515, 209] width 69 height 11
checkbox input "true"
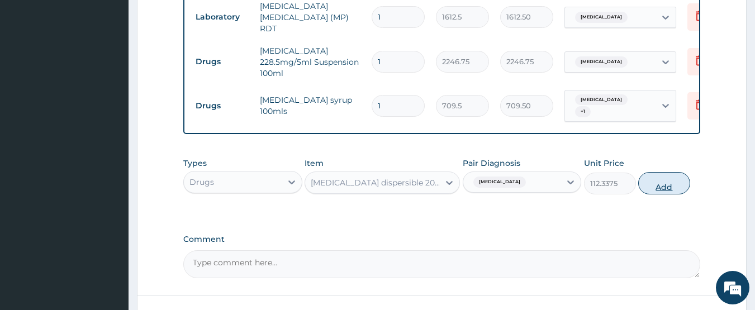
click at [665, 190] on button "Add" at bounding box center [664, 183] width 52 height 22
type input "0"
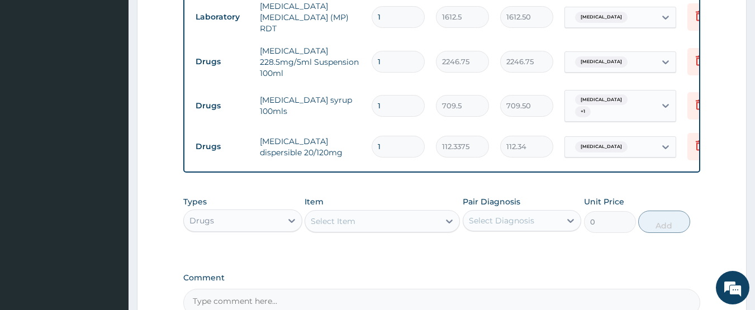
type input "18"
type input "2022.08"
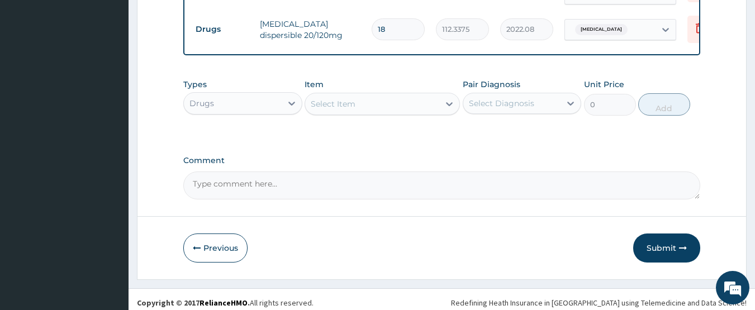
scroll to position [667, 0]
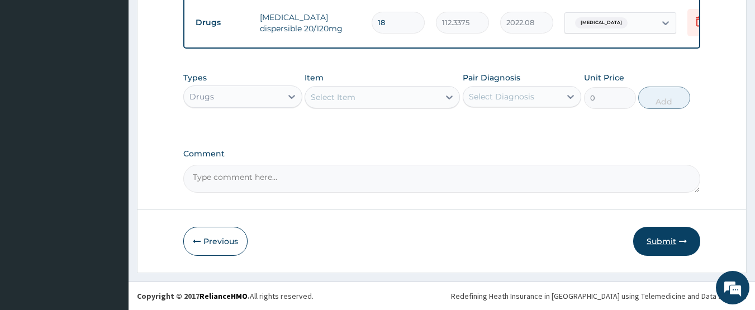
type input "18"
click at [659, 246] on button "Submit" at bounding box center [666, 241] width 67 height 29
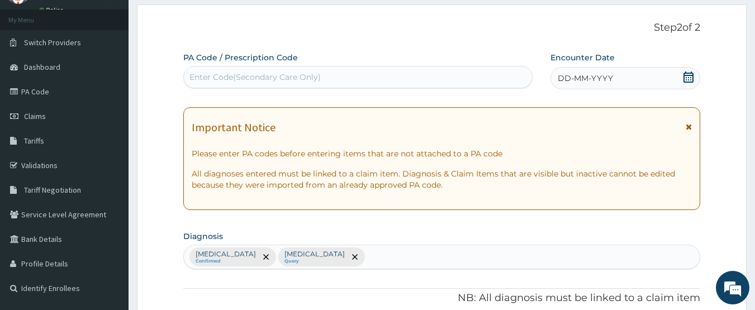
scroll to position [0, 0]
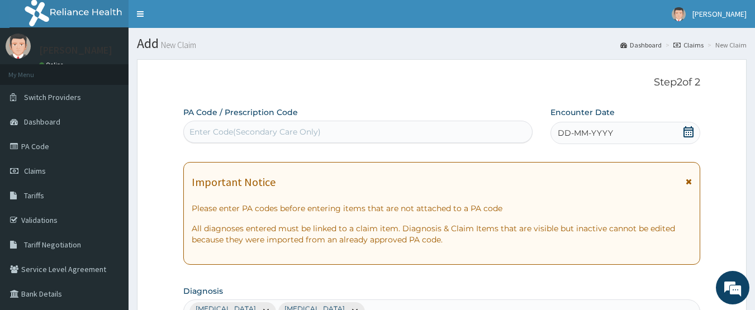
click at [688, 130] on icon at bounding box center [689, 131] width 10 height 11
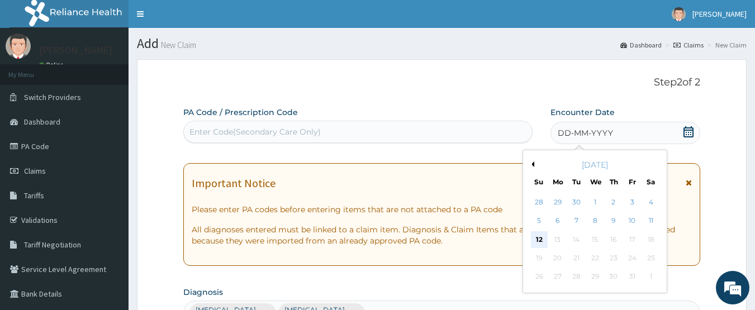
click at [538, 237] on div "12" at bounding box center [539, 239] width 17 height 17
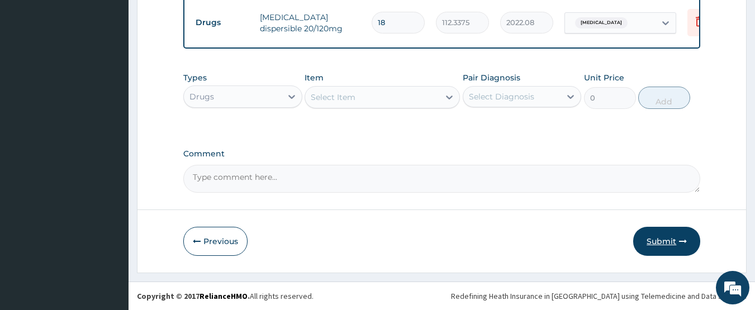
click at [667, 244] on button "Submit" at bounding box center [666, 241] width 67 height 29
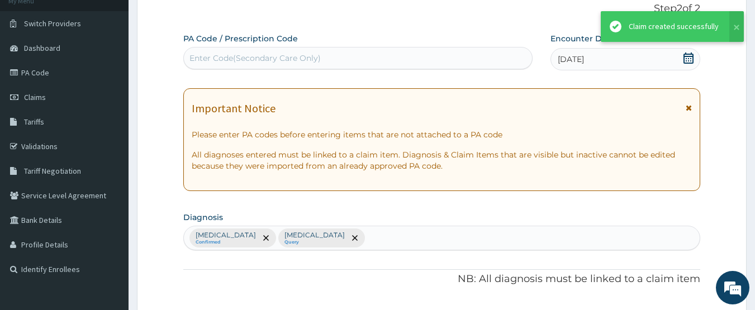
scroll to position [667, 0]
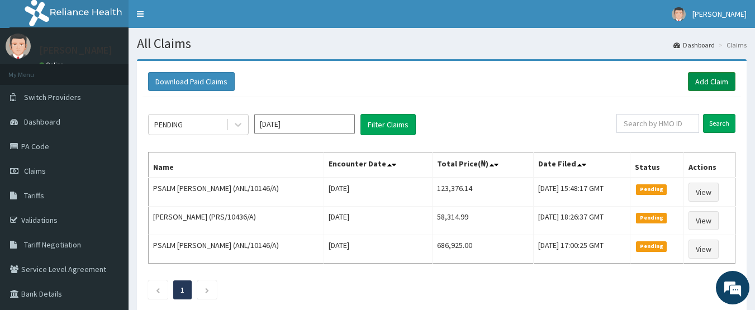
click at [718, 85] on link "Add Claim" at bounding box center [712, 81] width 48 height 19
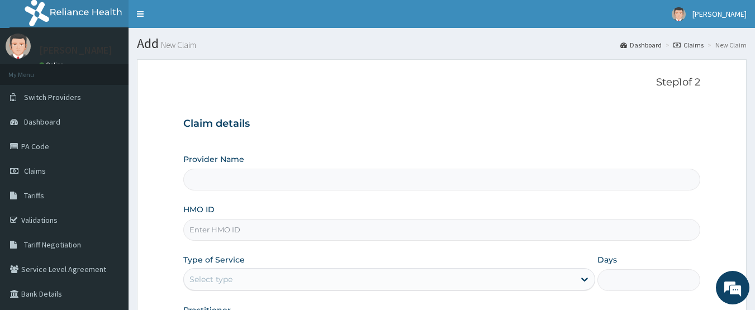
scroll to position [149, 0]
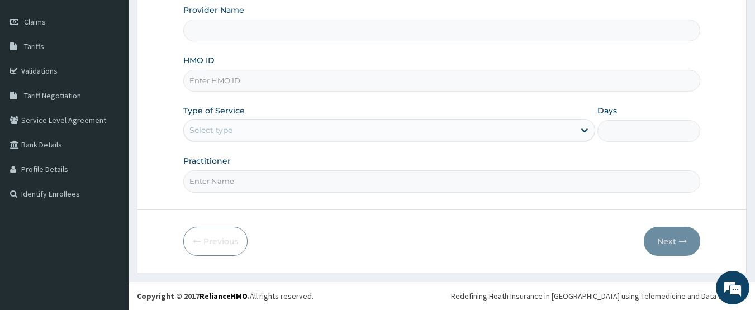
drag, startPoint x: 0, startPoint y: 0, endPoint x: 201, endPoint y: 79, distance: 215.8
type input "GCE/10062/D"
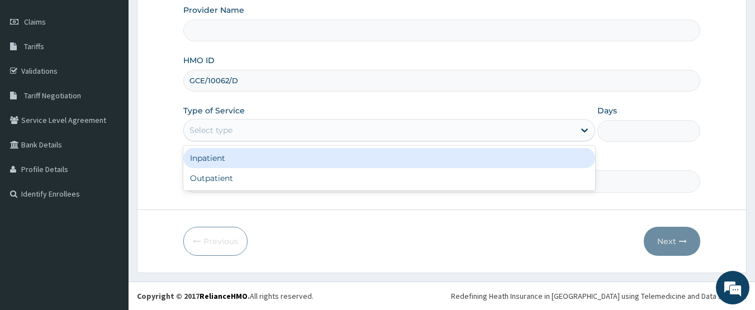
click at [219, 129] on div "Select type" at bounding box center [210, 130] width 43 height 11
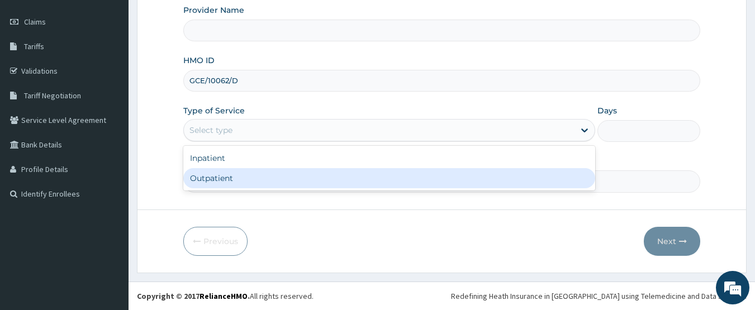
click at [222, 179] on div "Outpatient" at bounding box center [389, 178] width 412 height 20
type input "1"
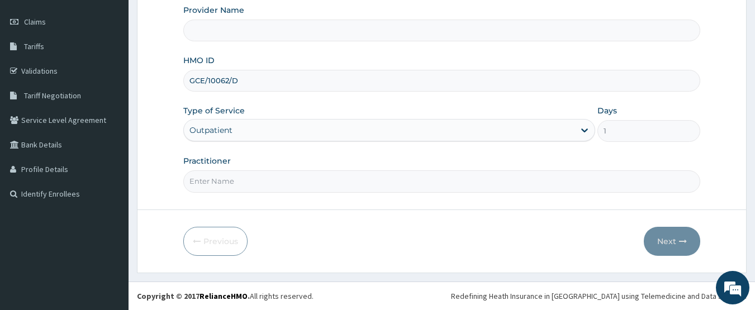
click at [228, 186] on input "Practitioner" at bounding box center [442, 181] width 518 height 22
type input "CHIONHospital"
type input "[PERSON_NAME] [PERSON_NAME]"
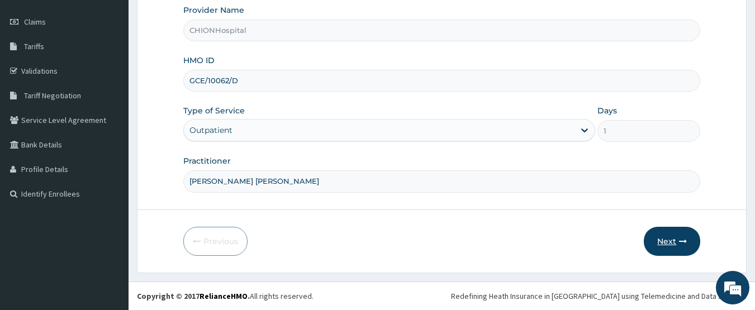
click at [685, 240] on icon "button" at bounding box center [683, 242] width 8 height 8
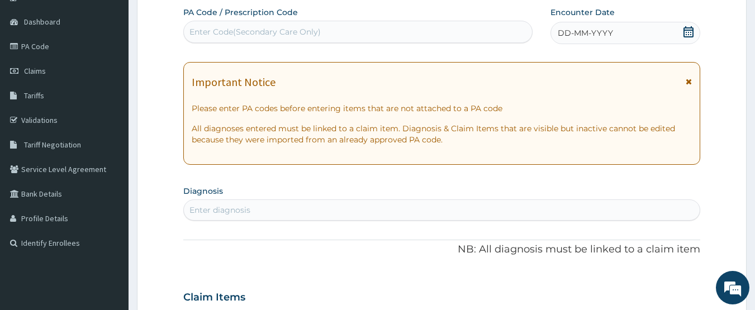
scroll to position [93, 0]
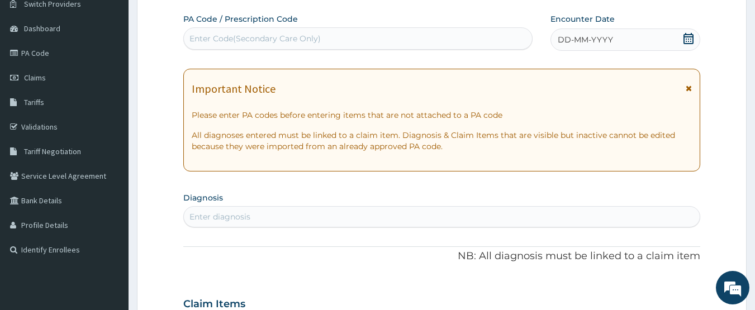
click at [688, 39] on icon at bounding box center [688, 38] width 11 height 11
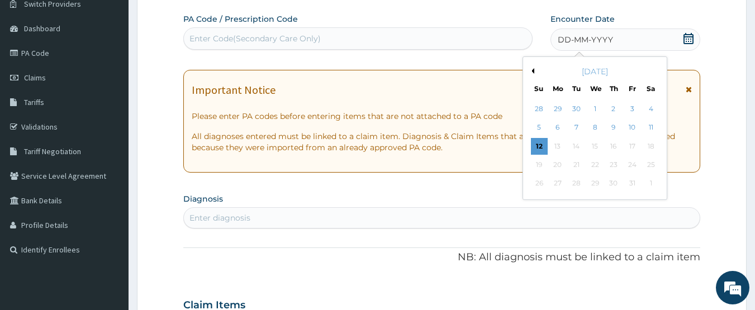
click at [535, 145] on div "12" at bounding box center [539, 146] width 17 height 17
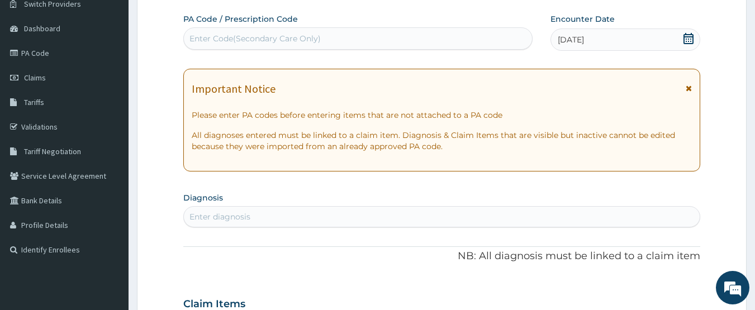
scroll to position [0, 0]
click at [248, 216] on div "Enter diagnosis" at bounding box center [219, 216] width 61 height 11
type input "[MEDICAL_DATA]"
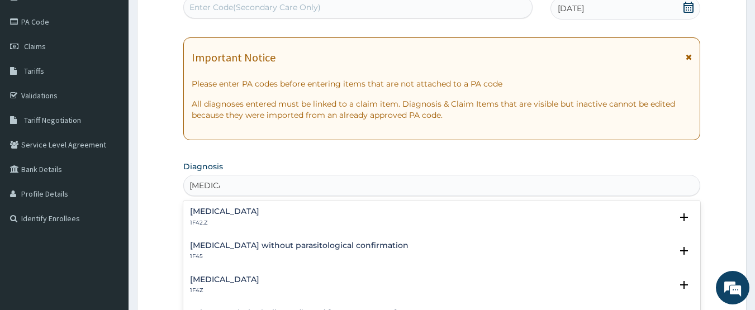
scroll to position [205, 0]
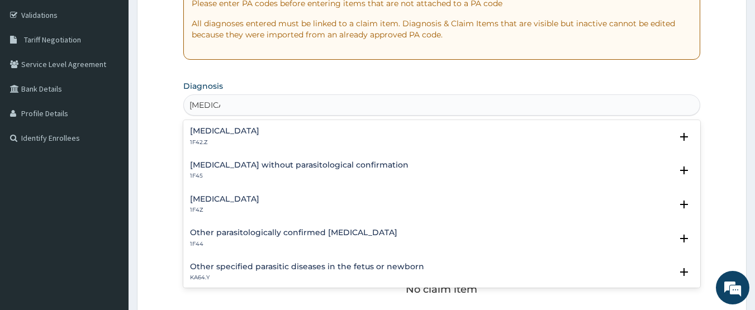
click at [253, 198] on h4 "Malaria, unspecified" at bounding box center [224, 199] width 69 height 8
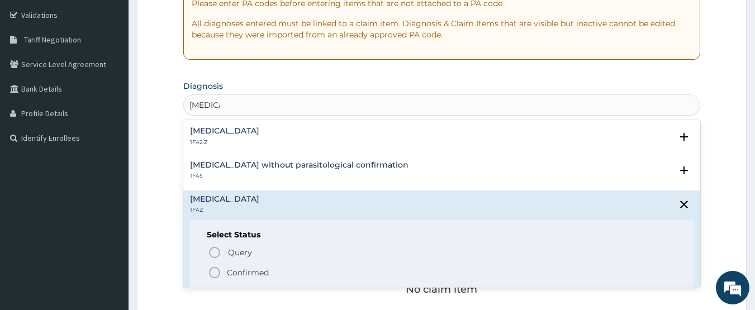
click at [217, 274] on icon "status option filled" at bounding box center [214, 272] width 13 height 13
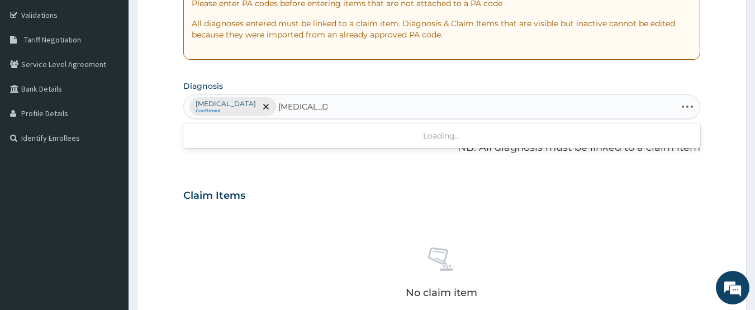
type input "typhoid fever"
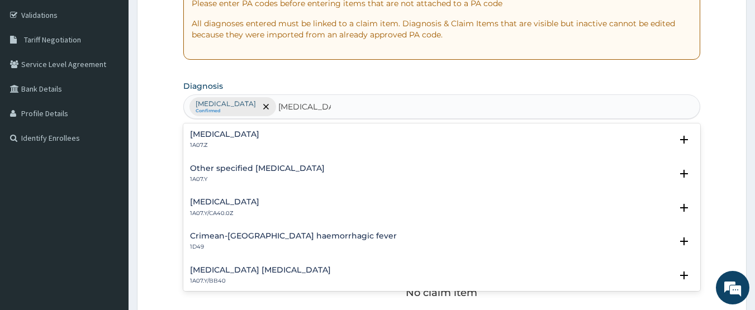
click at [219, 140] on div "Typhoid fever, unspecified 1A07.Z" at bounding box center [224, 140] width 69 height 20
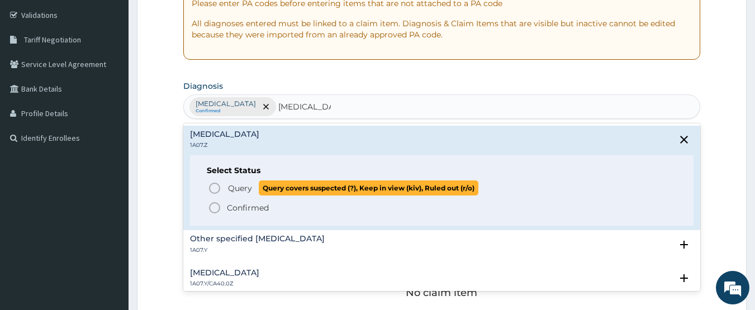
click at [214, 185] on icon "status option query" at bounding box center [214, 188] width 13 height 13
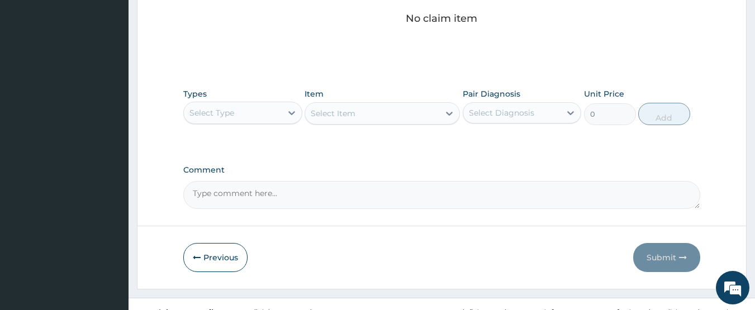
scroll to position [485, 0]
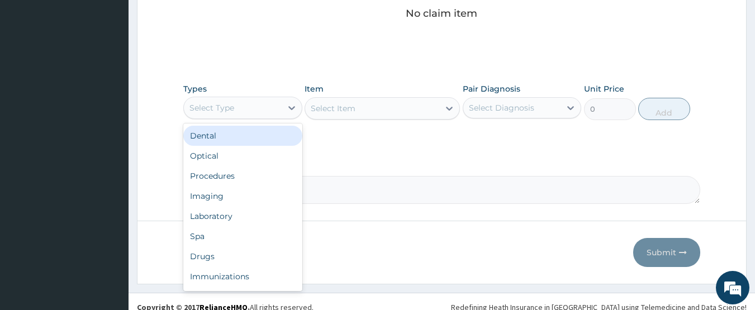
click at [232, 112] on div "Select Type" at bounding box center [211, 107] width 45 height 11
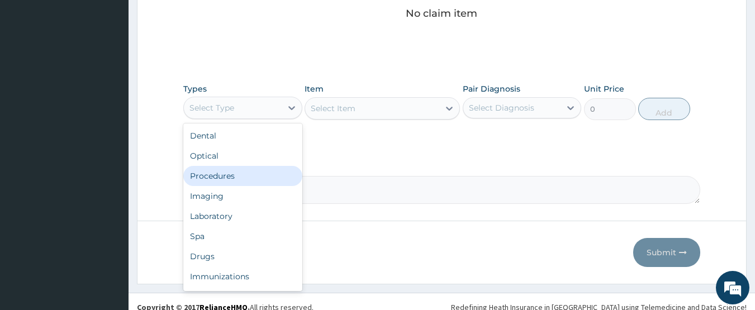
click at [233, 171] on div "Procedures" at bounding box center [242, 176] width 119 height 20
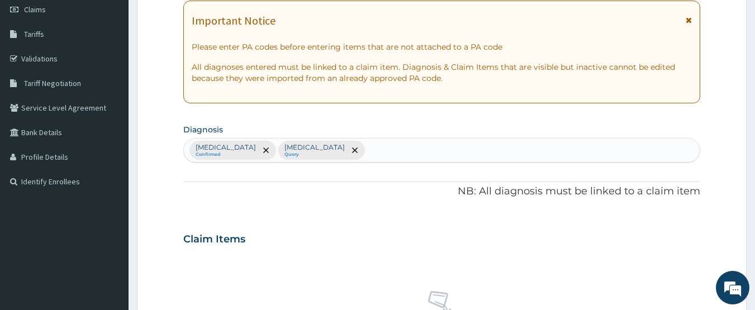
scroll to position [149, 0]
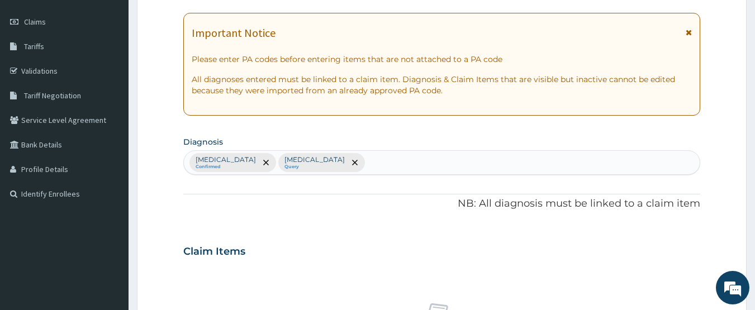
click at [422, 159] on div "Malaria, unspecified Confirmed Typhoid fever, unspecified Query" at bounding box center [442, 162] width 516 height 23
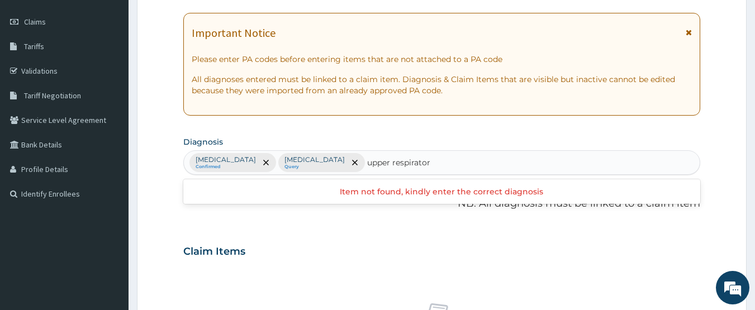
type input "upper respiratory"
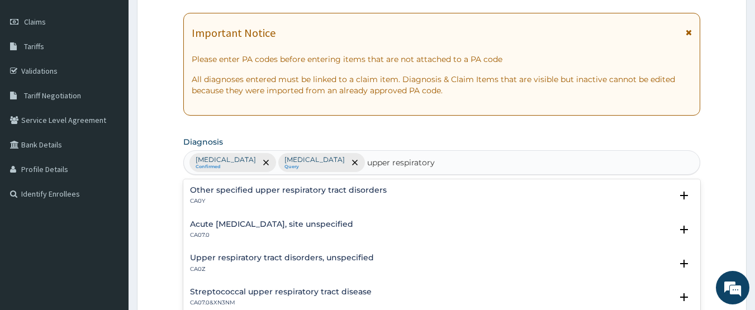
click at [245, 231] on div "Acute upper respiratory infection, site unspecified CA07.0" at bounding box center [271, 230] width 163 height 20
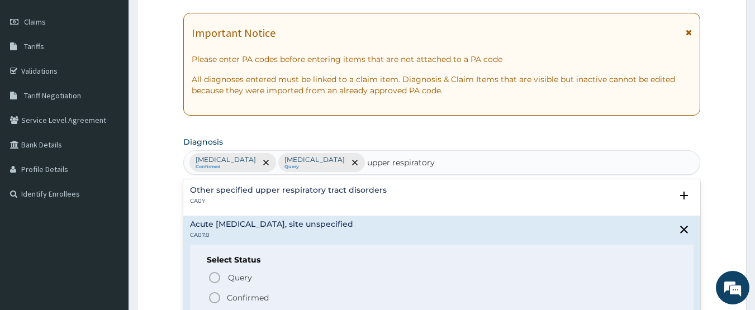
click at [216, 294] on icon "status option filled" at bounding box center [214, 297] width 13 height 13
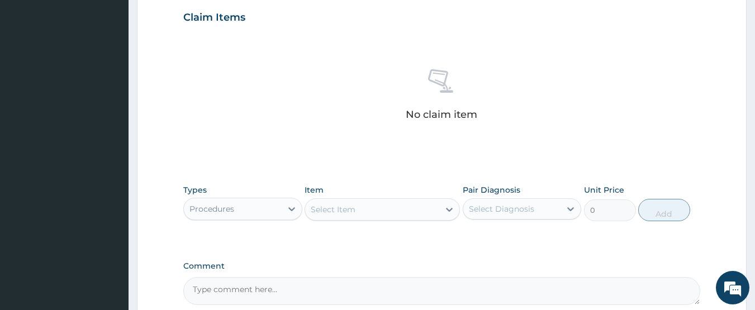
scroll to position [485, 0]
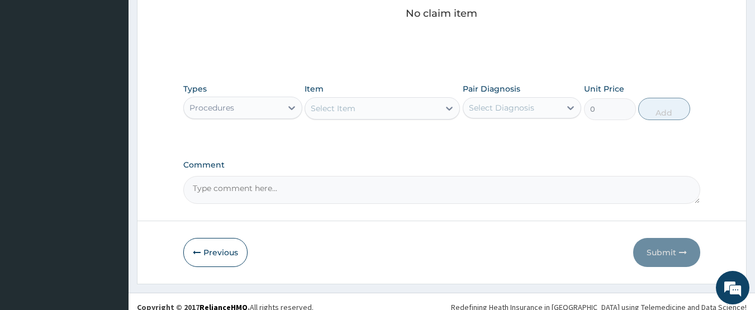
click at [349, 111] on div "Select Item" at bounding box center [333, 108] width 45 height 11
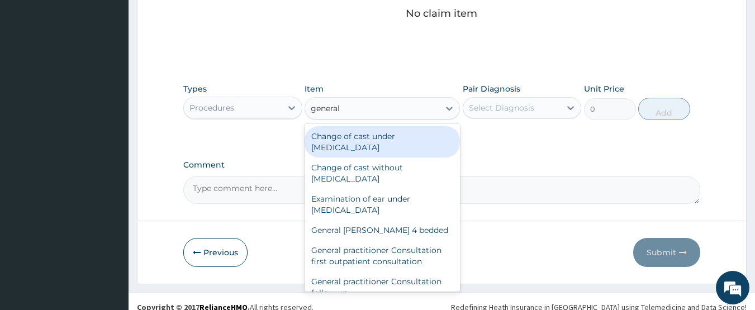
type input "general p"
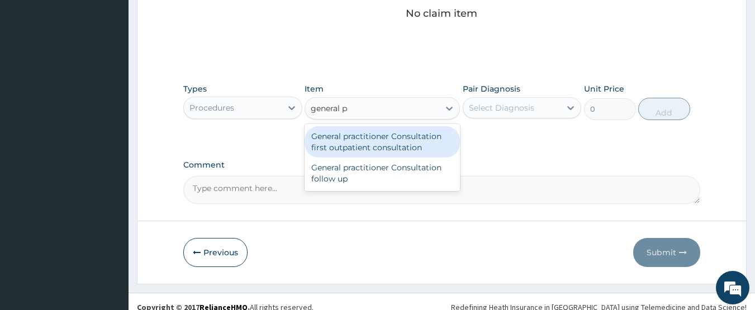
click at [378, 140] on div "General practitioner Consultation first outpatient consultation" at bounding box center [382, 141] width 155 height 31
type input "3547.5"
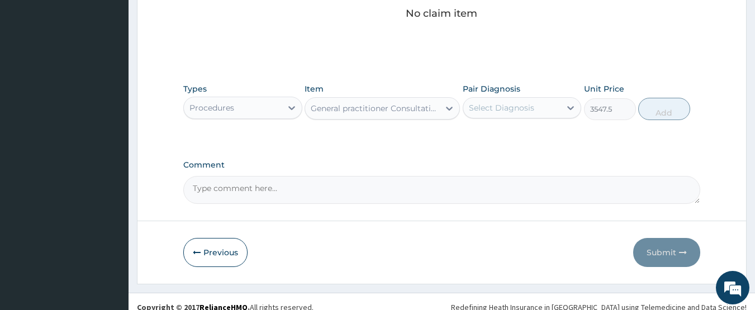
click at [507, 101] on div "Select Diagnosis" at bounding box center [512, 108] width 98 height 18
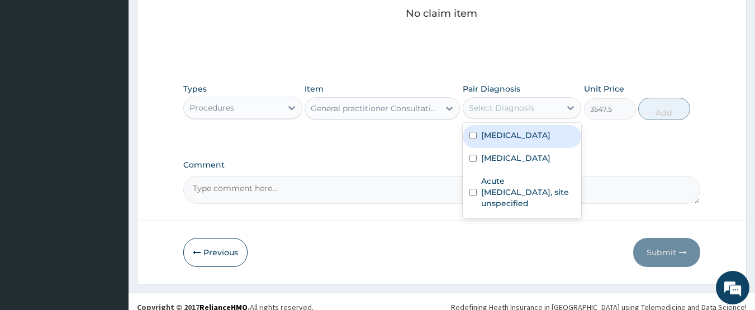
drag, startPoint x: 509, startPoint y: 139, endPoint x: 509, endPoint y: 165, distance: 26.3
click at [509, 140] on label "Malaria, unspecified" at bounding box center [515, 135] width 69 height 11
checkbox input "true"
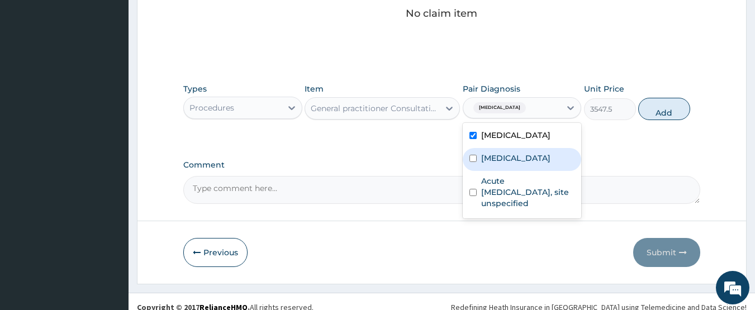
drag, startPoint x: 509, startPoint y: 165, endPoint x: 509, endPoint y: 202, distance: 36.9
click at [509, 164] on label "Typhoid fever, unspecified" at bounding box center [515, 158] width 69 height 11
checkbox input "true"
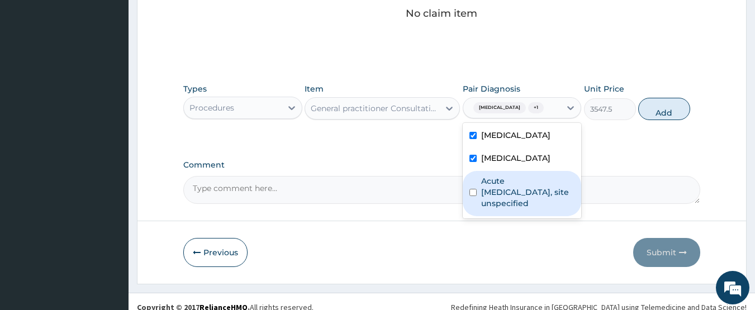
drag, startPoint x: 509, startPoint y: 202, endPoint x: 623, endPoint y: 141, distance: 129.3
click at [511, 202] on label "Acute upper respiratory infection, site unspecified" at bounding box center [528, 193] width 94 height 34
checkbox input "true"
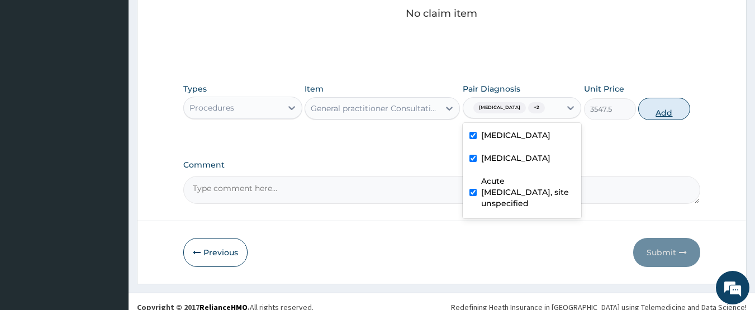
click at [655, 105] on button "Add" at bounding box center [664, 109] width 52 height 22
type input "0"
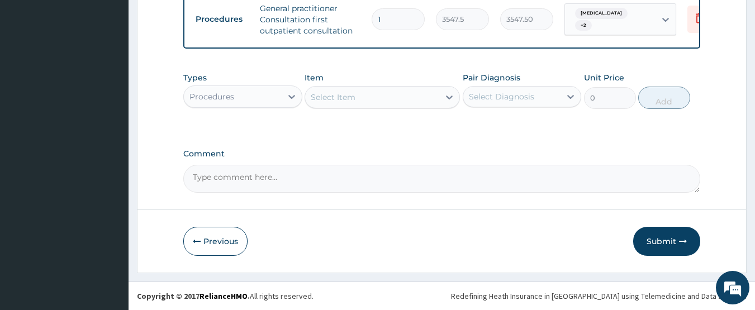
scroll to position [457, 0]
click at [235, 97] on div "Procedures" at bounding box center [233, 97] width 98 height 18
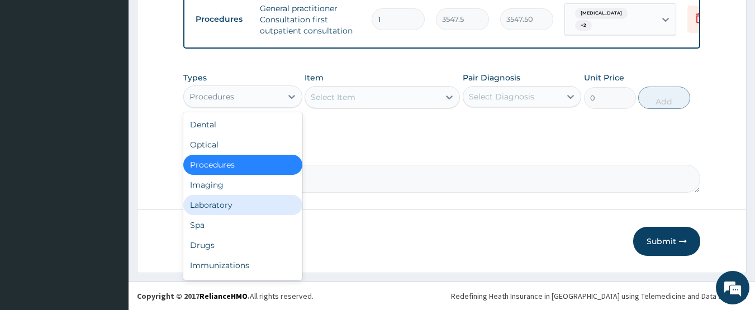
click at [219, 200] on div "Laboratory" at bounding box center [242, 205] width 119 height 20
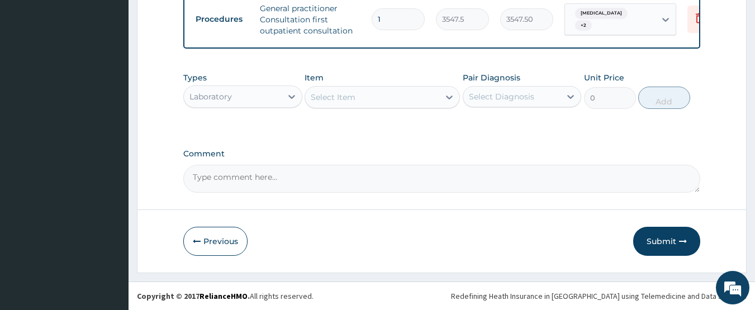
click at [387, 104] on div "Select Item" at bounding box center [372, 97] width 134 height 18
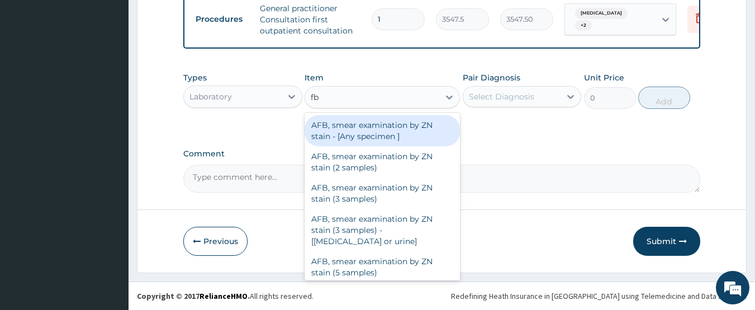
type input "fbc"
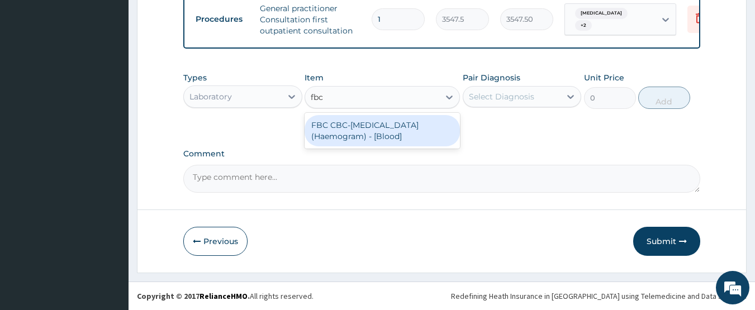
drag, startPoint x: 386, startPoint y: 124, endPoint x: 454, endPoint y: 108, distance: 70.6
click at [386, 125] on div "FBC CBC-[MEDICAL_DATA] (Haemogram) - [Blood]" at bounding box center [382, 130] width 155 height 31
type input "4300"
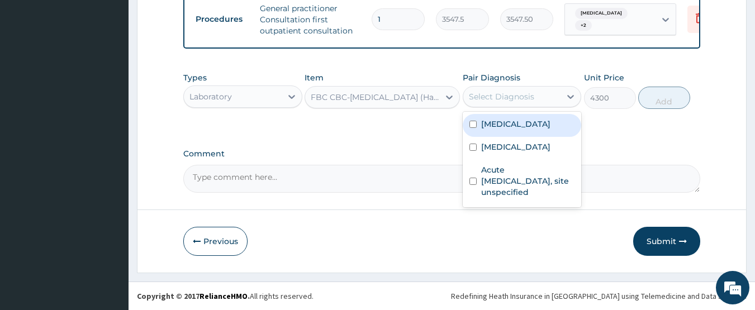
click at [477, 93] on div "Select Diagnosis" at bounding box center [501, 96] width 65 height 11
drag, startPoint x: 511, startPoint y: 127, endPoint x: 515, endPoint y: 154, distance: 26.6
click at [513, 131] on div "Malaria, unspecified" at bounding box center [522, 125] width 119 height 23
checkbox input "true"
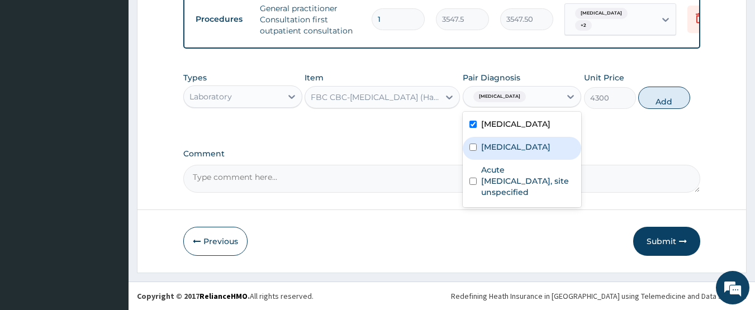
drag, startPoint x: 515, startPoint y: 154, endPoint x: 520, endPoint y: 176, distance: 21.7
click at [515, 153] on label "Typhoid fever, unspecified" at bounding box center [515, 146] width 69 height 11
checkbox input "true"
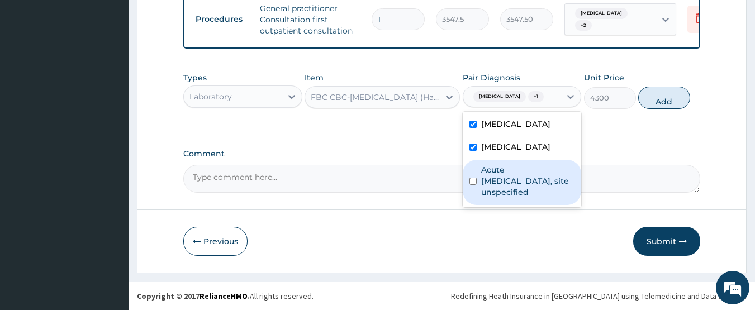
click at [521, 189] on label "Acute [MEDICAL_DATA], site unspecified" at bounding box center [528, 181] width 94 height 34
checkbox input "true"
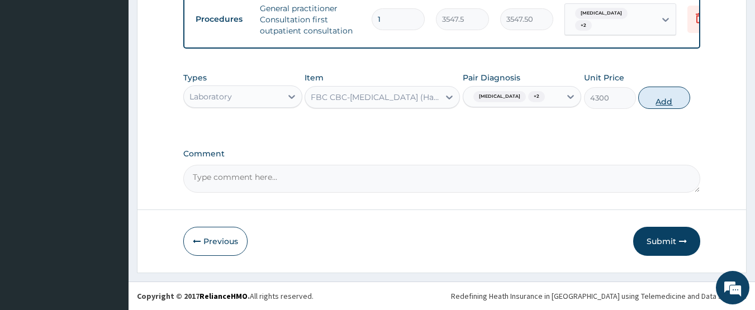
click at [643, 93] on button "Add" at bounding box center [664, 98] width 52 height 22
type input "0"
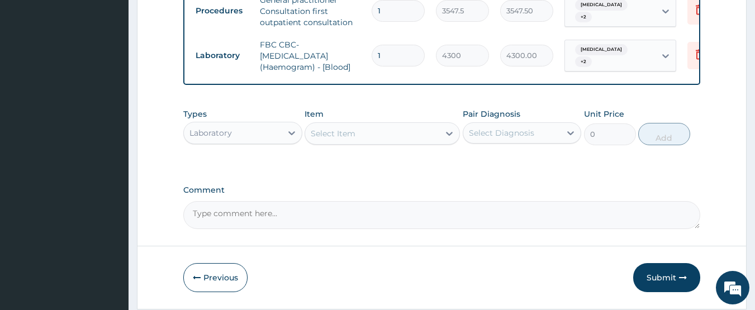
click at [365, 145] on div "Select Item" at bounding box center [382, 133] width 155 height 22
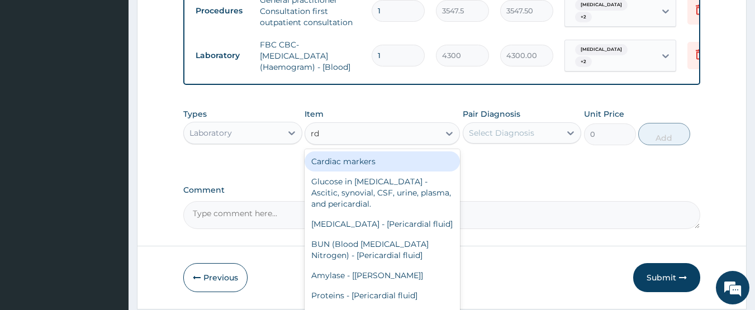
type input "rdt"
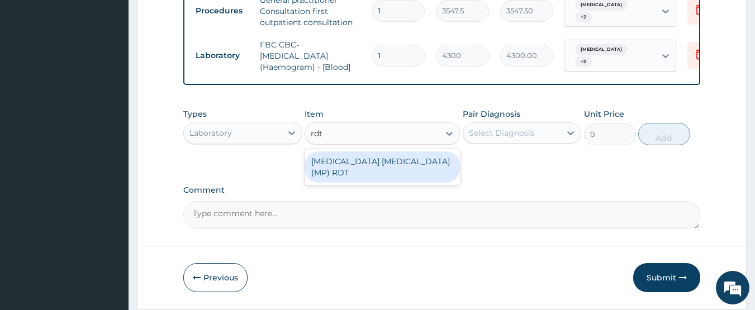
drag, startPoint x: 368, startPoint y: 167, endPoint x: 514, endPoint y: 135, distance: 149.3
click at [371, 167] on div "[MEDICAL_DATA] [MEDICAL_DATA] (MP) RDT" at bounding box center [382, 166] width 155 height 31
type input "1612.5"
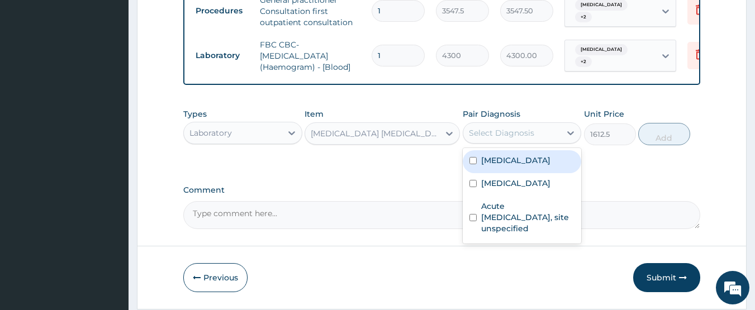
click at [518, 132] on div "Select Diagnosis" at bounding box center [512, 133] width 98 height 18
drag, startPoint x: 514, startPoint y: 167, endPoint x: 522, endPoint y: 168, distance: 7.8
click at [515, 166] on label "Malaria, unspecified" at bounding box center [515, 160] width 69 height 11
checkbox input "true"
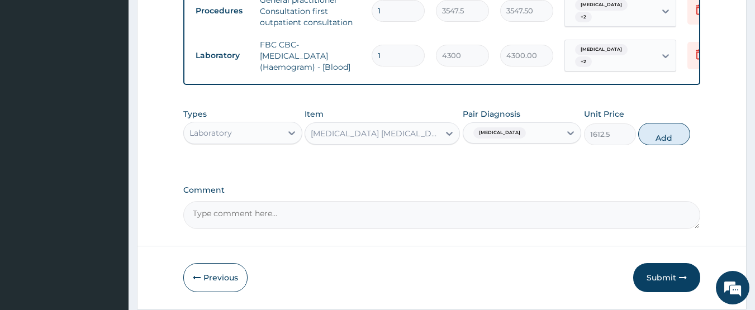
drag, startPoint x: 667, startPoint y: 142, endPoint x: 302, endPoint y: 72, distance: 371.2
click at [666, 141] on button "Add" at bounding box center [664, 134] width 52 height 22
type input "0"
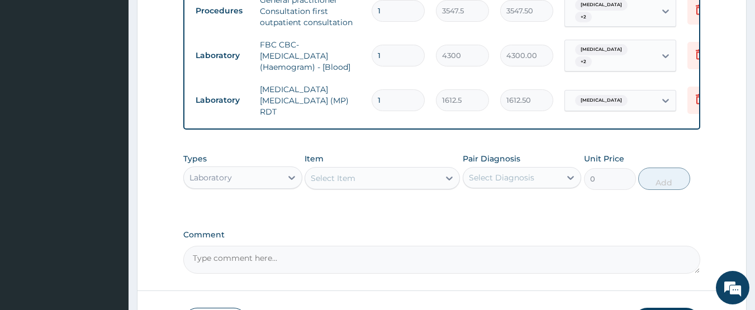
click at [350, 184] on div "Select Item" at bounding box center [333, 178] width 45 height 11
type input "amox"
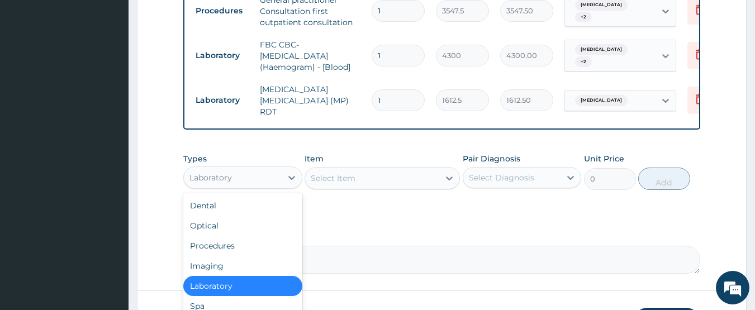
drag, startPoint x: 258, startPoint y: 181, endPoint x: 251, endPoint y: 183, distance: 7.6
click at [258, 181] on div "Laboratory" at bounding box center [233, 178] width 98 height 18
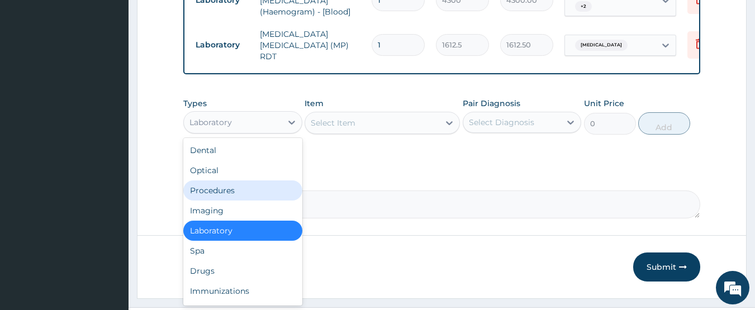
scroll to position [541, 0]
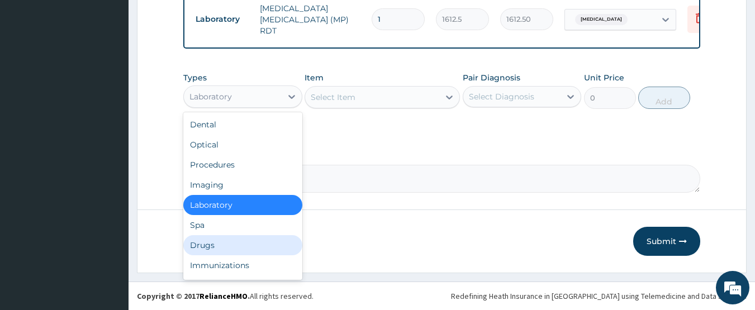
click at [226, 243] on div "Drugs" at bounding box center [242, 245] width 119 height 20
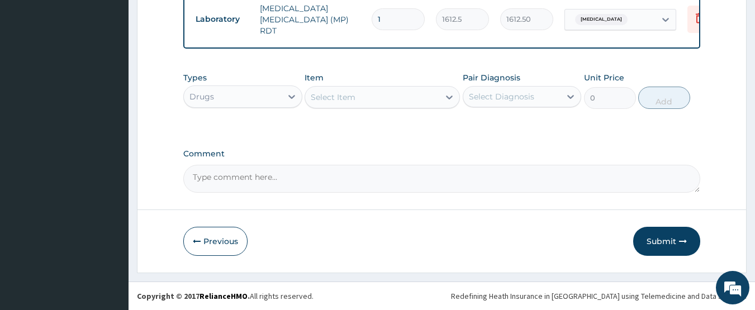
click at [392, 103] on div "Select Item" at bounding box center [372, 97] width 134 height 18
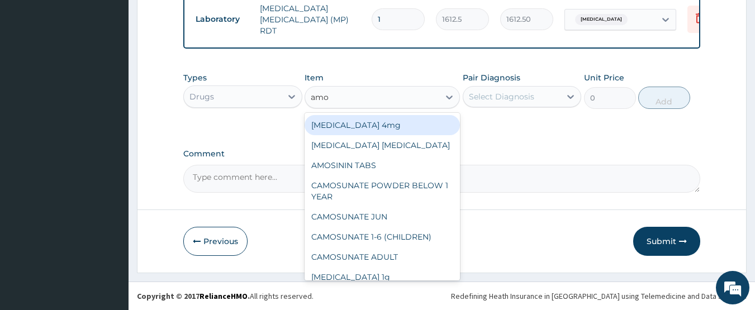
type input "amox"
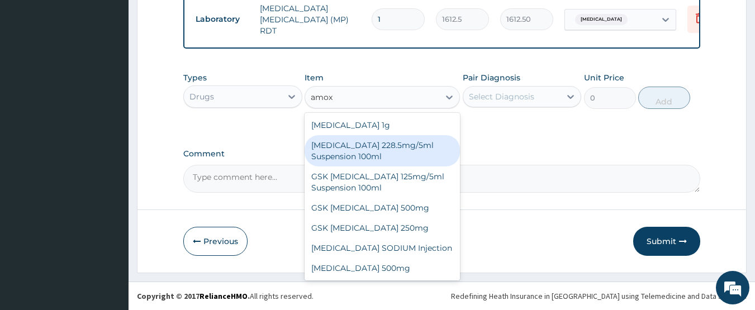
click at [385, 148] on div "[MEDICAL_DATA] 228.5mg/5ml Suspension 100ml" at bounding box center [382, 150] width 155 height 31
type input "2246.75"
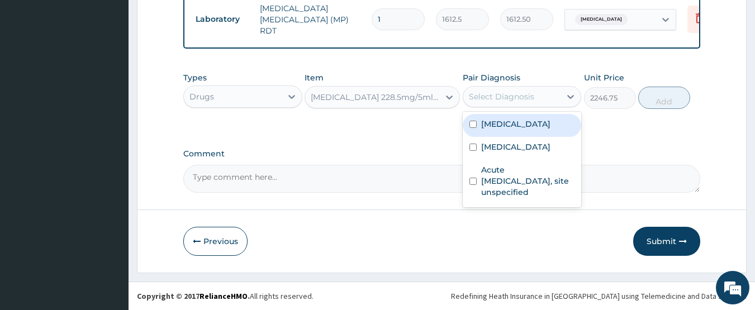
click at [508, 96] on div "Select Diagnosis" at bounding box center [501, 96] width 65 height 11
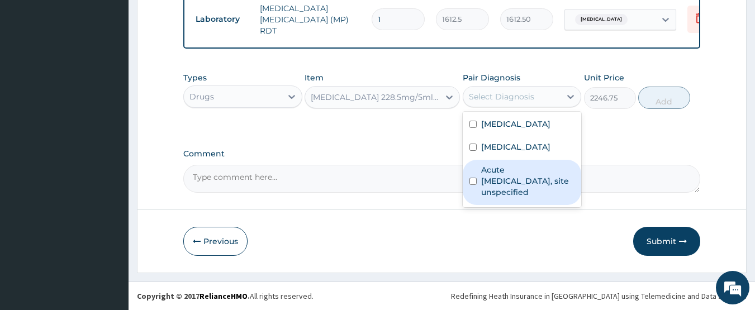
click at [522, 180] on label "Acute [MEDICAL_DATA], site unspecified" at bounding box center [528, 181] width 94 height 34
checkbox input "true"
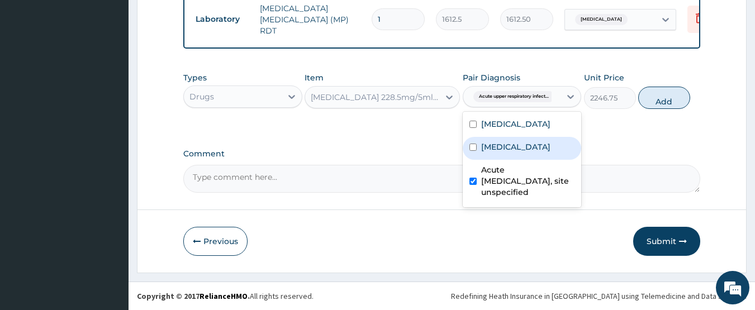
click at [525, 148] on label "Typhoid fever, unspecified" at bounding box center [515, 146] width 69 height 11
checkbox input "true"
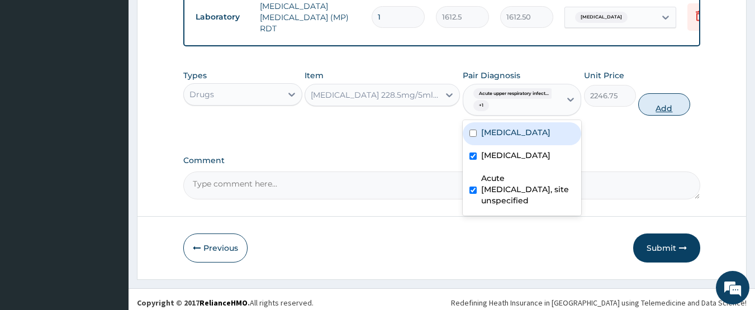
click at [655, 113] on button "Add" at bounding box center [664, 104] width 52 height 22
type input "0"
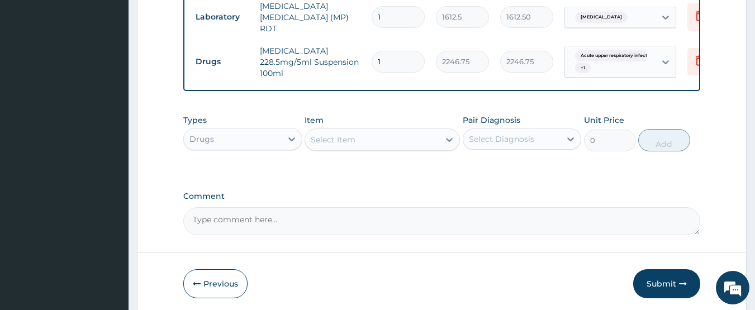
click at [375, 151] on div "Item Select Item" at bounding box center [382, 133] width 155 height 37
click at [375, 145] on div "Select Item" at bounding box center [372, 140] width 134 height 18
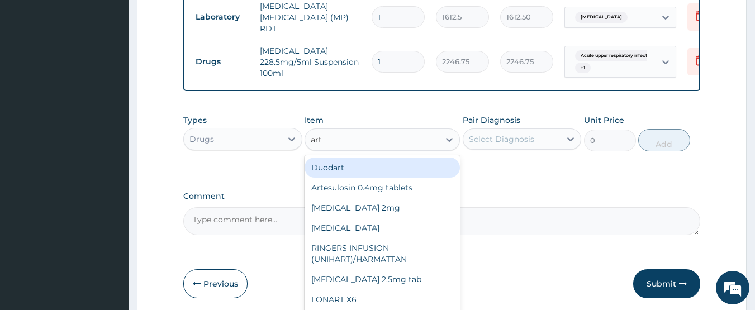
type input "arte"
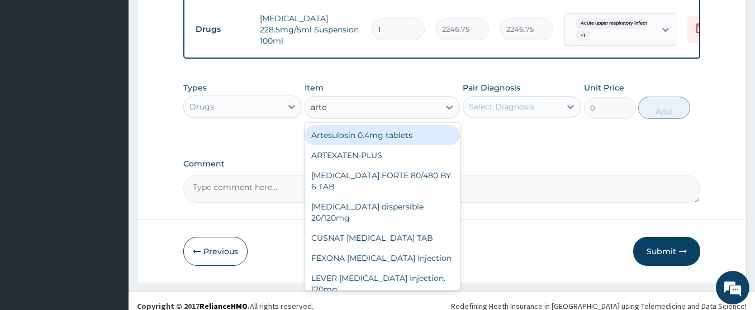
scroll to position [585, 0]
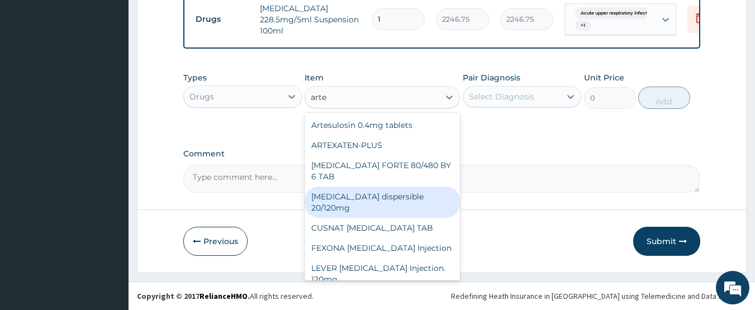
drag, startPoint x: 420, startPoint y: 202, endPoint x: 428, endPoint y: 186, distance: 17.5
click at [419, 202] on div "[MEDICAL_DATA] dispersible 20/120mg" at bounding box center [382, 202] width 155 height 31
type input "112.3375"
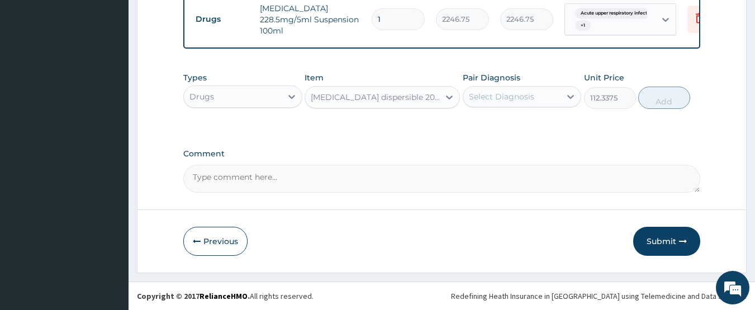
click at [494, 95] on div "Select Diagnosis" at bounding box center [501, 96] width 65 height 11
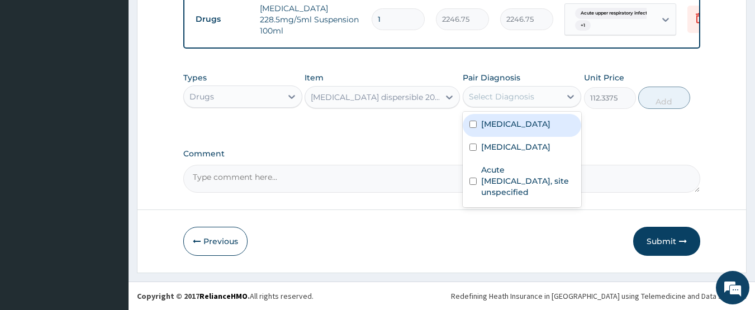
drag, startPoint x: 497, startPoint y: 126, endPoint x: 741, endPoint y: 89, distance: 246.6
click at [497, 127] on label "Malaria, unspecified" at bounding box center [515, 124] width 69 height 11
checkbox input "true"
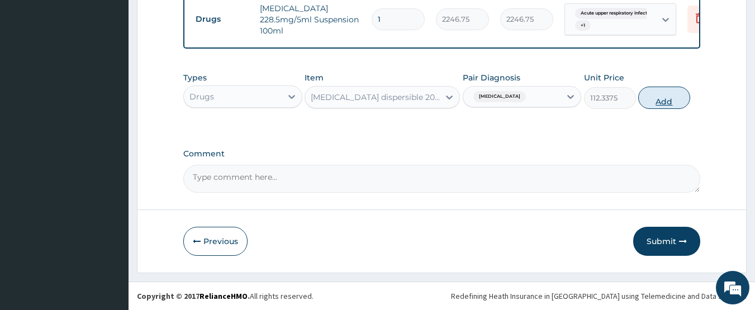
click at [671, 99] on button "Add" at bounding box center [664, 98] width 52 height 22
type input "0"
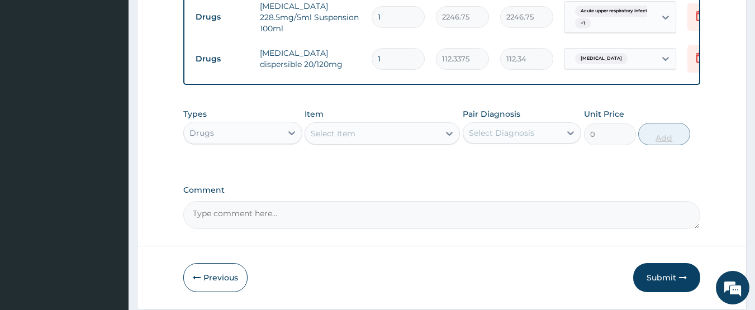
type input "0.00"
type input "6"
type input "674.03"
type input "6"
click at [366, 136] on div "Select Item" at bounding box center [372, 134] width 134 height 18
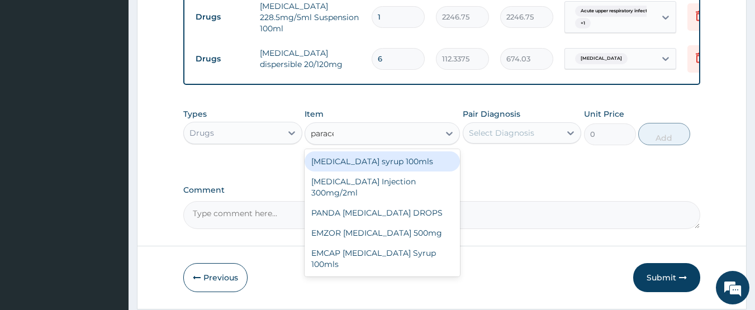
type input "paracet"
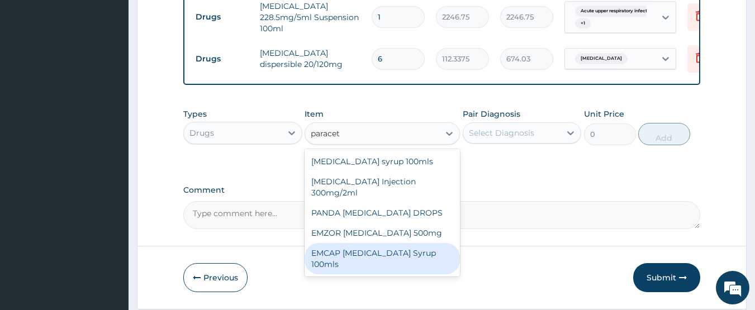
click at [354, 259] on div "EMCAP [MEDICAL_DATA] Syrup 100mls" at bounding box center [382, 258] width 155 height 31
type input "591.25"
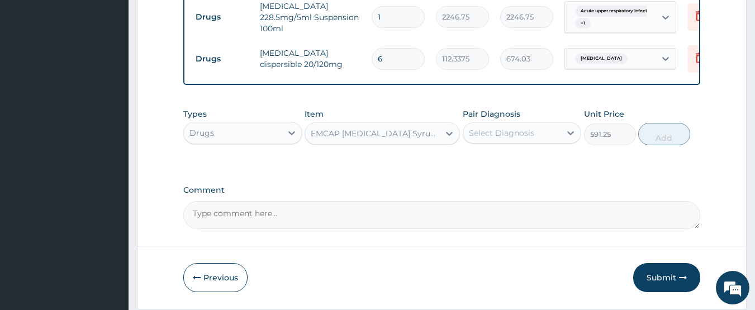
click at [525, 142] on div "Select Diagnosis" at bounding box center [512, 133] width 98 height 18
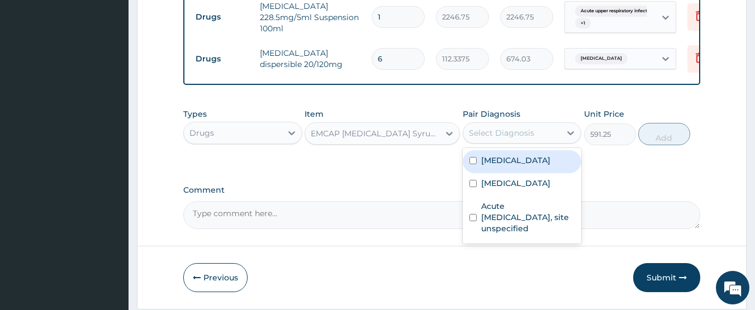
click at [384, 139] on div "EMCAP [MEDICAL_DATA] Syrup 100mls" at bounding box center [376, 133] width 130 height 11
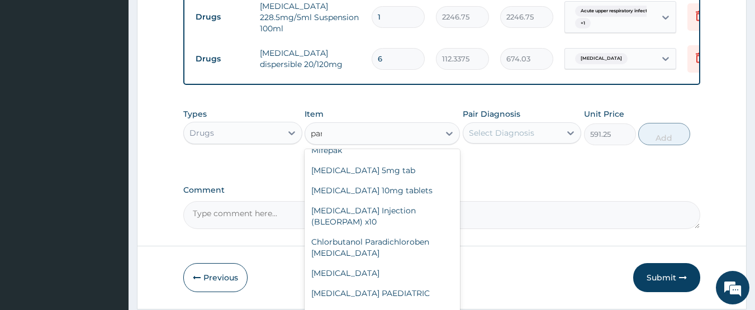
scroll to position [31, 0]
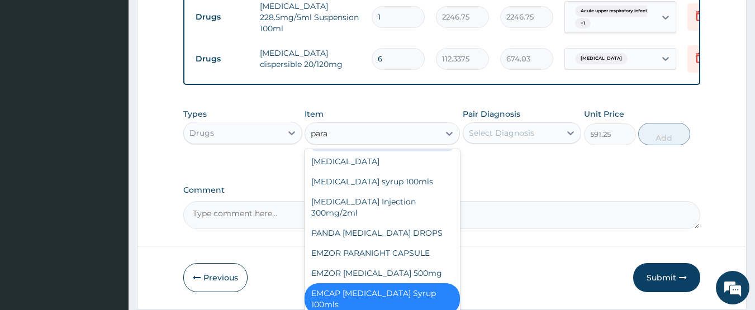
type input "parac"
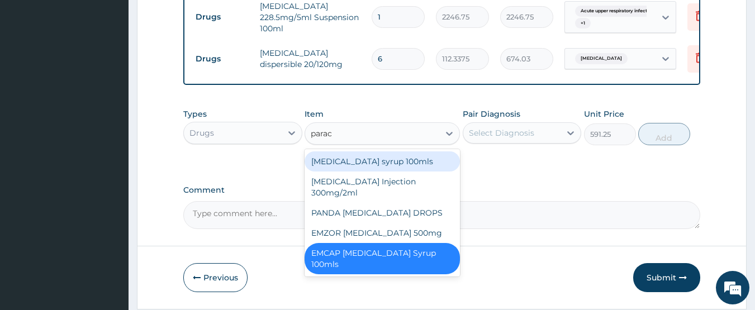
click at [377, 159] on div "[MEDICAL_DATA] syrup 100mls" at bounding box center [382, 161] width 155 height 20
type input "709.5"
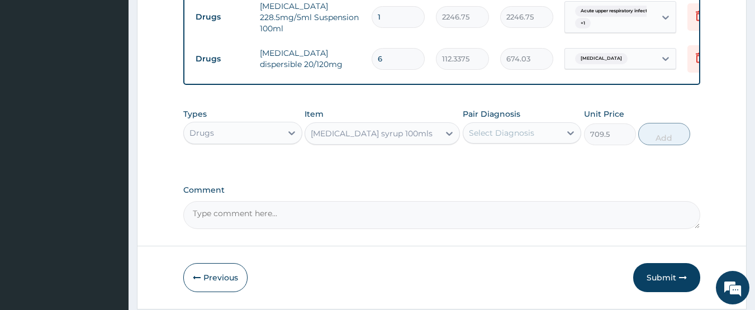
click at [498, 137] on div "Select Diagnosis" at bounding box center [501, 132] width 65 height 11
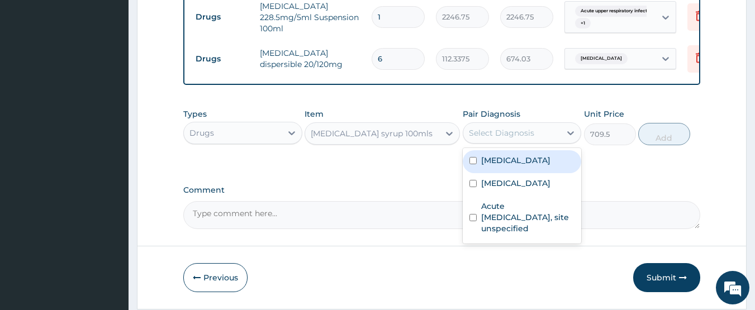
drag, startPoint x: 503, startPoint y: 165, endPoint x: 505, endPoint y: 186, distance: 20.8
click at [503, 166] on label "Malaria, unspecified" at bounding box center [515, 160] width 69 height 11
checkbox input "true"
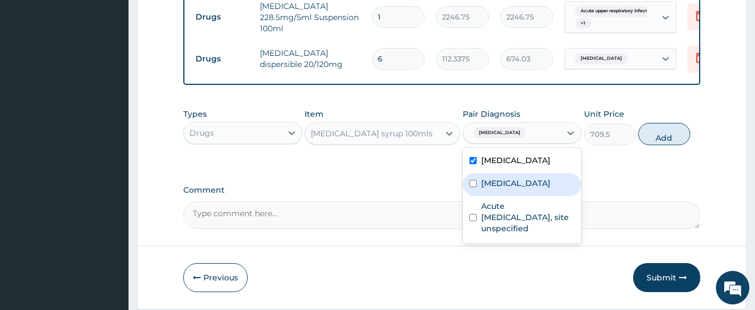
click at [505, 189] on label "Typhoid fever, unspecified" at bounding box center [515, 183] width 69 height 11
checkbox input "true"
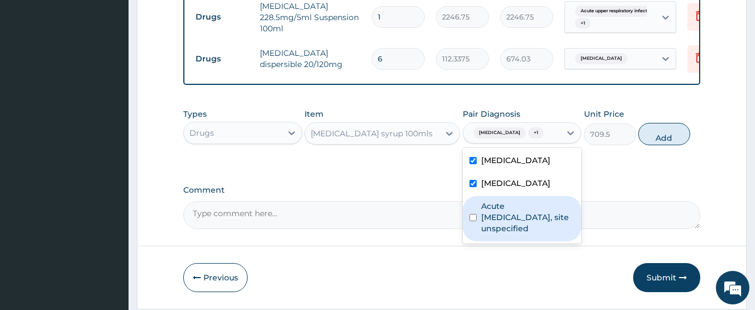
drag, startPoint x: 528, startPoint y: 235, endPoint x: 655, endPoint y: 153, distance: 151.2
click at [531, 228] on label "Acute [MEDICAL_DATA], site unspecified" at bounding box center [528, 218] width 94 height 34
checkbox input "true"
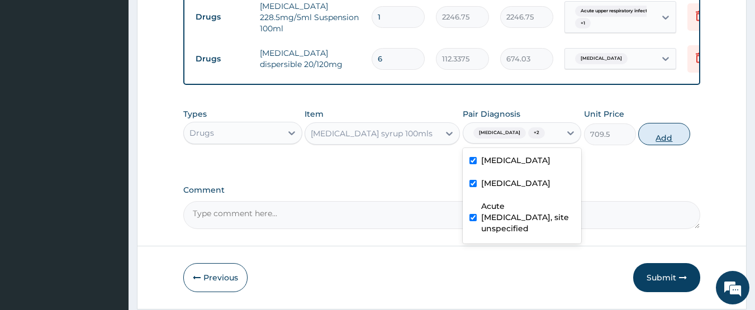
click at [658, 144] on button "Add" at bounding box center [664, 134] width 52 height 22
type input "0"
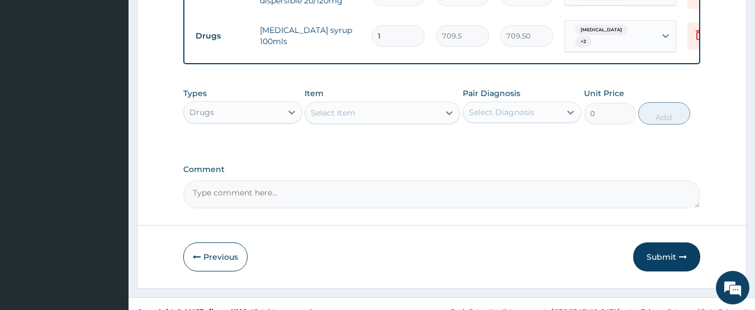
scroll to position [667, 0]
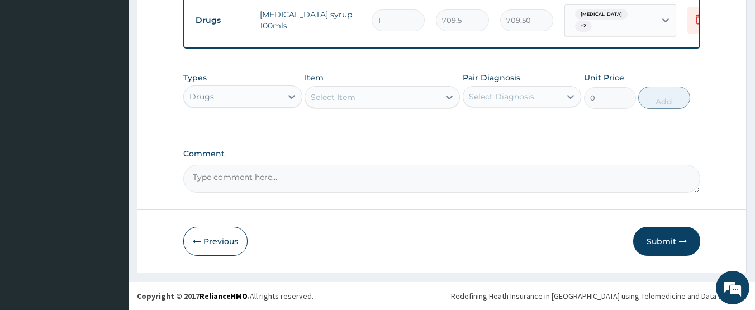
click at [657, 244] on button "Submit" at bounding box center [666, 241] width 67 height 29
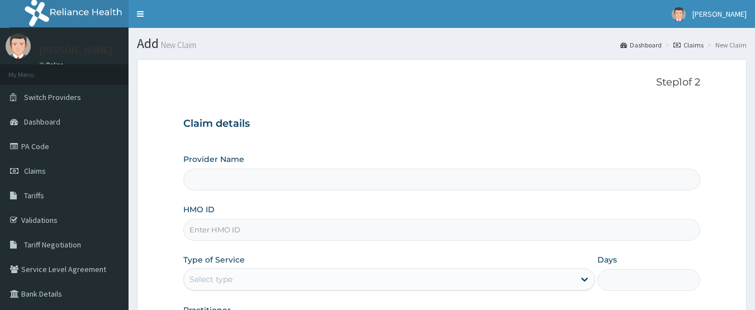
type input "CHIONHospital"
click at [32, 144] on link "PA Code" at bounding box center [64, 146] width 129 height 25
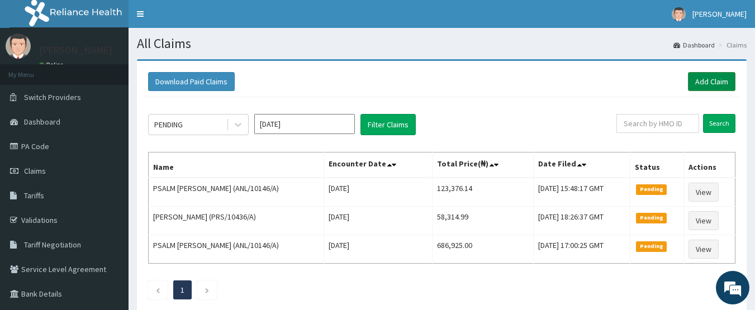
click at [722, 82] on link "Add Claim" at bounding box center [712, 81] width 48 height 19
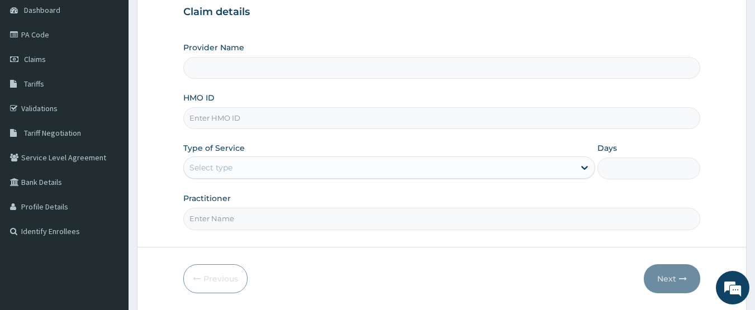
click at [205, 120] on input "HMO ID" at bounding box center [442, 118] width 518 height 22
type input "CHIONHospital"
paste input "RMO/10016/A"
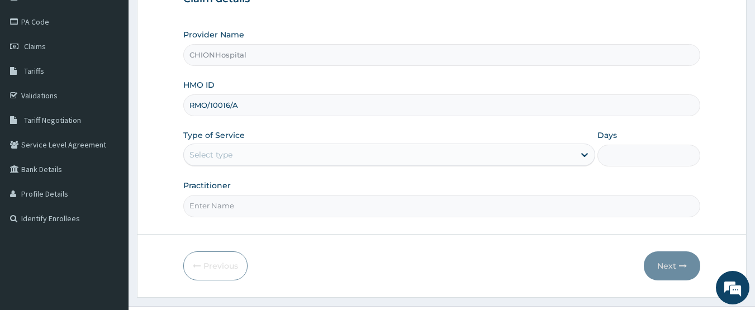
scroll to position [149, 0]
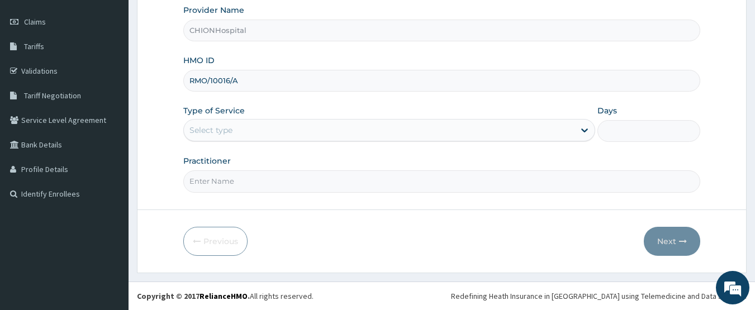
type input "RMO/10016/A"
click at [207, 130] on div "Select type" at bounding box center [210, 130] width 43 height 11
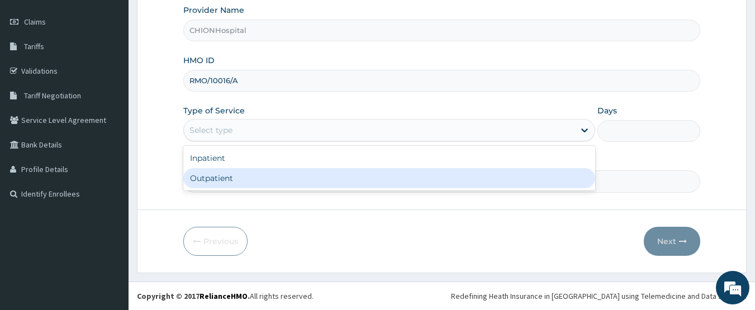
click at [205, 173] on div "Outpatient" at bounding box center [389, 178] width 412 height 20
type input "1"
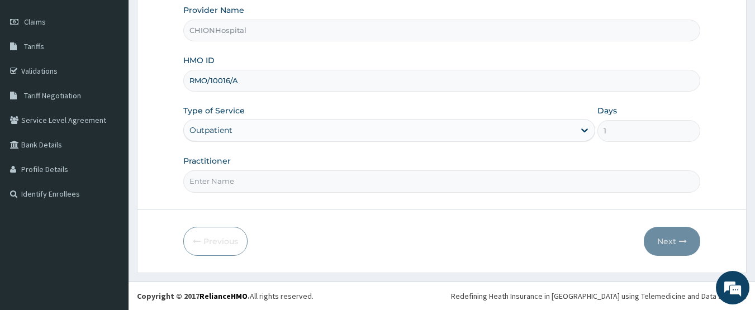
click at [211, 179] on input "Practitioner" at bounding box center [442, 181] width 518 height 22
type input "[PERSON_NAME] [PERSON_NAME]"
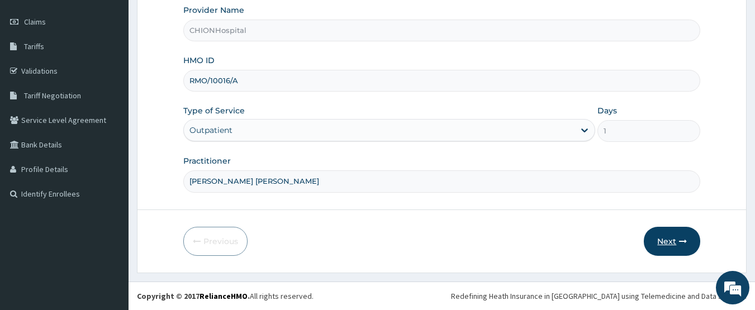
click at [672, 244] on button "Next" at bounding box center [672, 241] width 56 height 29
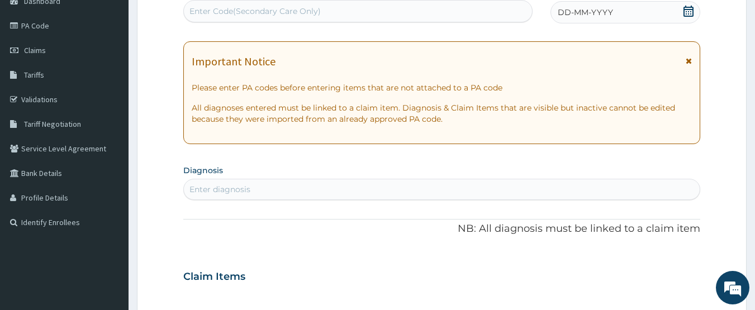
scroll to position [93, 0]
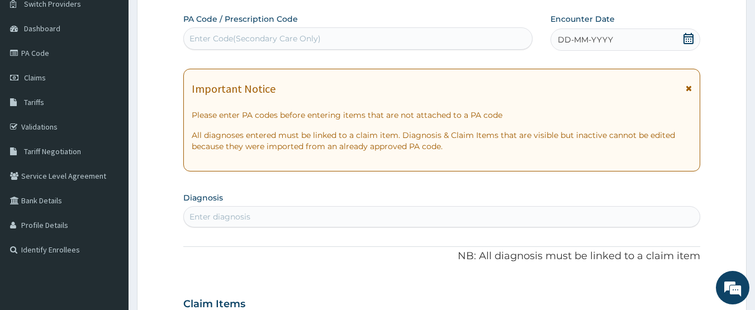
click at [314, 40] on div "Enter Code(Secondary Care Only)" at bounding box center [254, 38] width 131 height 11
type input "PA/889BD4"
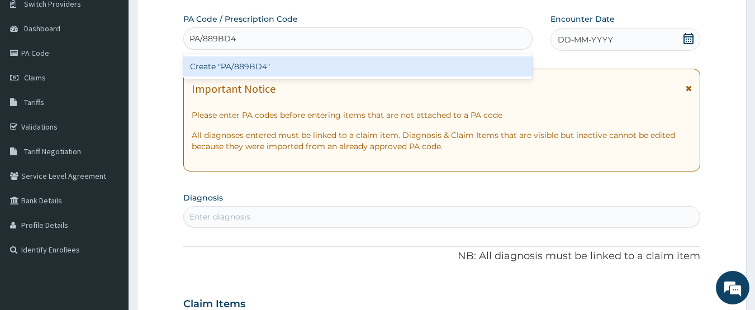
click at [303, 58] on div "Create "PA/889BD4"" at bounding box center [358, 66] width 350 height 20
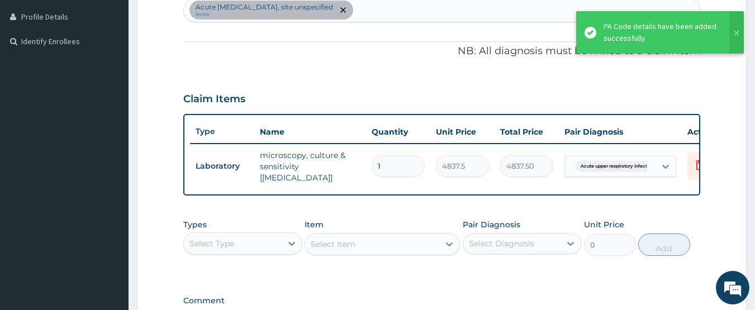
scroll to position [254, 0]
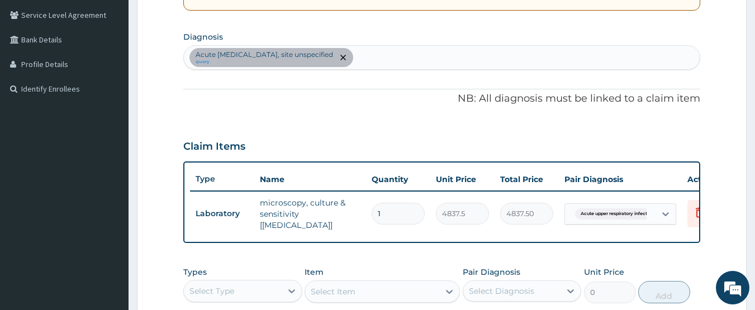
click at [407, 63] on div "Acute [MEDICAL_DATA], site unspecified query" at bounding box center [442, 57] width 516 height 23
type input "[MEDICAL_DATA]"
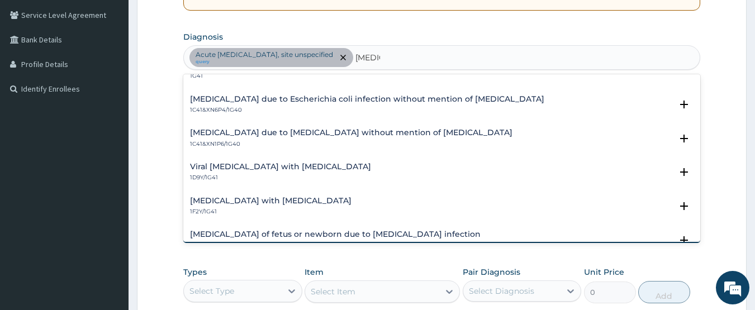
scroll to position [671, 0]
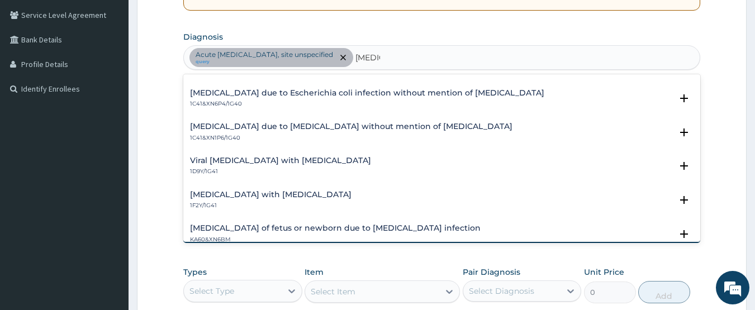
click at [289, 131] on h4 "[MEDICAL_DATA] due to [MEDICAL_DATA] without mention of [MEDICAL_DATA]" at bounding box center [351, 126] width 323 height 8
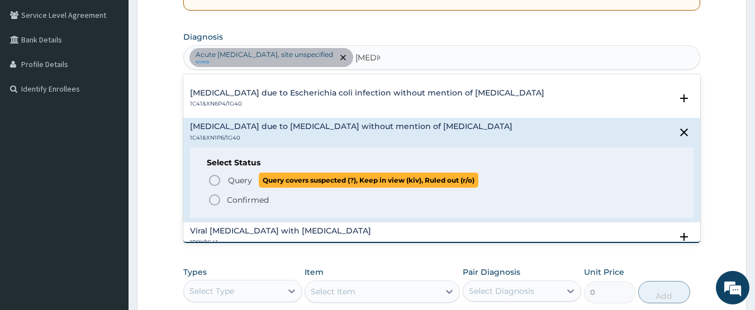
click at [217, 181] on icon "status option query" at bounding box center [214, 180] width 13 height 13
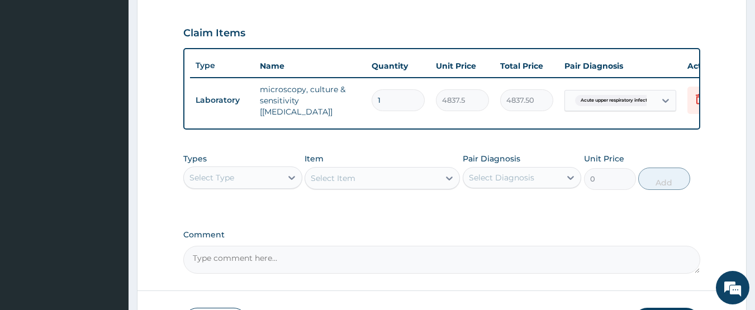
scroll to position [422, 0]
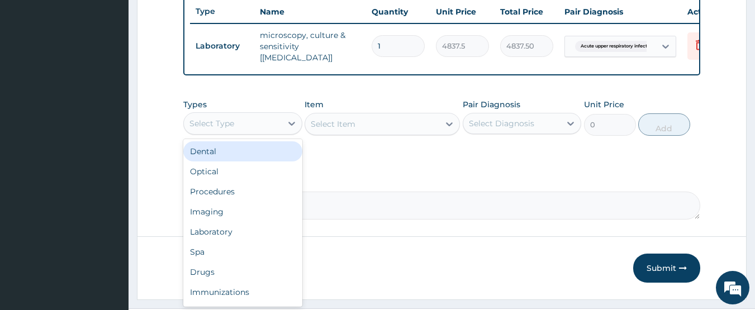
click at [269, 128] on div "Select Type" at bounding box center [233, 124] width 98 height 18
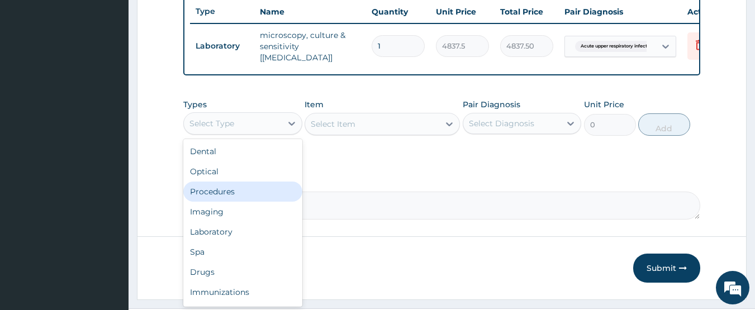
click at [235, 198] on div "Procedures" at bounding box center [242, 192] width 119 height 20
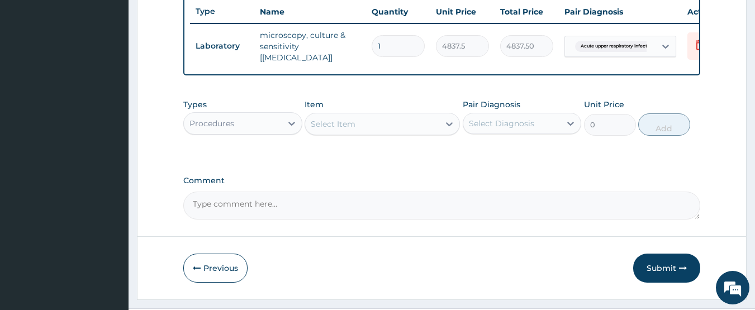
click at [383, 130] on div "Select Item" at bounding box center [372, 124] width 134 height 18
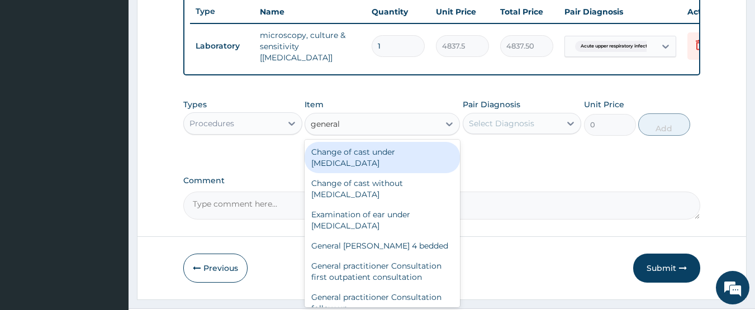
type input "general p"
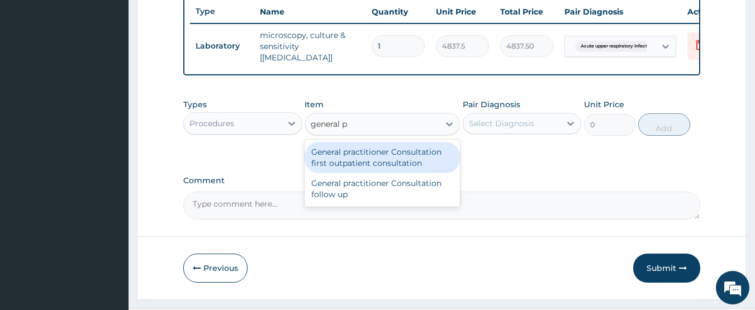
drag, startPoint x: 390, startPoint y: 164, endPoint x: 528, endPoint y: 144, distance: 139.5
click at [396, 165] on div "General practitioner Consultation first outpatient consultation" at bounding box center [382, 157] width 155 height 31
type input "3547.5"
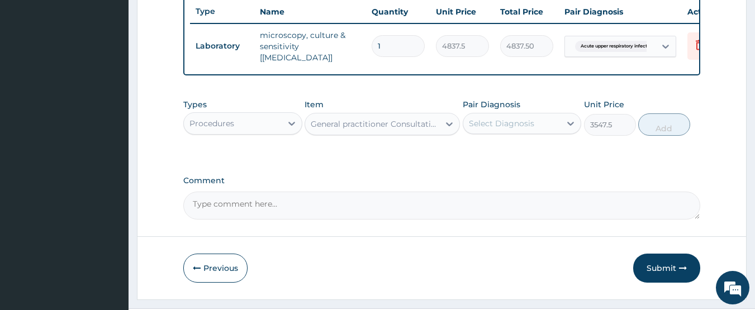
click at [529, 129] on div "Select Diagnosis" at bounding box center [501, 123] width 65 height 11
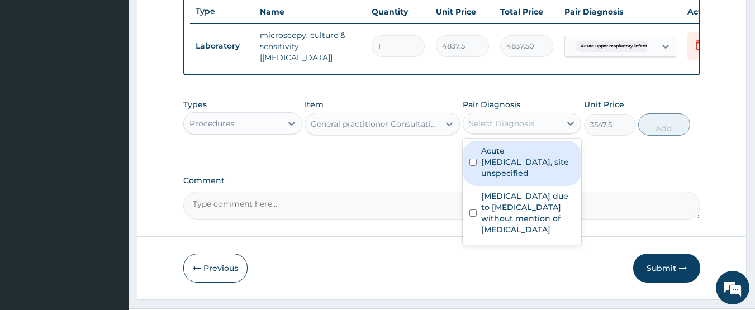
drag, startPoint x: 522, startPoint y: 155, endPoint x: 509, endPoint y: 201, distance: 47.8
click at [521, 163] on label "Acute [MEDICAL_DATA], site unspecified" at bounding box center [528, 162] width 94 height 34
checkbox input "true"
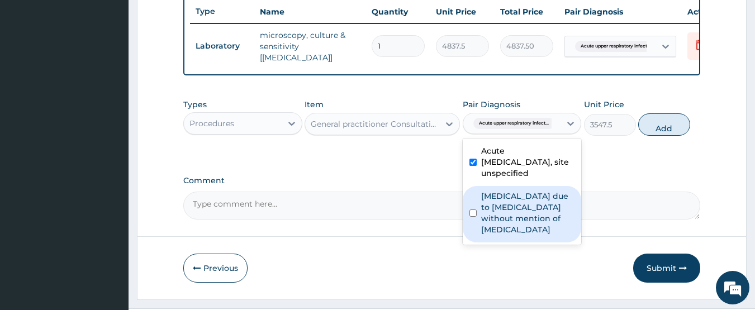
drag, startPoint x: 509, startPoint y: 201, endPoint x: 657, endPoint y: 157, distance: 154.4
click at [511, 201] on label "[MEDICAL_DATA] due to [MEDICAL_DATA] without mention of [MEDICAL_DATA]" at bounding box center [528, 213] width 94 height 45
checkbox input "true"
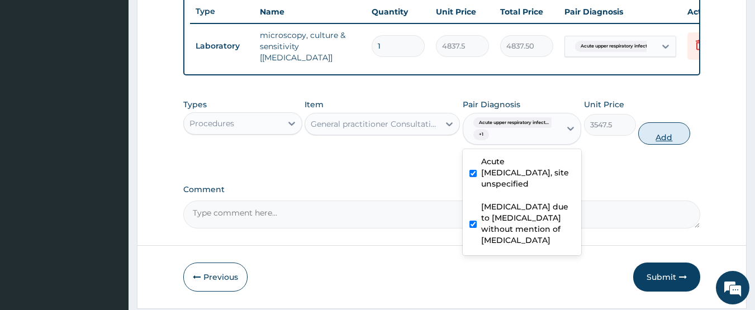
click at [668, 138] on button "Add" at bounding box center [664, 133] width 52 height 22
type input "0"
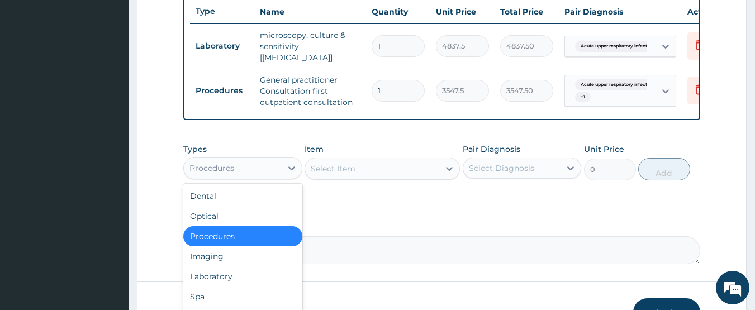
click at [207, 174] on div "Procedures" at bounding box center [211, 168] width 45 height 11
click at [241, 275] on div "Laboratory" at bounding box center [242, 277] width 119 height 20
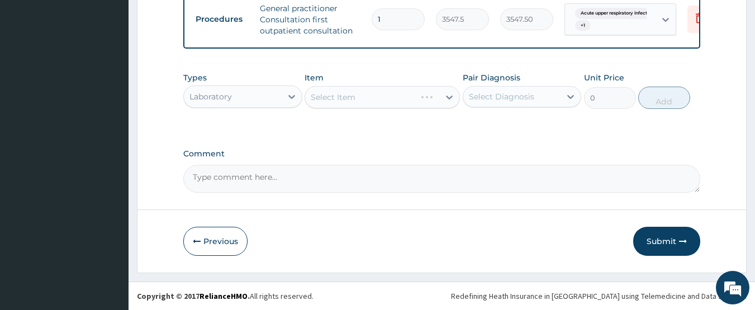
scroll to position [496, 0]
click at [368, 98] on div "Select Item" at bounding box center [372, 97] width 134 height 18
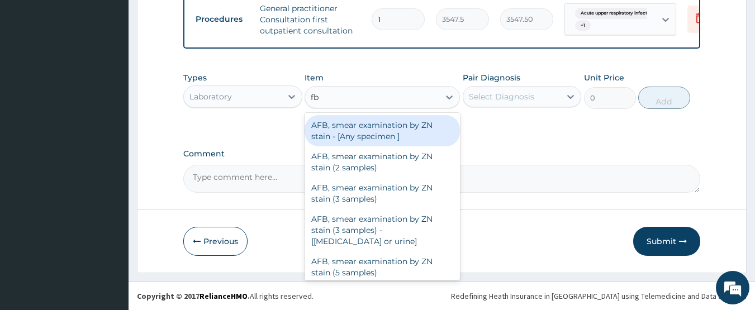
type input "fbc"
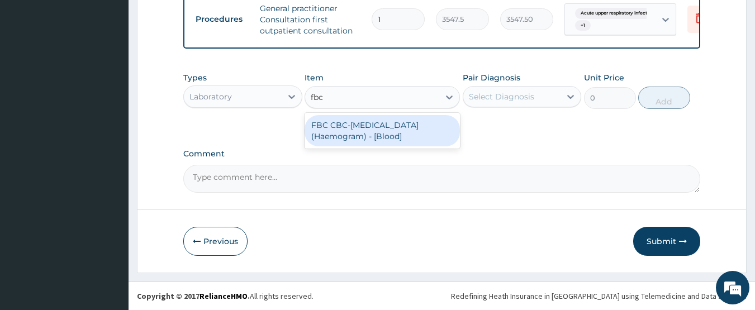
drag, startPoint x: 385, startPoint y: 136, endPoint x: 537, endPoint y: 112, distance: 153.9
click at [402, 135] on div "FBC CBC-[MEDICAL_DATA] (Haemogram) - [Blood]" at bounding box center [382, 130] width 155 height 31
type input "4300"
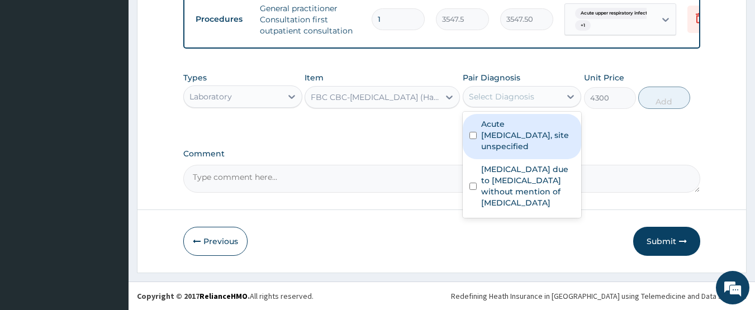
drag, startPoint x: 533, startPoint y: 98, endPoint x: 526, endPoint y: 116, distance: 19.6
click at [532, 98] on div "Select Diagnosis" at bounding box center [501, 96] width 65 height 11
drag, startPoint x: 521, startPoint y: 143, endPoint x: 519, endPoint y: 167, distance: 24.1
click at [520, 149] on label "Acute [MEDICAL_DATA], site unspecified" at bounding box center [528, 136] width 94 height 34
checkbox input "true"
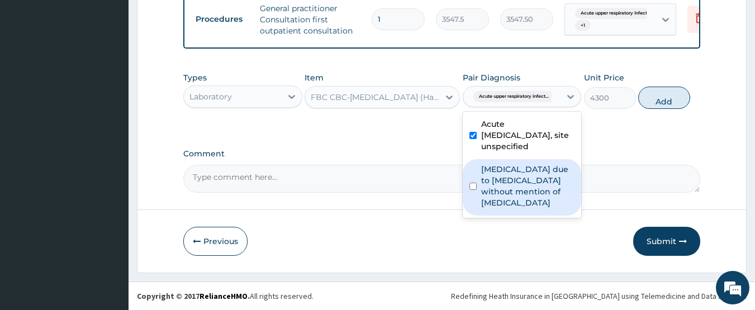
click at [519, 172] on label "[MEDICAL_DATA] due to [MEDICAL_DATA] without mention of [MEDICAL_DATA]" at bounding box center [528, 186] width 94 height 45
checkbox input "true"
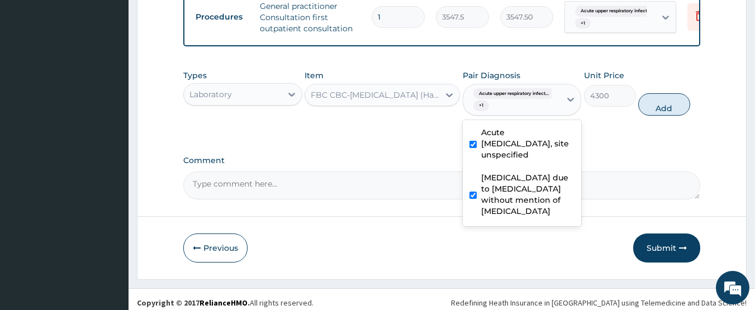
drag, startPoint x: 666, startPoint y: 98, endPoint x: 636, endPoint y: 116, distance: 35.3
click at [666, 100] on button "Add" at bounding box center [664, 104] width 52 height 22
type input "0"
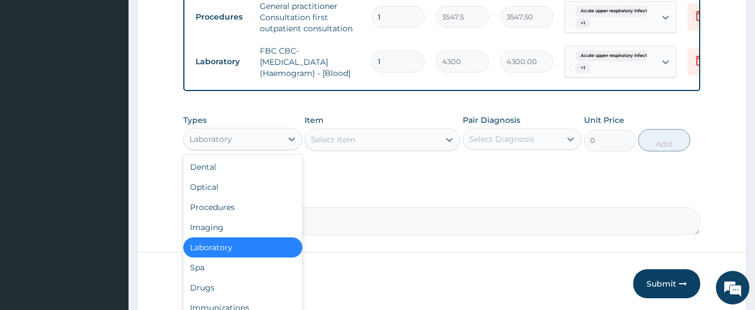
click at [258, 140] on div "Laboratory" at bounding box center [233, 139] width 98 height 18
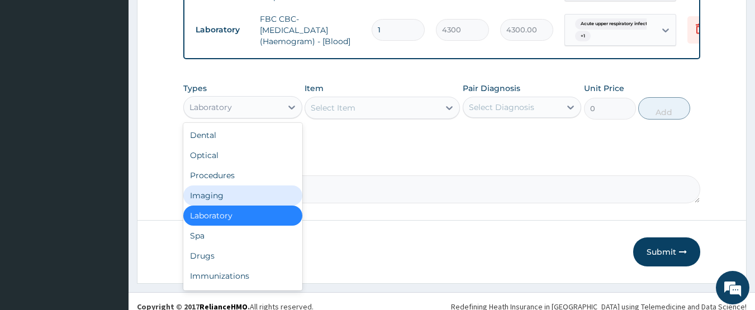
scroll to position [541, 0]
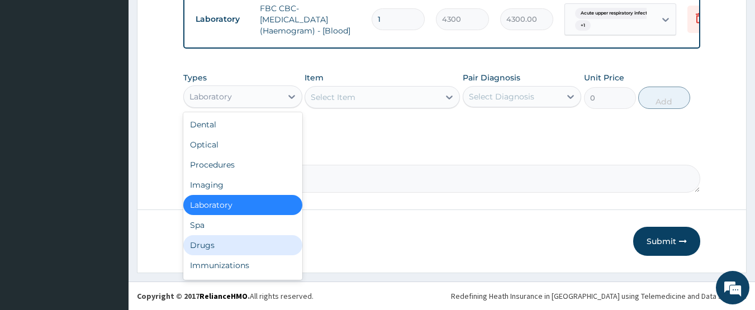
click at [236, 242] on div "Drugs" at bounding box center [242, 245] width 119 height 20
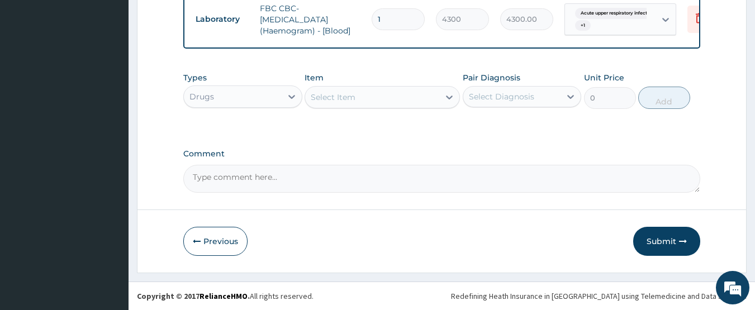
click at [329, 98] on div "Select Item" at bounding box center [333, 97] width 45 height 11
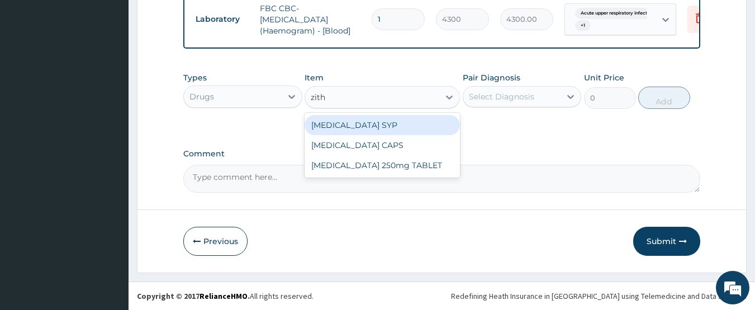
type input "zithr"
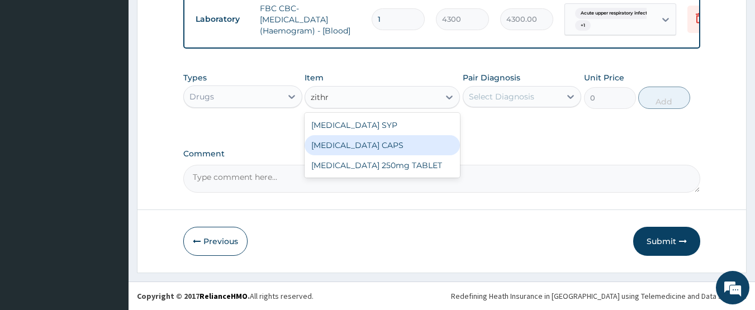
drag, startPoint x: 368, startPoint y: 146, endPoint x: 457, endPoint y: 124, distance: 92.2
click at [369, 147] on div "[MEDICAL_DATA] CAPS" at bounding box center [382, 145] width 155 height 20
type input "886.875"
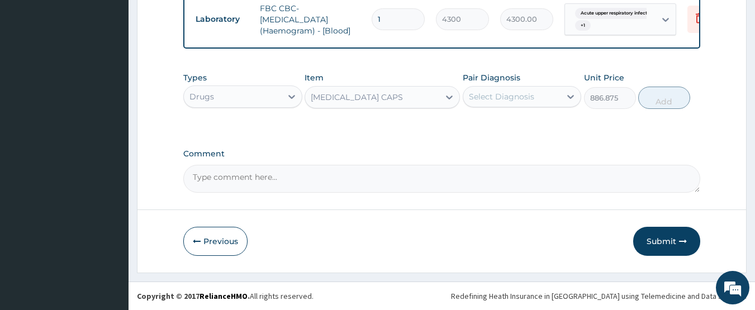
click at [519, 97] on div "Select Diagnosis" at bounding box center [501, 96] width 65 height 11
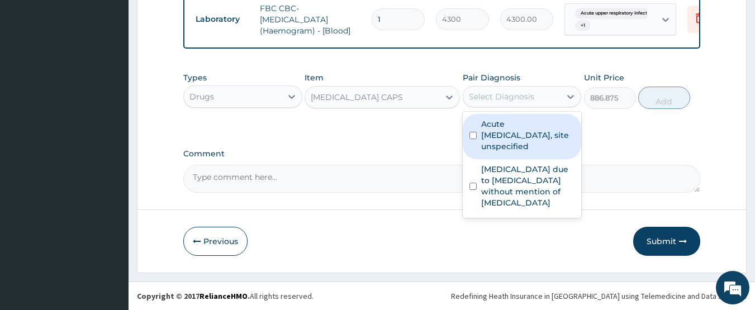
click at [513, 143] on label "Acute [MEDICAL_DATA], site unspecified" at bounding box center [528, 136] width 94 height 34
checkbox input "true"
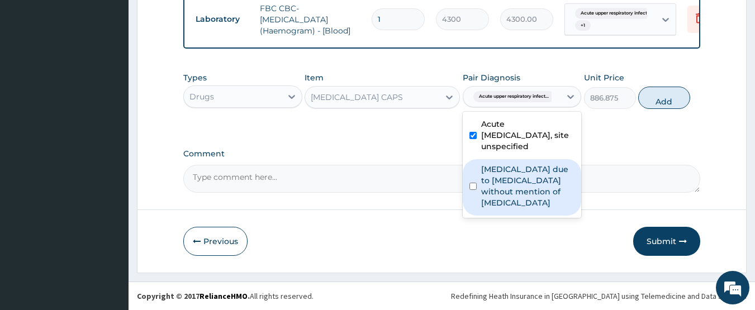
click at [540, 169] on label "[MEDICAL_DATA] due to [MEDICAL_DATA] without mention of [MEDICAL_DATA]" at bounding box center [528, 186] width 94 height 45
checkbox input "true"
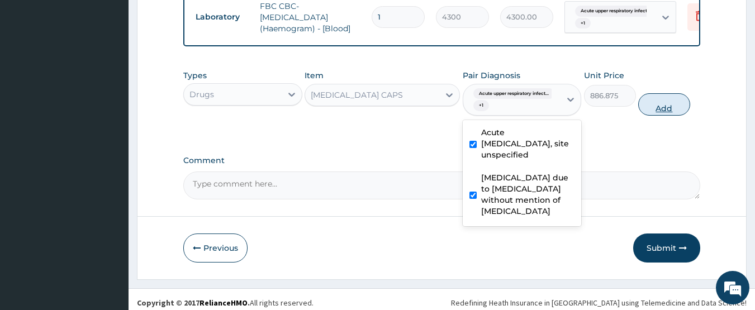
click at [679, 116] on button "Add" at bounding box center [664, 104] width 52 height 22
type input "0"
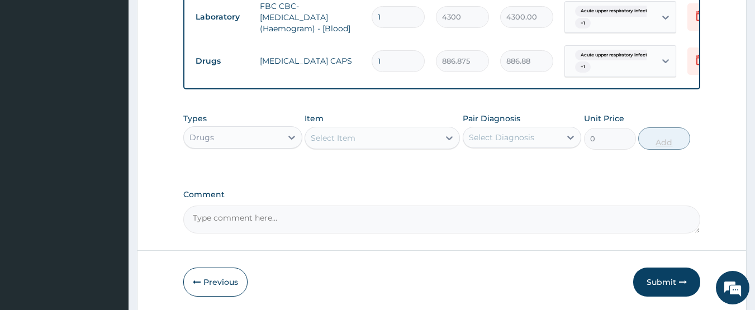
type input "0.00"
type input "6"
type input "5321.25"
type input "6"
click at [409, 141] on div "Select Item" at bounding box center [372, 138] width 134 height 18
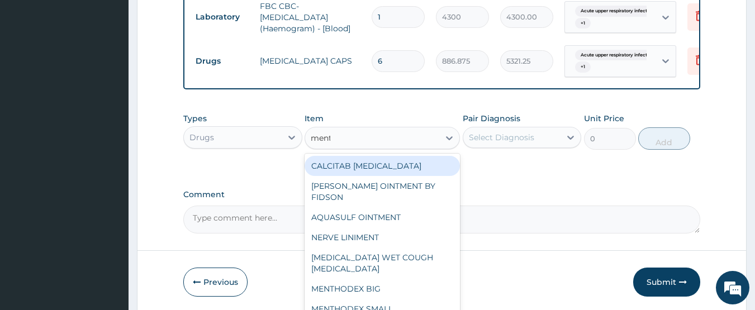
type input "[PERSON_NAME]"
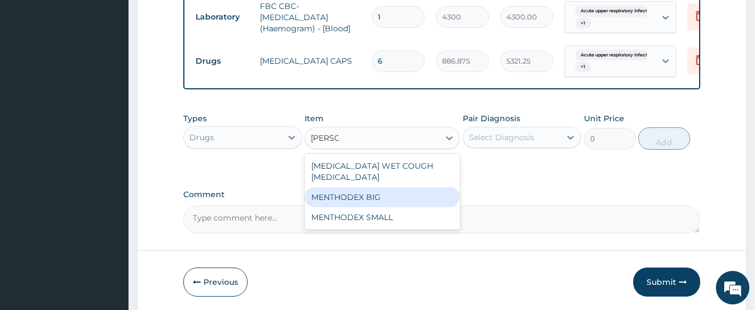
click at [390, 187] on div "MENTHODEX BIG" at bounding box center [382, 197] width 155 height 20
type input "4138.75"
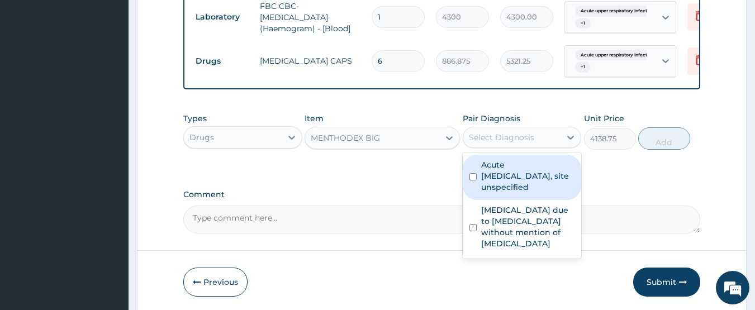
click at [533, 141] on div "Select Diagnosis" at bounding box center [501, 137] width 65 height 11
drag, startPoint x: 514, startPoint y: 187, endPoint x: 639, endPoint y: 166, distance: 127.5
click at [514, 186] on label "Acute [MEDICAL_DATA], site unspecified" at bounding box center [528, 176] width 94 height 34
checkbox input "true"
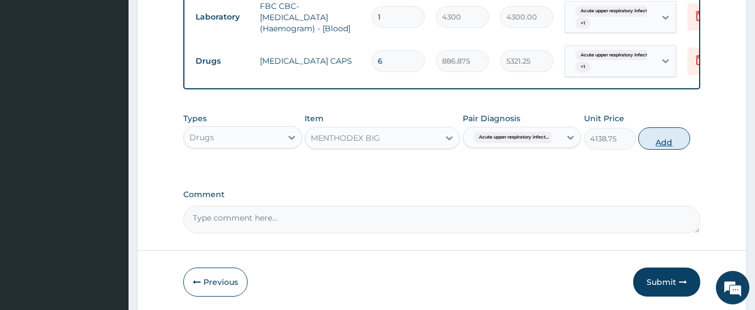
click at [669, 139] on button "Add" at bounding box center [664, 138] width 52 height 22
type input "0"
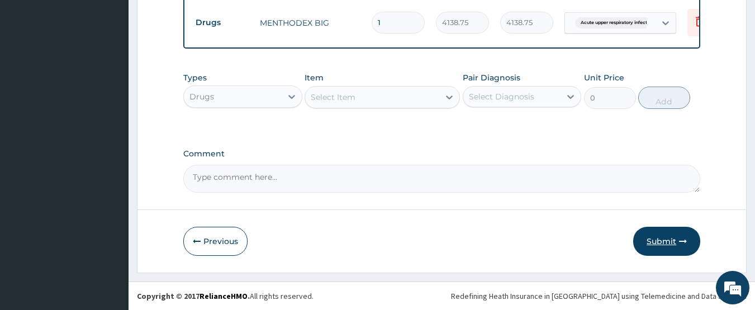
click at [661, 240] on button "Submit" at bounding box center [666, 241] width 67 height 29
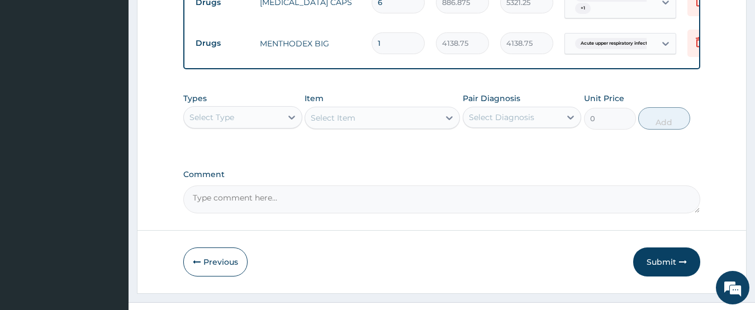
scroll to position [622, 0]
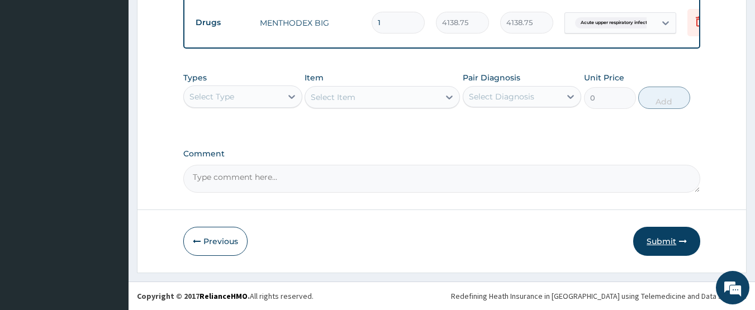
click at [662, 244] on button "Submit" at bounding box center [666, 241] width 67 height 29
click at [662, 241] on button "Submit" at bounding box center [666, 241] width 67 height 29
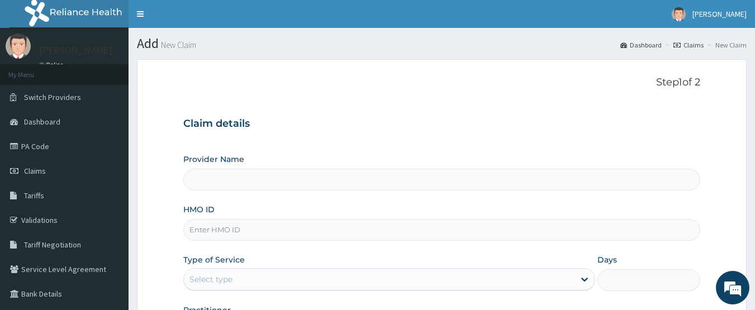
scroll to position [149, 0]
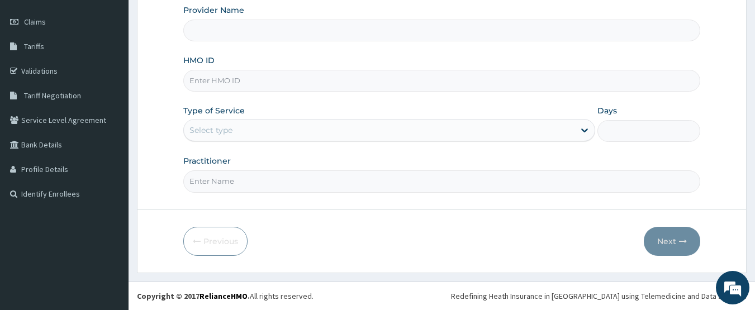
type input "CHIONHospital"
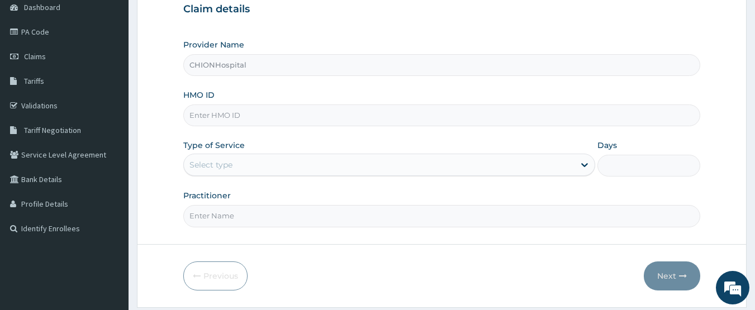
scroll to position [37, 0]
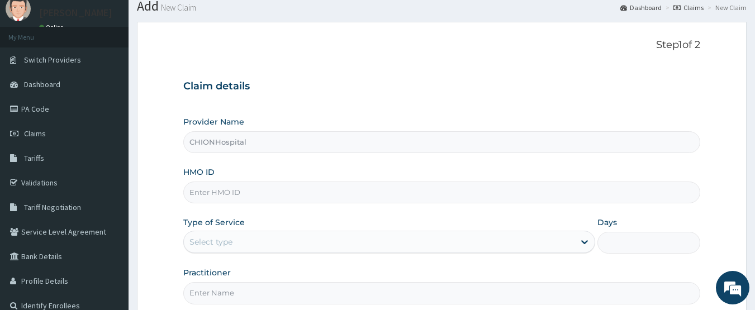
click at [224, 187] on input "HMO ID" at bounding box center [442, 193] width 518 height 22
paste input "RMO/10016/A"
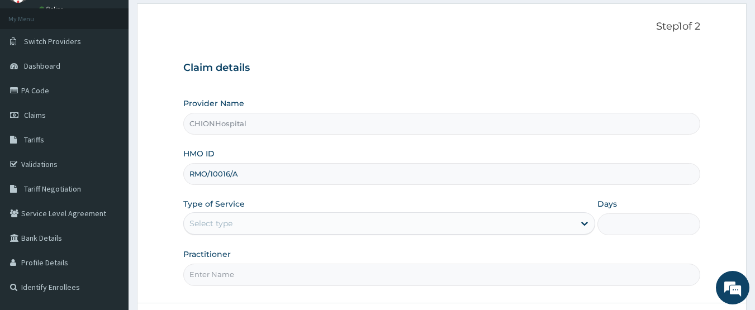
scroll to position [149, 0]
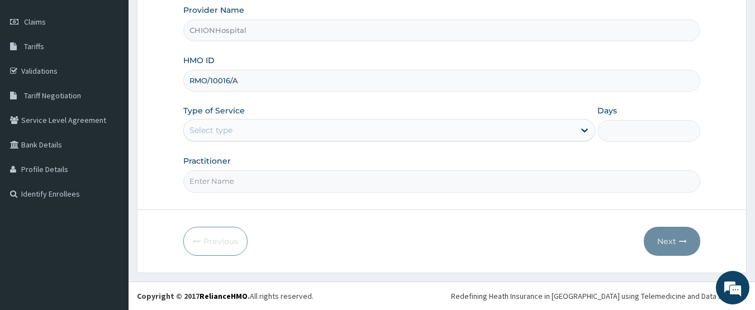
type input "RMO/10016/A"
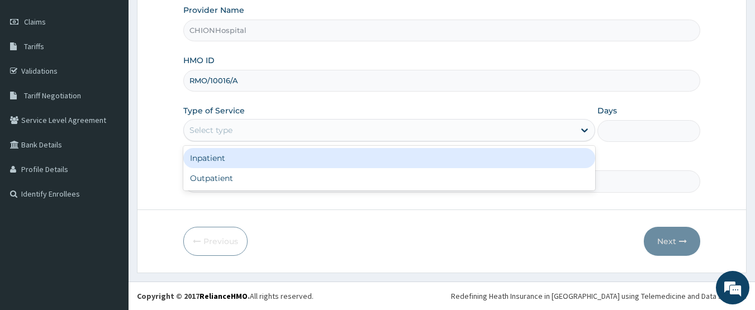
click at [227, 127] on div "Select type" at bounding box center [210, 130] width 43 height 11
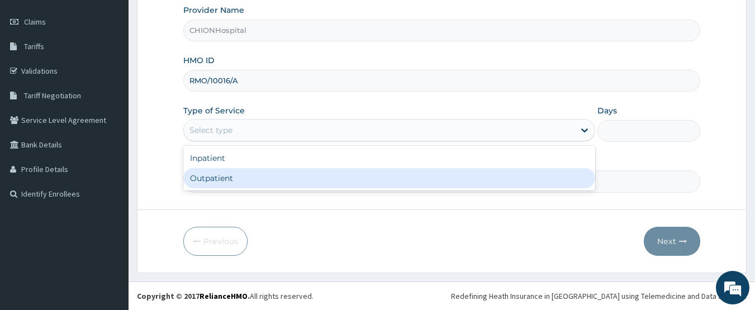
click at [215, 177] on div "Outpatient" at bounding box center [389, 178] width 412 height 20
type input "1"
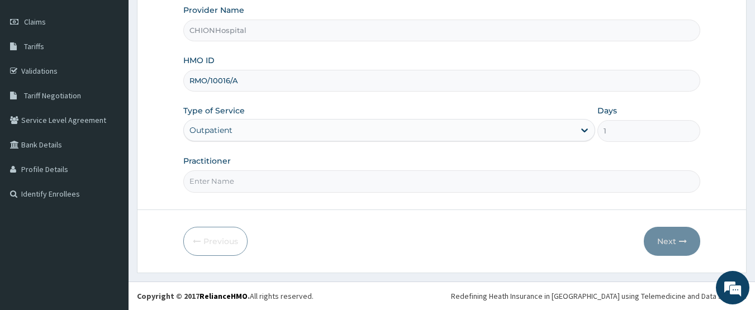
click at [217, 187] on input "Practitioner" at bounding box center [442, 181] width 518 height 22
type input "[PERSON_NAME] [PERSON_NAME]"
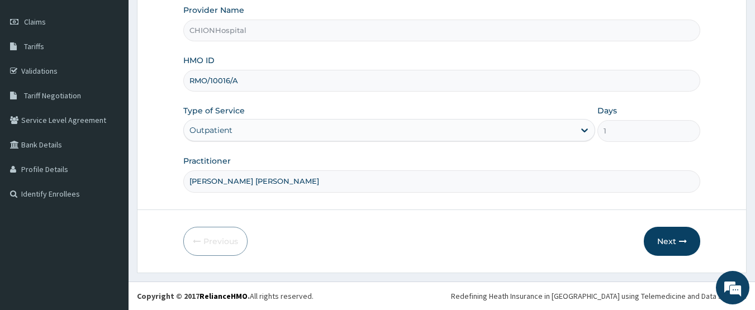
scroll to position [0, 0]
click at [671, 240] on button "Next" at bounding box center [672, 241] width 56 height 29
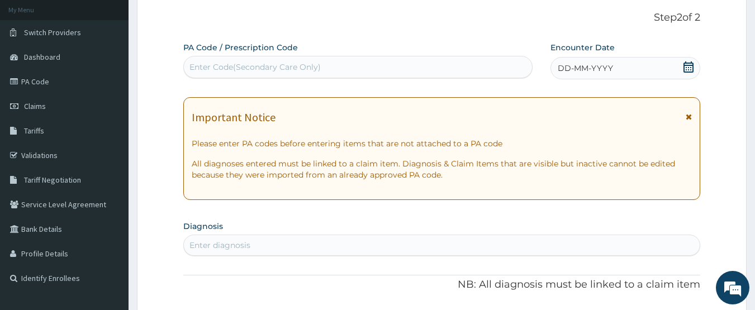
scroll to position [37, 0]
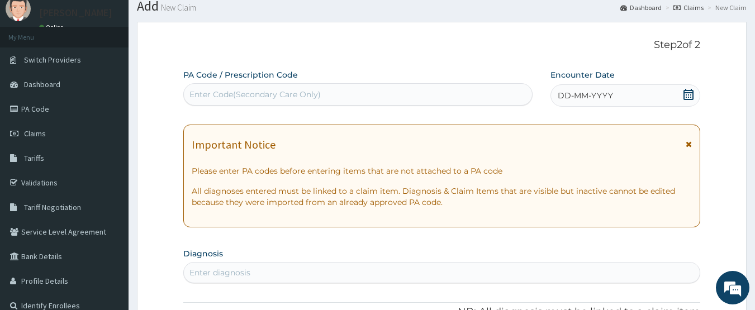
click at [298, 100] on div "Enter Code(Secondary Care Only)" at bounding box center [254, 94] width 131 height 11
type input "PA/889BD4"
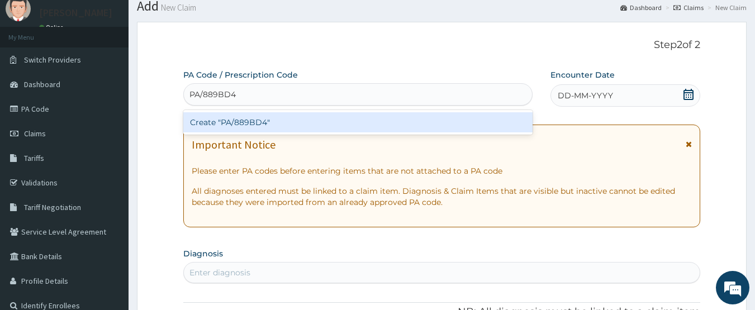
click at [297, 117] on div "Create "PA/889BD4"" at bounding box center [358, 122] width 350 height 20
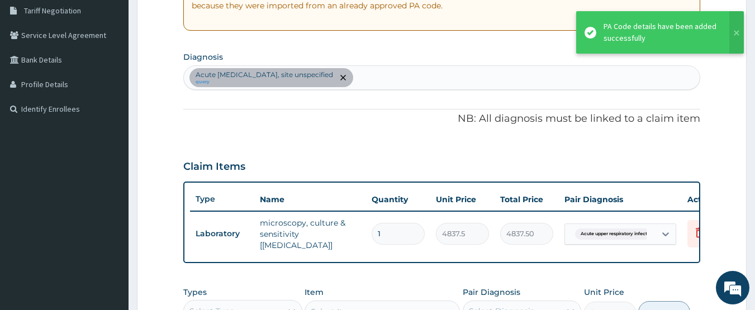
scroll to position [172, 0]
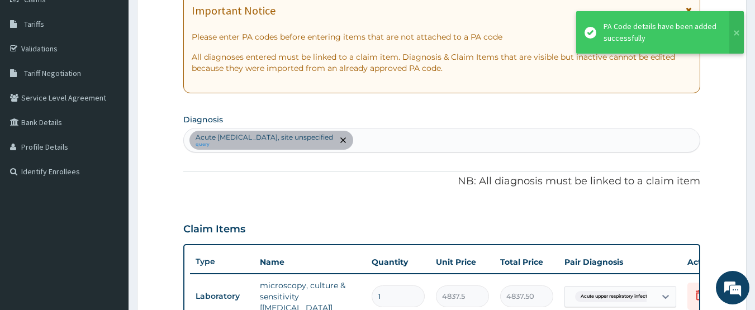
click at [388, 138] on div "Acute [MEDICAL_DATA], site unspecified query" at bounding box center [442, 140] width 516 height 23
type input "sepsi"
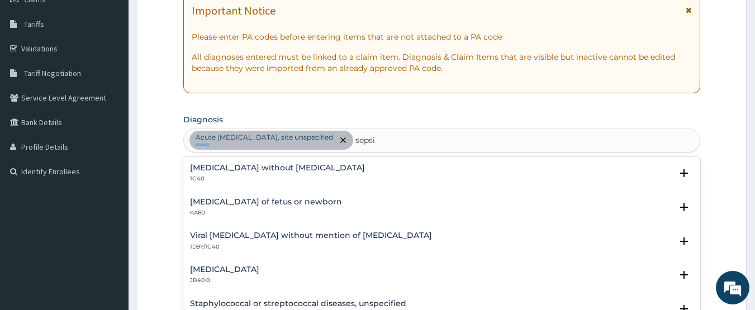
click at [202, 179] on p "1G40" at bounding box center [277, 179] width 175 height 8
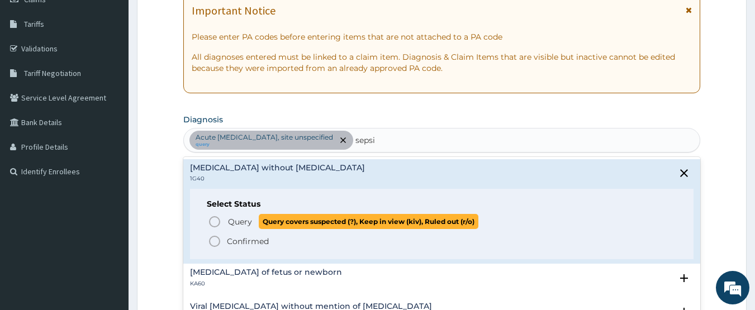
click at [217, 219] on icon "status option query" at bounding box center [214, 221] width 13 height 13
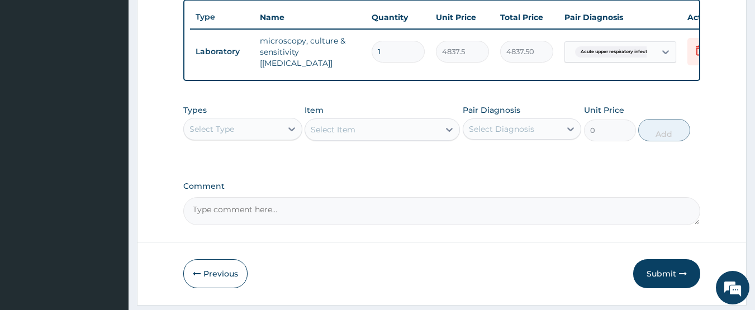
scroll to position [451, 0]
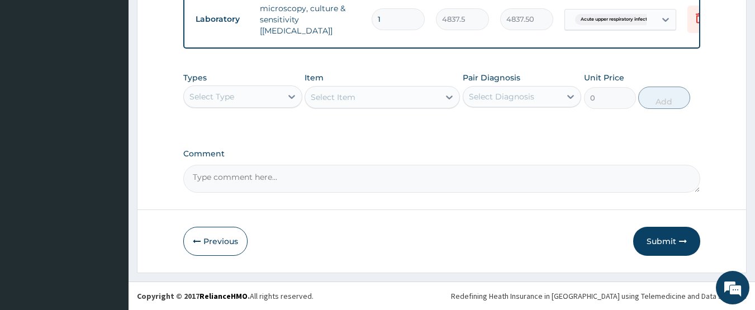
drag, startPoint x: 247, startPoint y: 97, endPoint x: 240, endPoint y: 108, distance: 13.3
click at [246, 97] on div "Select Type" at bounding box center [233, 97] width 98 height 18
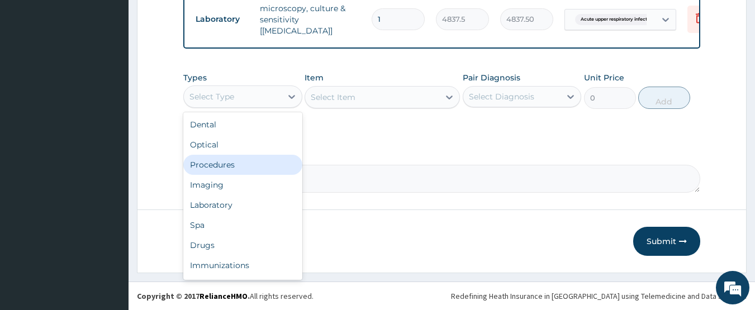
click at [233, 162] on div "Procedures" at bounding box center [242, 165] width 119 height 20
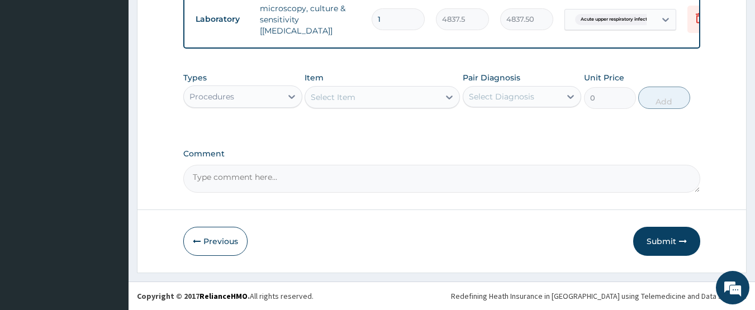
click at [392, 101] on div "Select Item" at bounding box center [372, 97] width 134 height 18
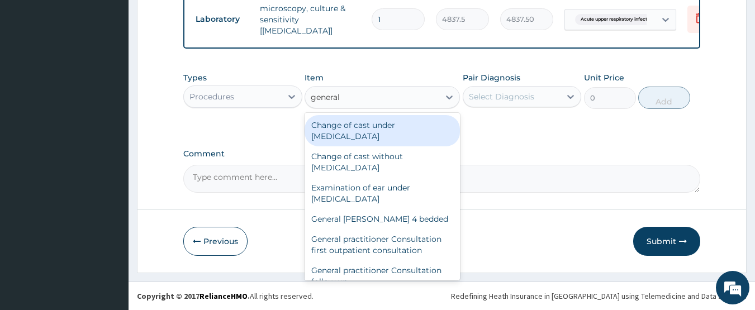
type input "general p"
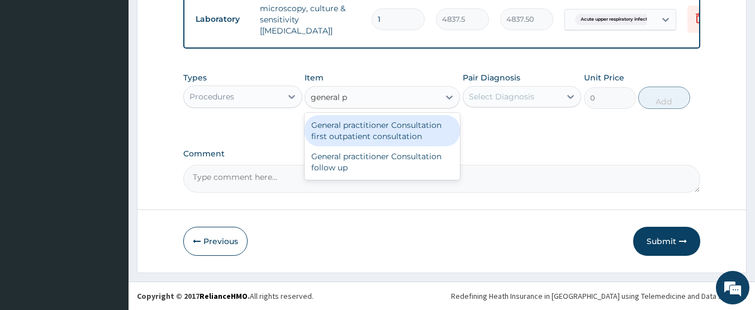
click at [402, 133] on div "General practitioner Consultation first outpatient consultation" at bounding box center [382, 130] width 155 height 31
type input "3547.5"
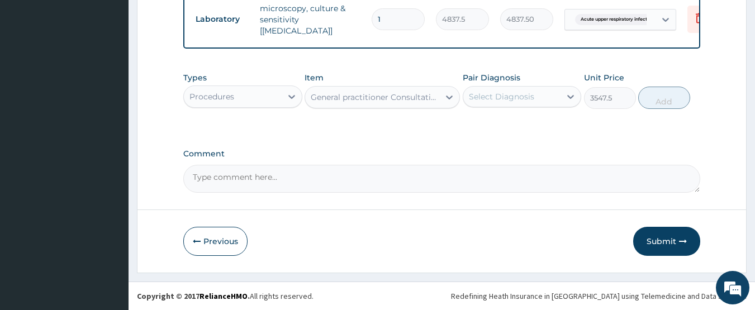
click at [510, 92] on div "Select Diagnosis" at bounding box center [501, 96] width 65 height 11
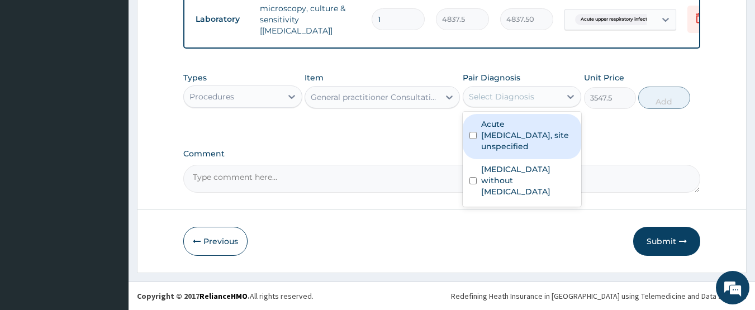
click at [509, 134] on label "Acute upper respiratory infection, site unspecified" at bounding box center [528, 136] width 94 height 34
checkbox input "true"
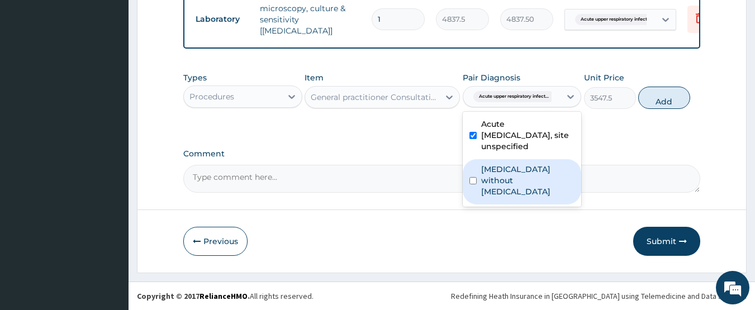
click at [506, 167] on label "Sepsis without septic shock" at bounding box center [528, 181] width 94 height 34
checkbox input "true"
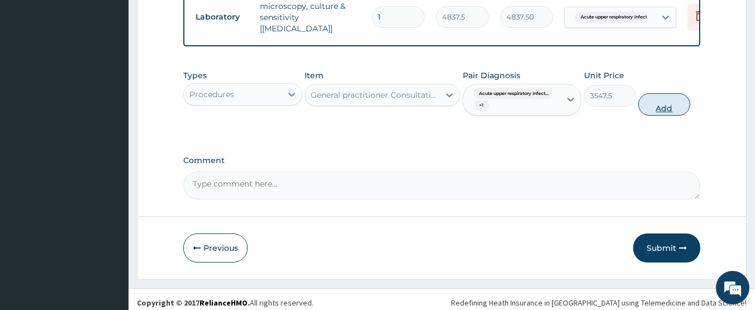
click at [657, 98] on button "Add" at bounding box center [664, 104] width 52 height 22
type input "0"
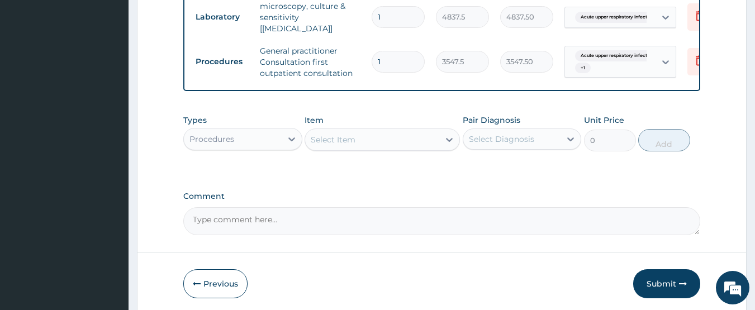
click at [202, 145] on div "Procedures" at bounding box center [211, 139] width 45 height 11
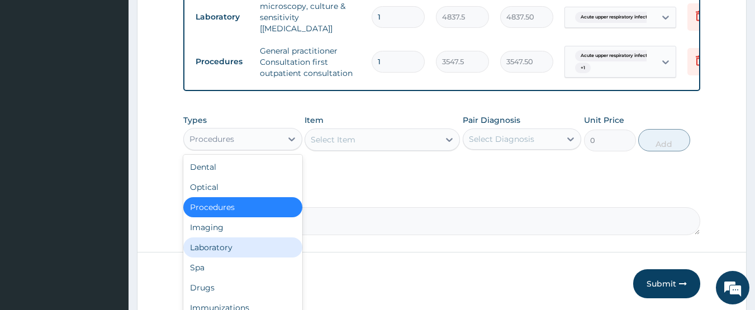
click at [214, 253] on div "Laboratory" at bounding box center [242, 248] width 119 height 20
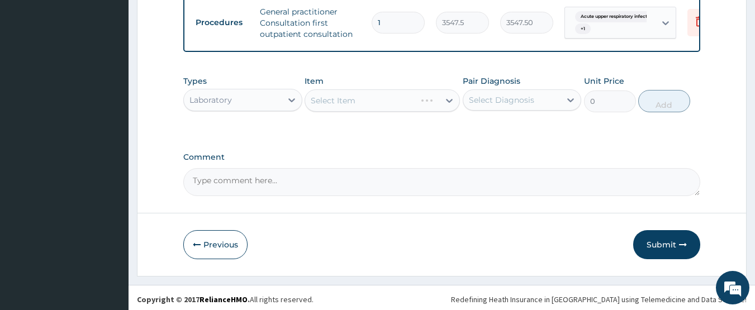
scroll to position [496, 0]
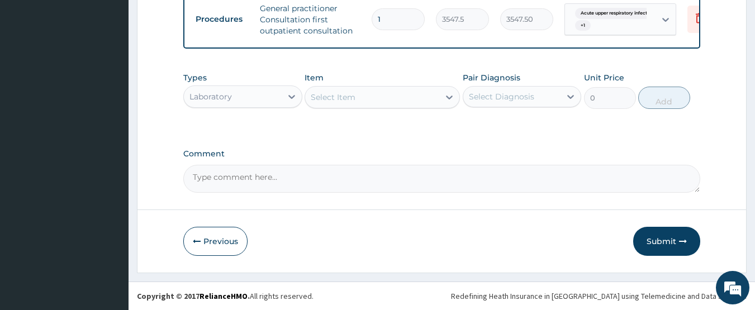
click at [382, 98] on div "Select Item" at bounding box center [372, 97] width 134 height 18
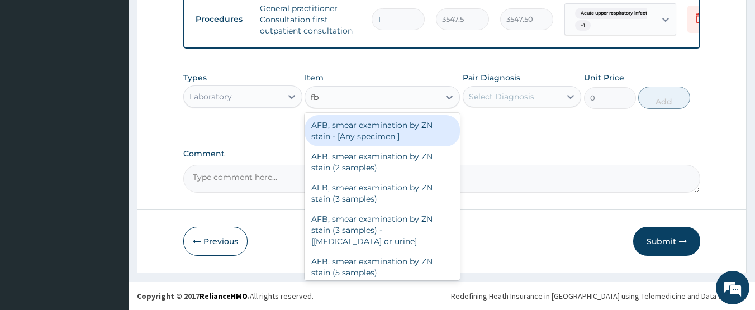
type input "fbc"
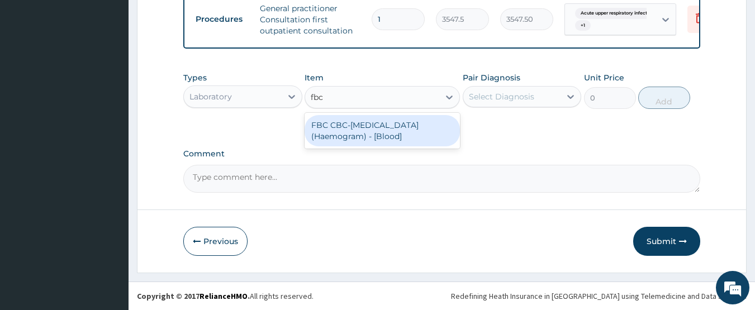
drag, startPoint x: 374, startPoint y: 132, endPoint x: 442, endPoint y: 118, distance: 69.1
click at [381, 132] on div "FBC CBC-Complete Blood Count (Haemogram) - [Blood]" at bounding box center [382, 130] width 155 height 31
type input "4300"
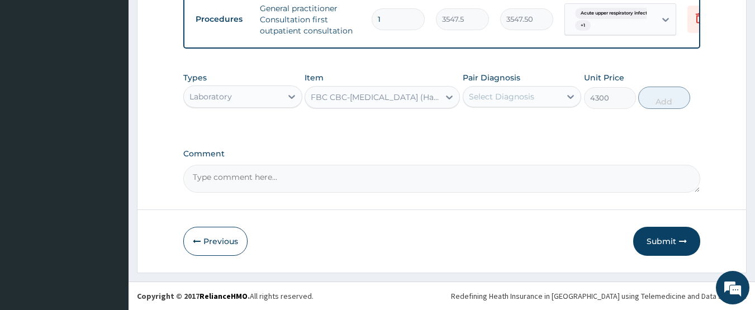
click at [486, 98] on div "Select Diagnosis" at bounding box center [501, 96] width 65 height 11
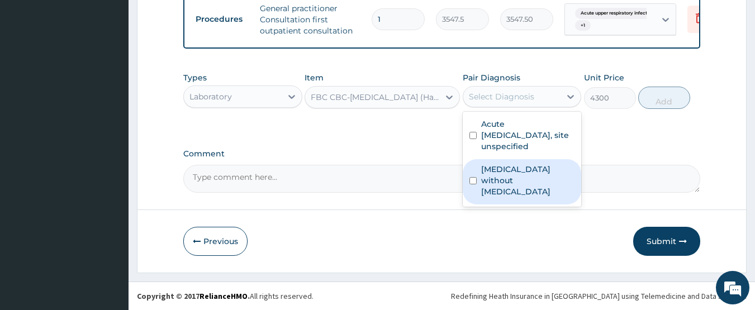
click at [524, 174] on label "Sepsis without septic shock" at bounding box center [528, 181] width 94 height 34
checkbox input "true"
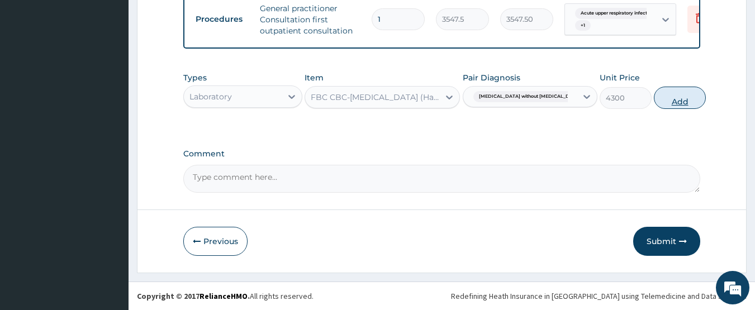
click at [661, 97] on button "Add" at bounding box center [680, 98] width 52 height 22
type input "0"
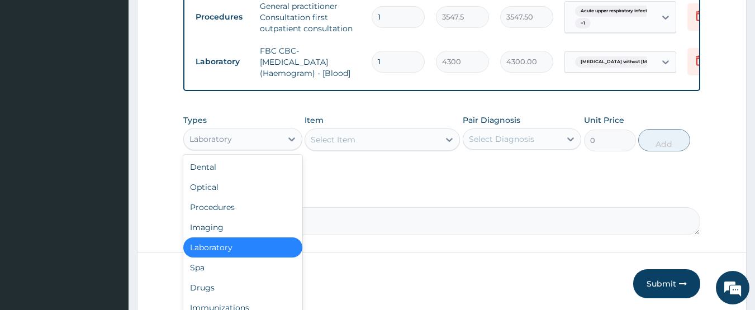
click at [238, 148] on div "Laboratory" at bounding box center [233, 139] width 98 height 18
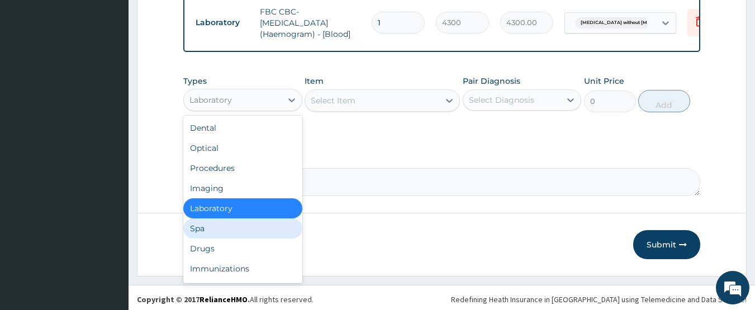
scroll to position [541, 0]
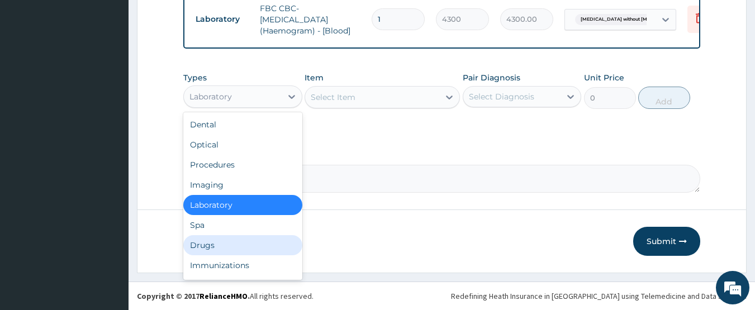
click at [224, 249] on div "Drugs" at bounding box center [242, 245] width 119 height 20
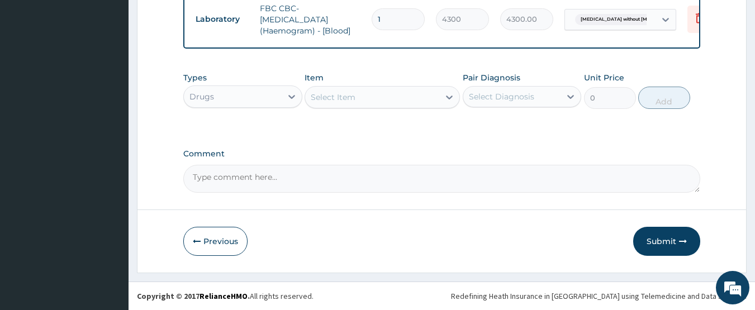
click at [377, 99] on div "Select Item" at bounding box center [372, 97] width 134 height 18
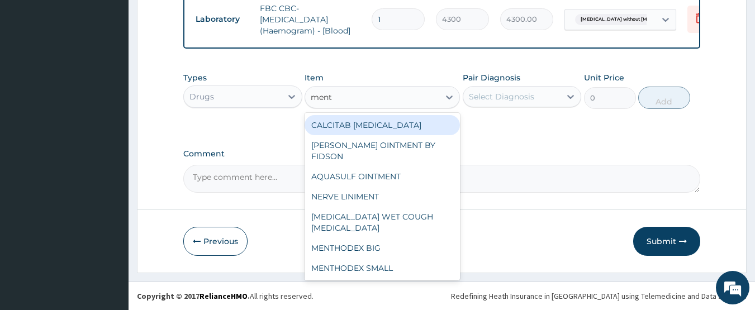
type input "menth"
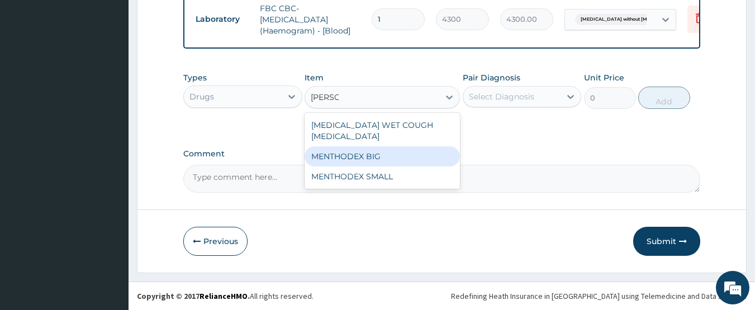
drag, startPoint x: 382, startPoint y: 141, endPoint x: 414, endPoint y: 136, distance: 32.2
click at [382, 146] on div "MENTHODEX BIG" at bounding box center [382, 156] width 155 height 20
type input "4138.75"
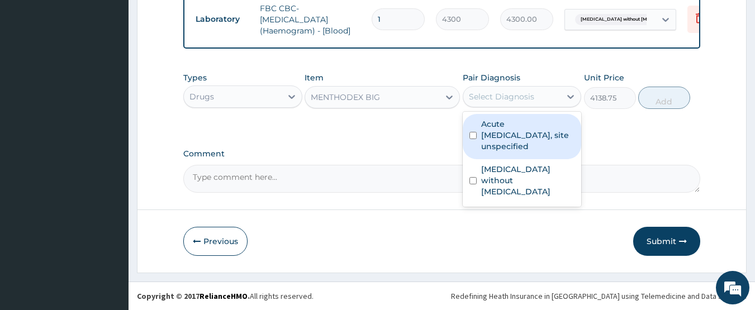
click at [494, 101] on div "Select Diagnosis" at bounding box center [501, 96] width 65 height 11
click at [513, 146] on label "Acute upper respiratory infection, site unspecified" at bounding box center [528, 136] width 94 height 34
checkbox input "true"
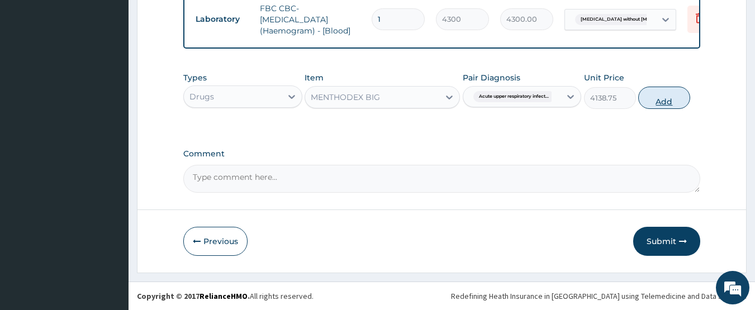
click at [671, 93] on button "Add" at bounding box center [664, 98] width 52 height 22
type input "0"
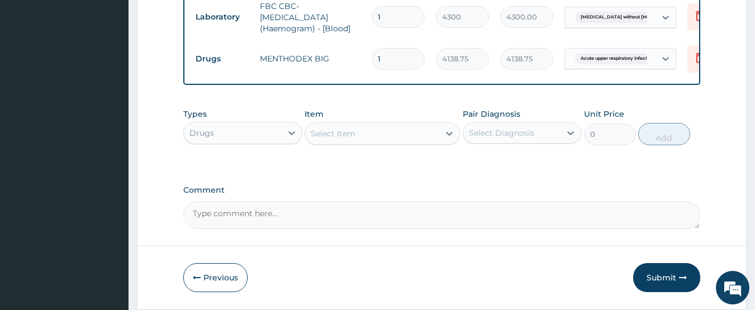
click at [366, 138] on div "Select Item" at bounding box center [372, 134] width 134 height 18
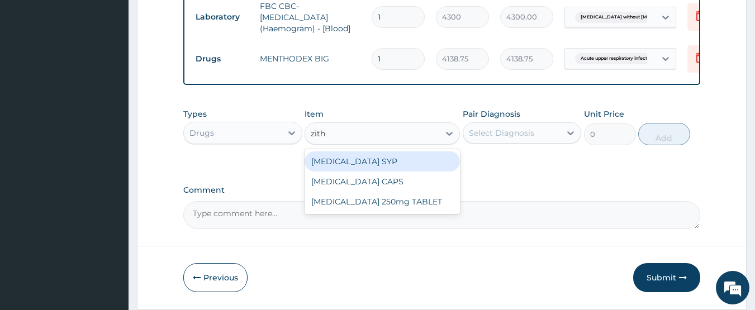
type input "zithr"
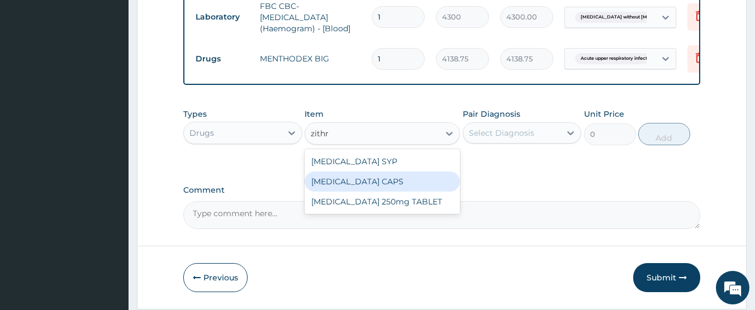
click at [378, 188] on div "ZITHROMAX CAPS" at bounding box center [382, 182] width 155 height 20
type input "886.875"
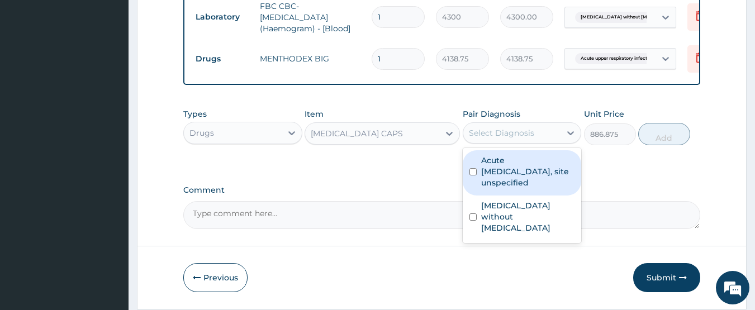
click at [499, 137] on div "Select Diagnosis" at bounding box center [501, 132] width 65 height 11
drag, startPoint x: 509, startPoint y: 178, endPoint x: 513, endPoint y: 208, distance: 30.4
click at [510, 187] on label "Acute upper respiratory infection, site unspecified" at bounding box center [528, 172] width 94 height 34
checkbox input "true"
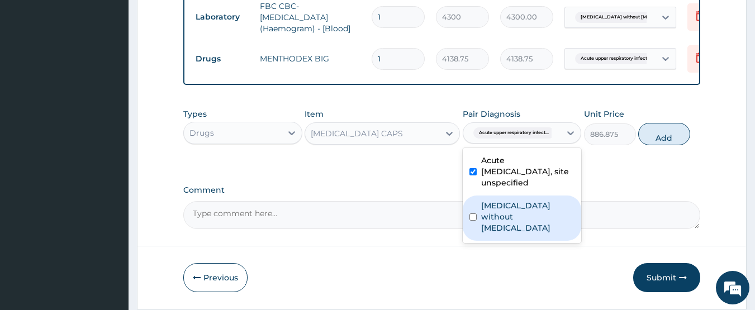
drag, startPoint x: 513, startPoint y: 208, endPoint x: 538, endPoint y: 194, distance: 29.3
click at [514, 207] on label "Sepsis without septic shock" at bounding box center [528, 217] width 94 height 34
checkbox input "true"
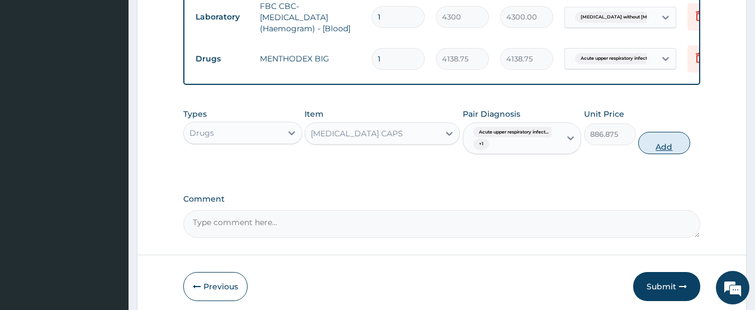
click at [657, 146] on button "Add" at bounding box center [664, 143] width 52 height 22
type input "0"
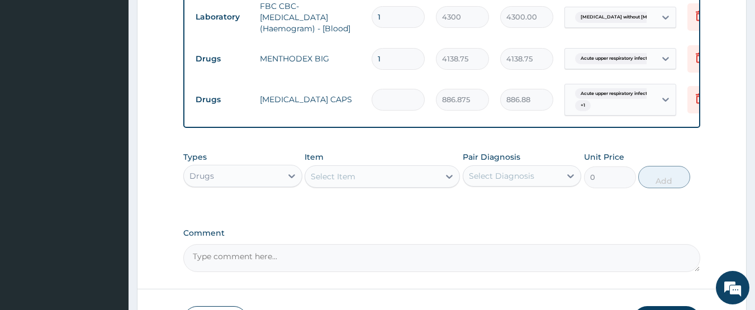
type input "0.00"
type input "6"
type input "5321.25"
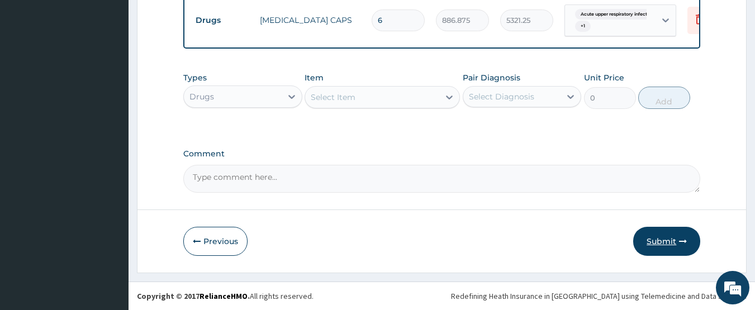
type input "6"
click at [679, 241] on icon "button" at bounding box center [683, 242] width 8 height 8
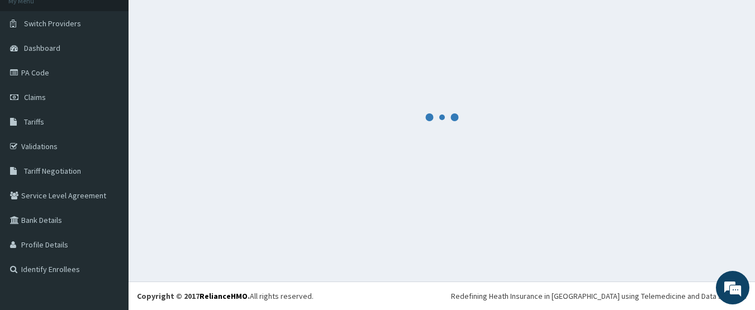
scroll to position [622, 0]
